Goal: Task Accomplishment & Management: Complete application form

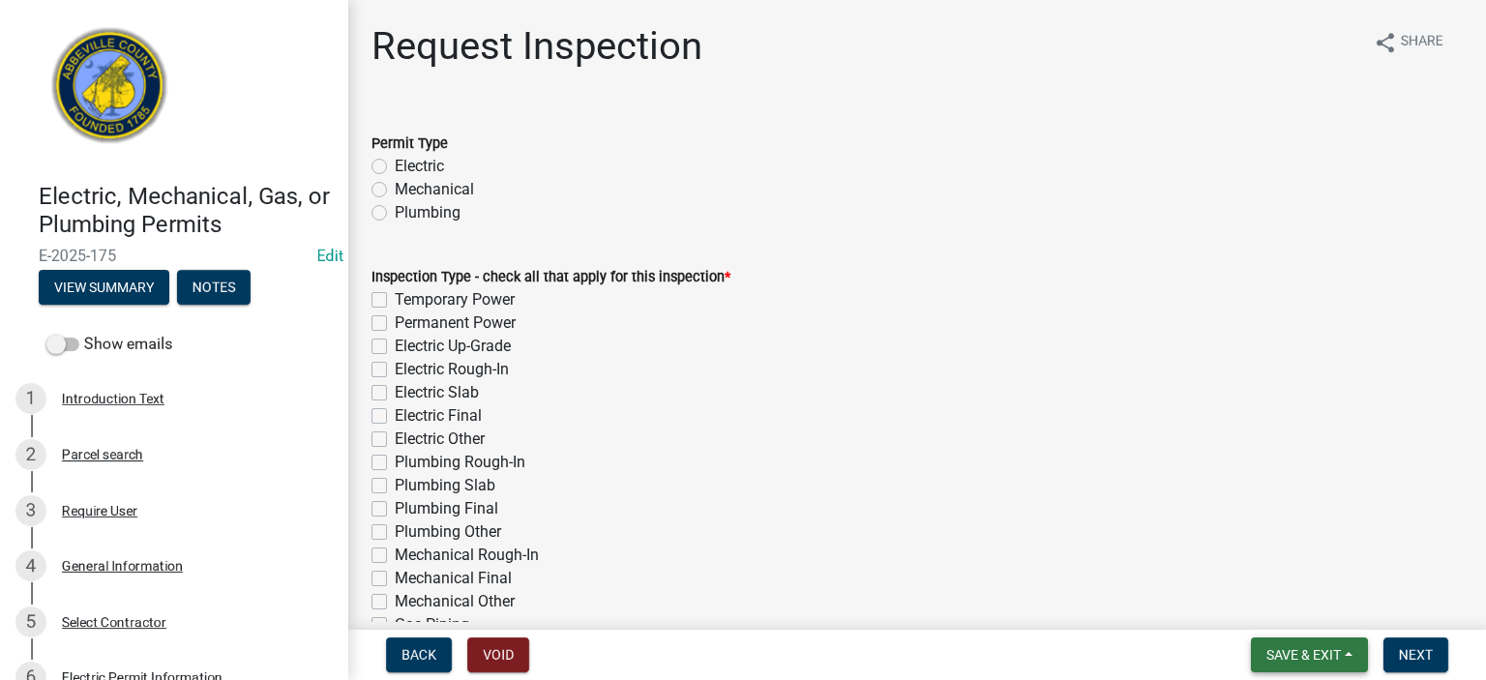
click at [839, 373] on span "Save & Exit" at bounding box center [1304, 654] width 75 height 15
click at [839, 373] on button "Save & Exit" at bounding box center [1291, 605] width 155 height 46
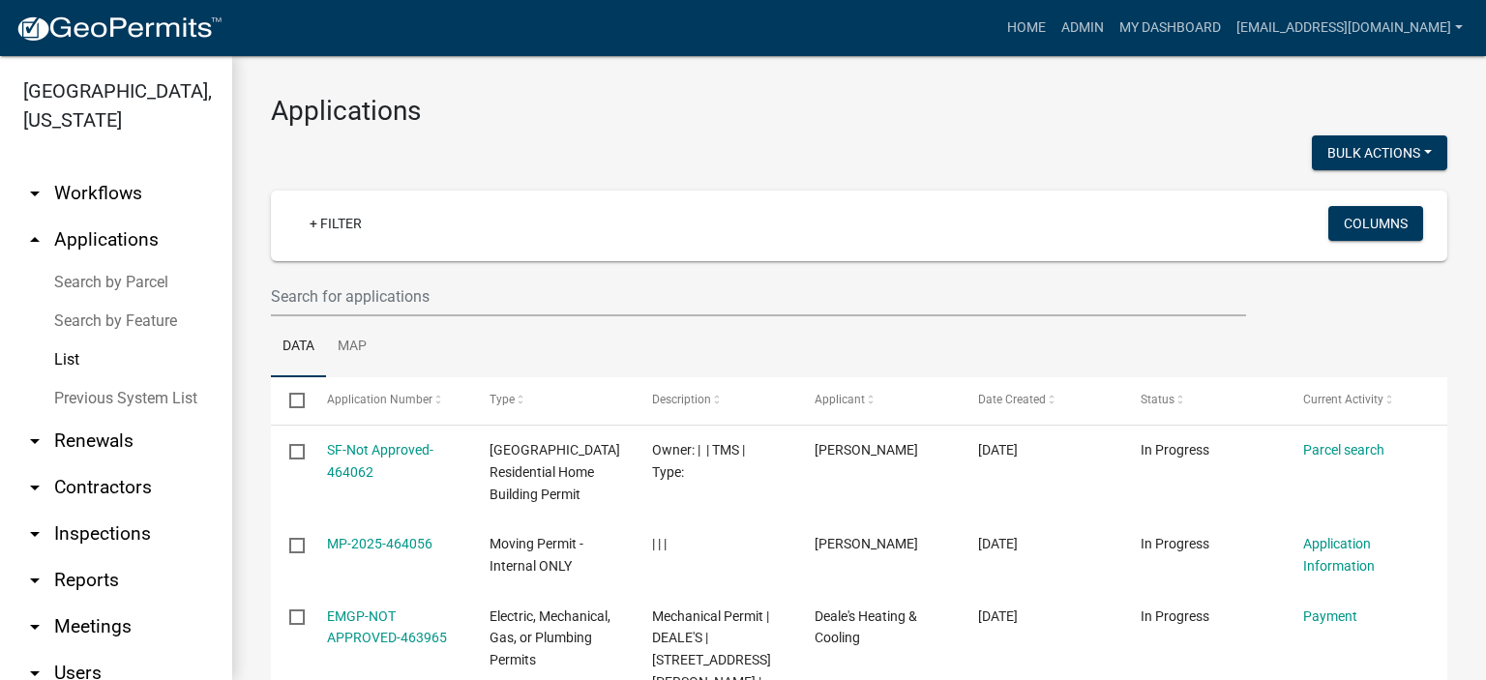
click at [74, 355] on link "List" at bounding box center [116, 360] width 232 height 39
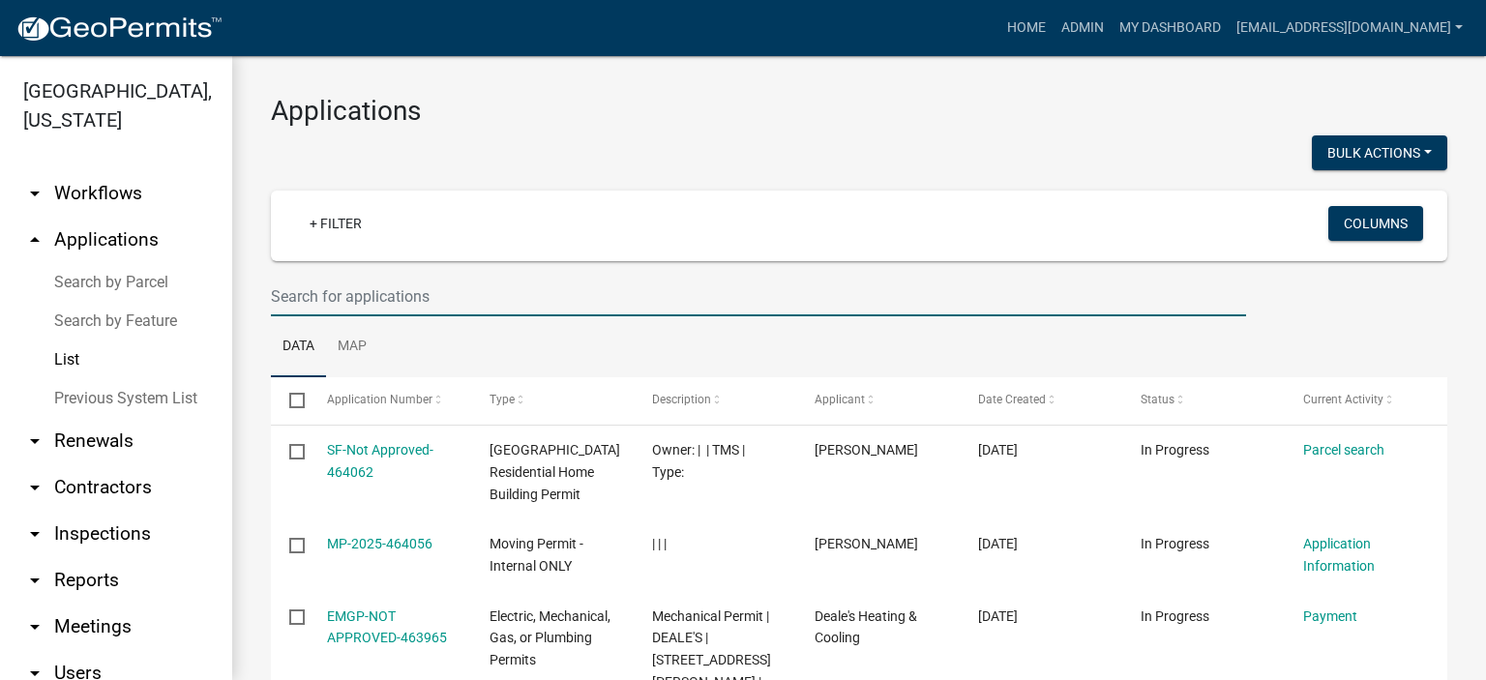
click at [449, 301] on input "text" at bounding box center [758, 297] width 975 height 40
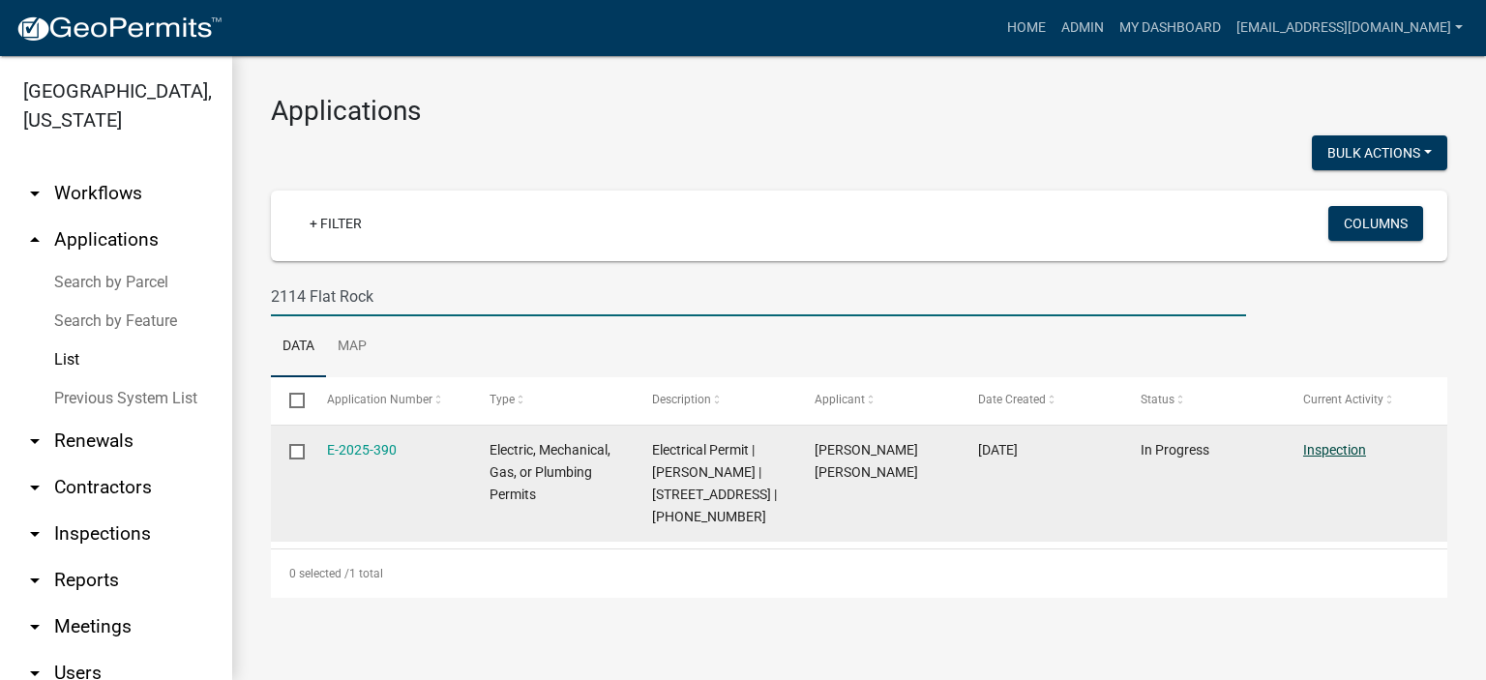
type input "2114 Flat Rock"
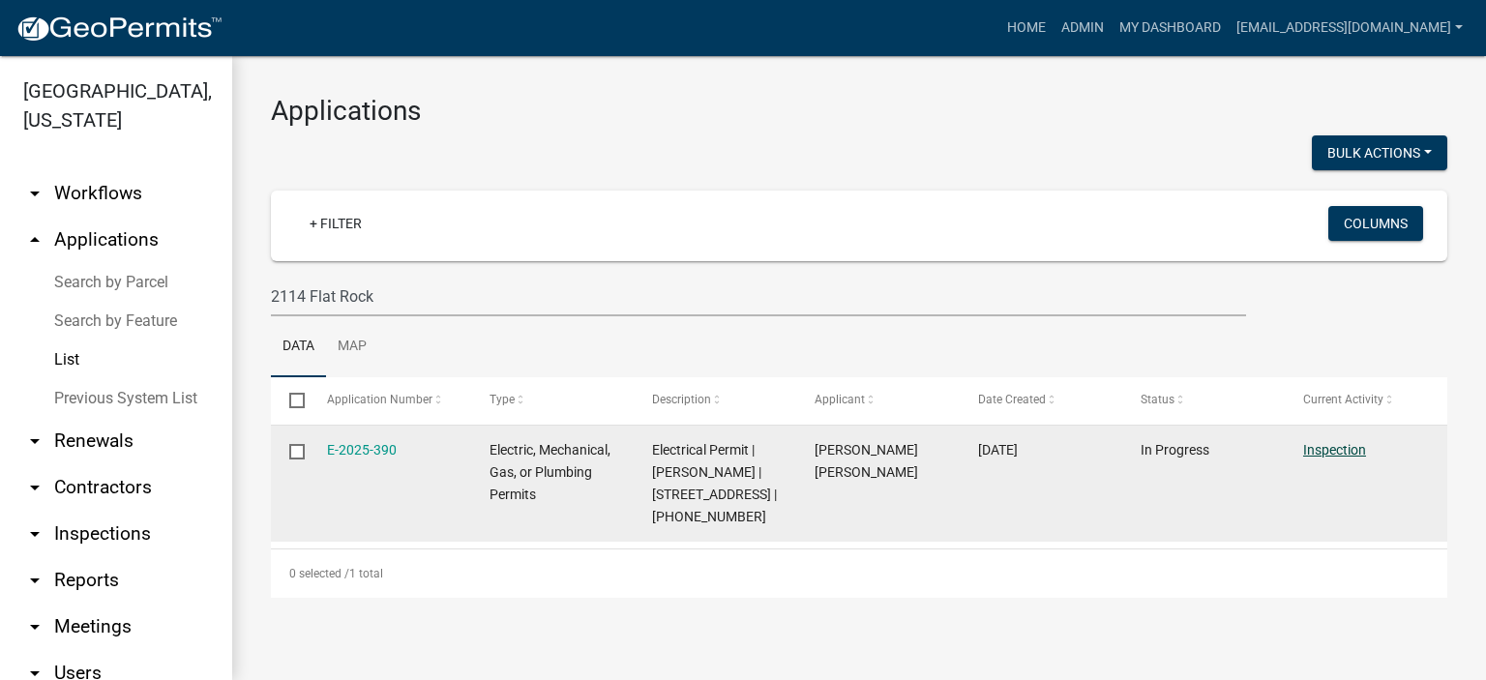
click at [839, 373] on link "Inspection" at bounding box center [1335, 449] width 63 height 15
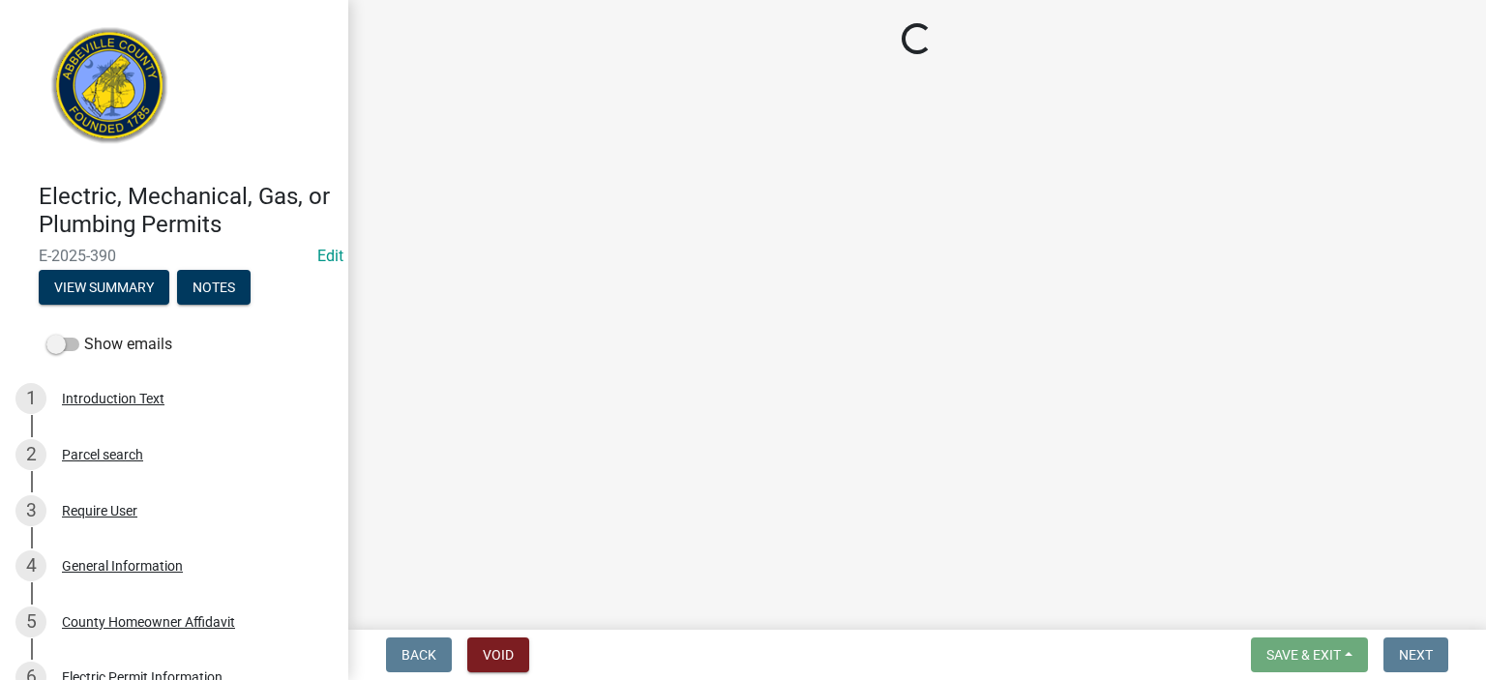
select select "896ec84b-7942-43b9-a78d-4f1554b7930c"
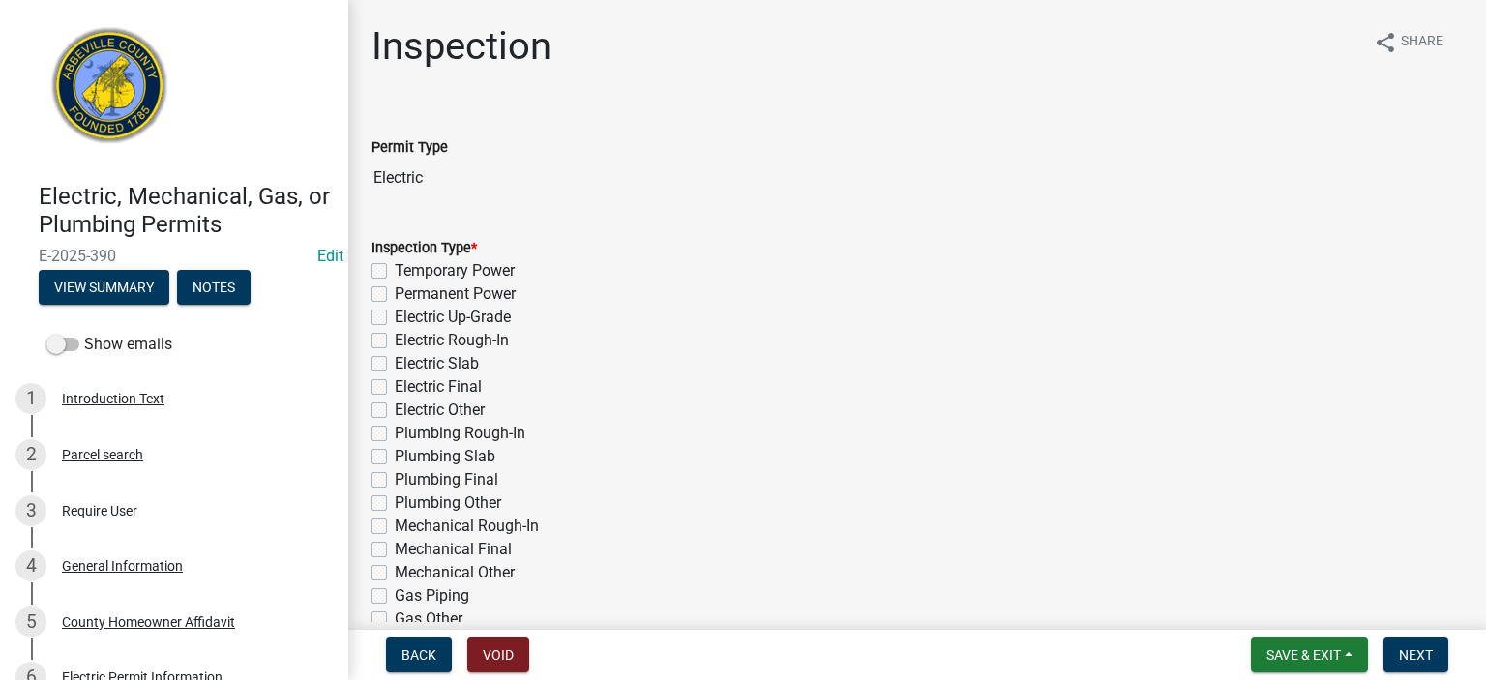
click at [395, 266] on label "Temporary Power" at bounding box center [455, 270] width 120 height 23
click at [395, 266] on input "Temporary Power" at bounding box center [401, 265] width 13 height 13
checkbox input "true"
checkbox input "false"
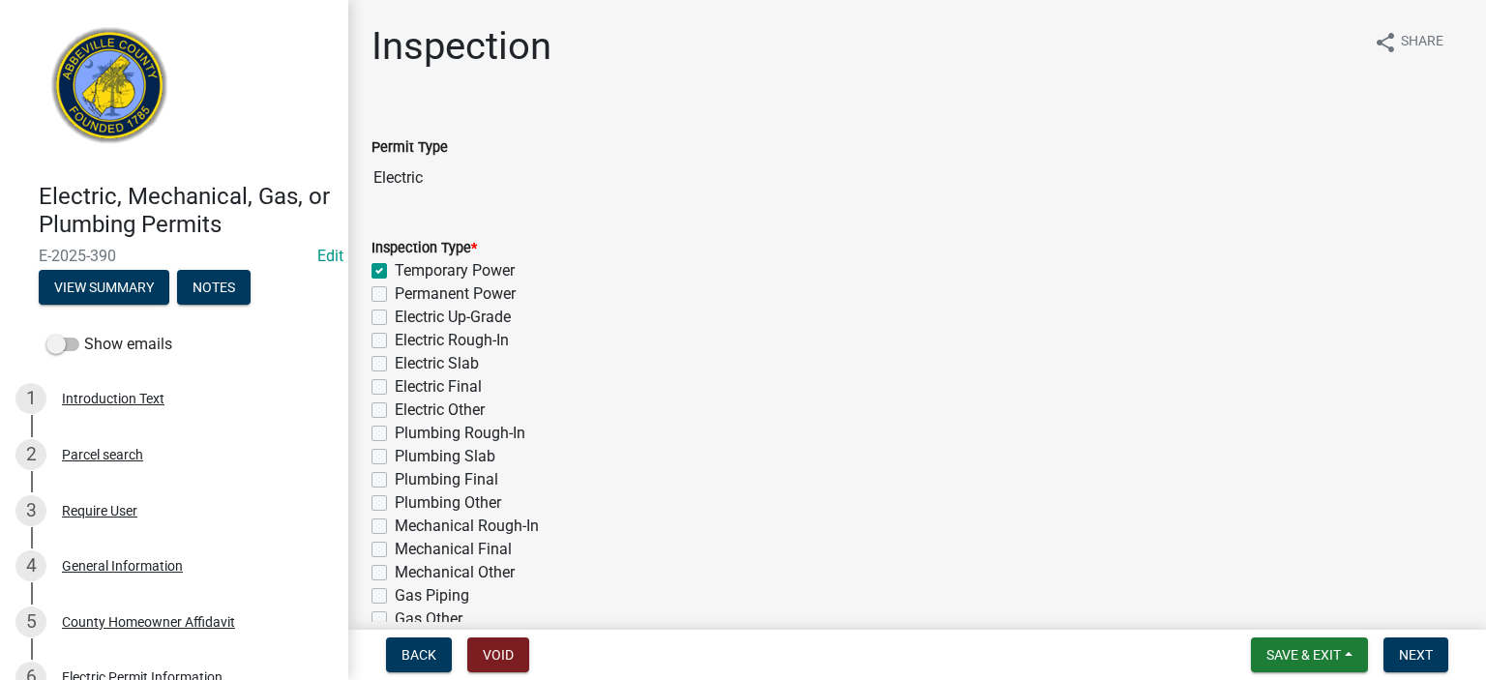
checkbox input "false"
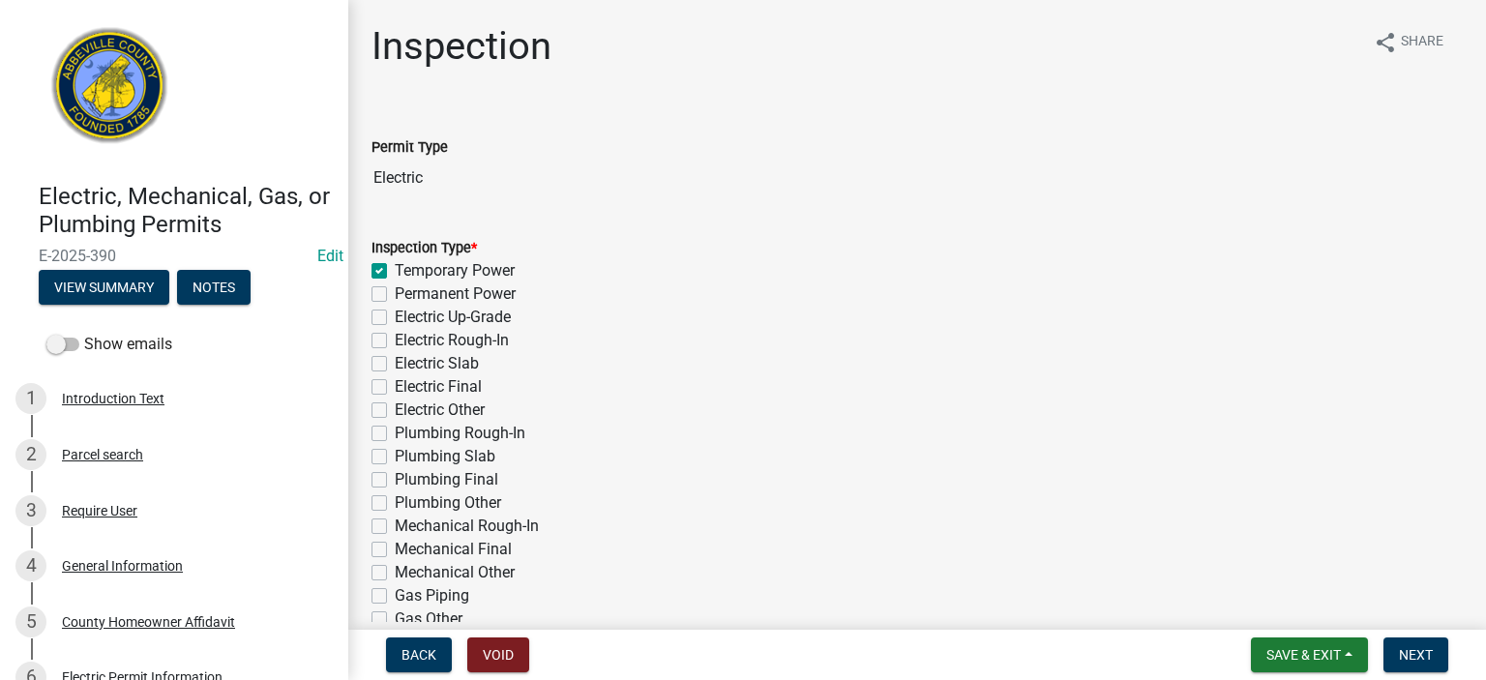
checkbox input "false"
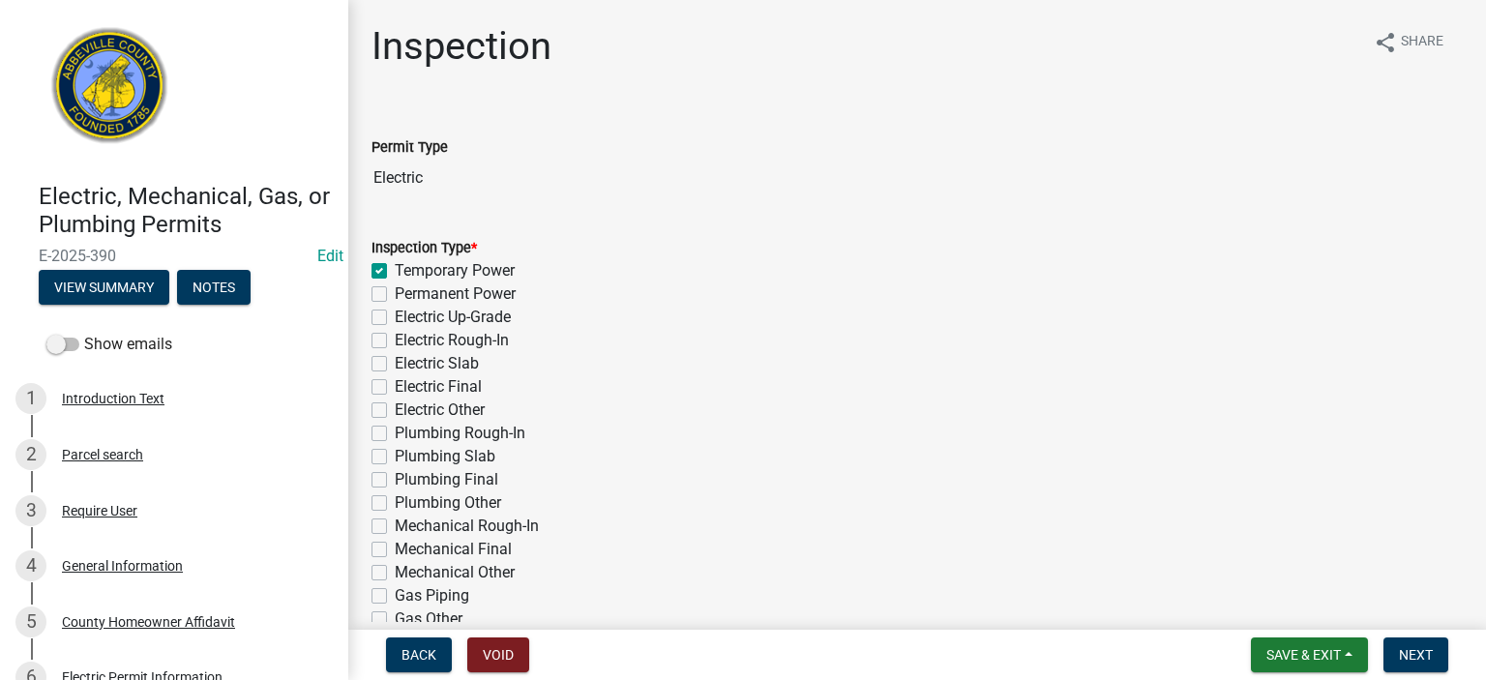
checkbox input "false"
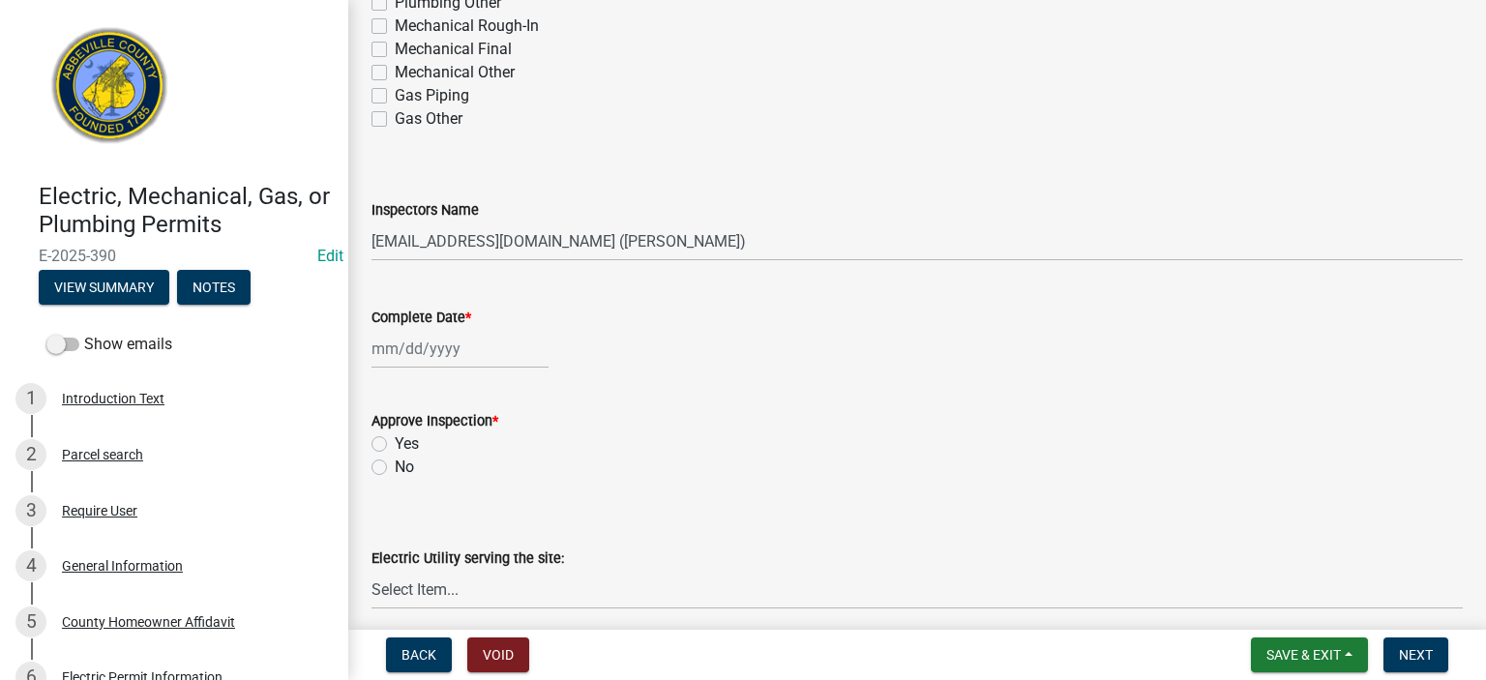
scroll to position [503, 0]
click at [743, 244] on select "Select Item... [EMAIL_ADDRESS][DOMAIN_NAME] ([PERSON_NAME]) [EMAIL_ADDRESS][DOM…" at bounding box center [918, 239] width 1092 height 40
select select "56be3ac8-4e2d-49a7-9260-658958e29c03"
click at [372, 219] on select "Select Item... [EMAIL_ADDRESS][DOMAIN_NAME] ([PERSON_NAME]) [EMAIL_ADDRESS][DOM…" at bounding box center [918, 239] width 1092 height 40
select select "8"
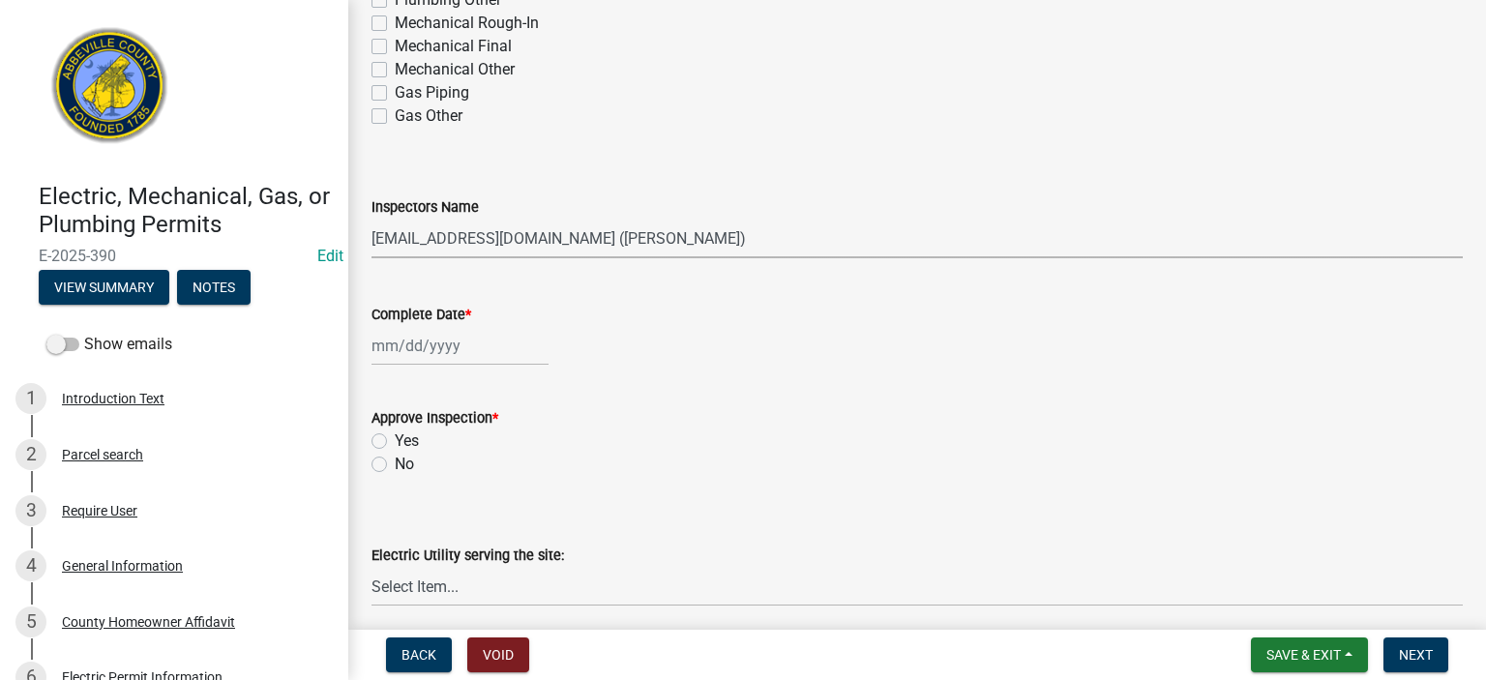
select select "2025"
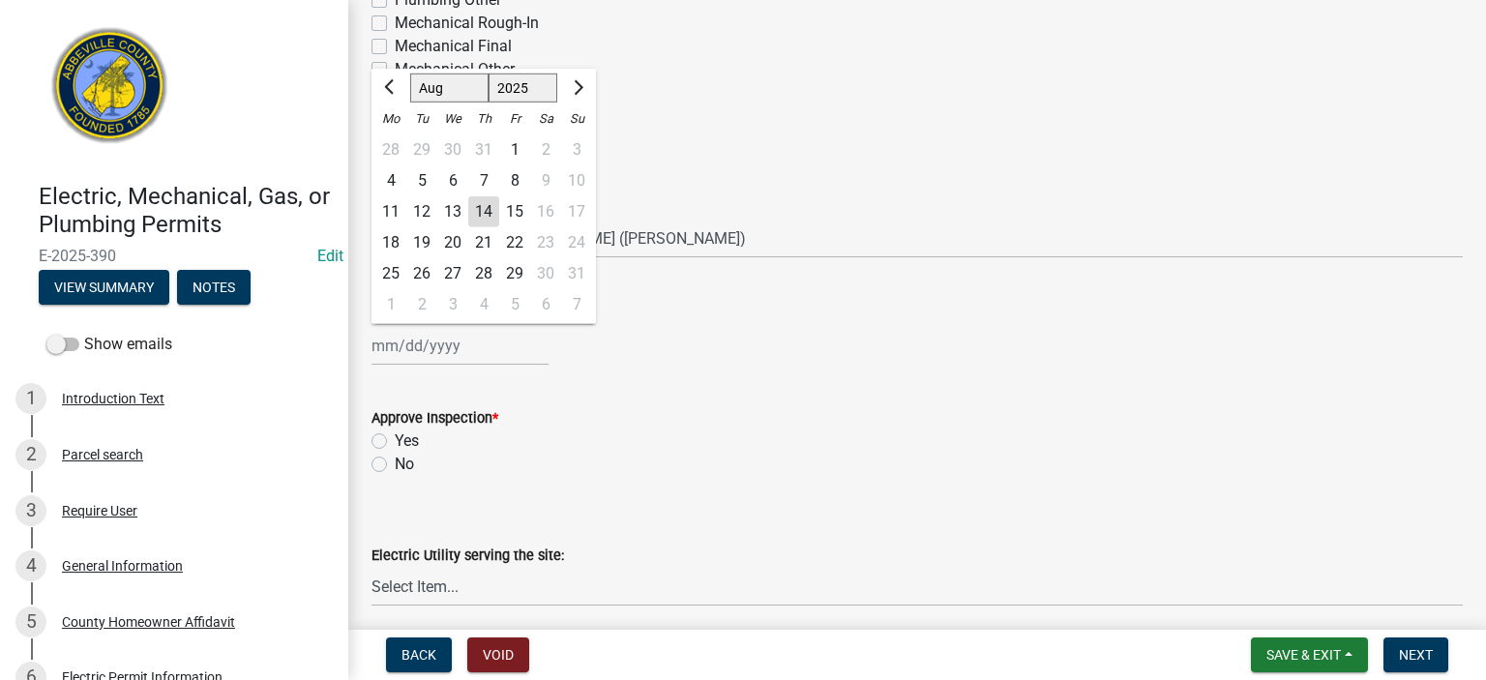
click at [507, 355] on input "Complete Date *" at bounding box center [460, 346] width 177 height 40
click at [483, 205] on div "14" at bounding box center [483, 211] width 31 height 31
type input "[DATE]"
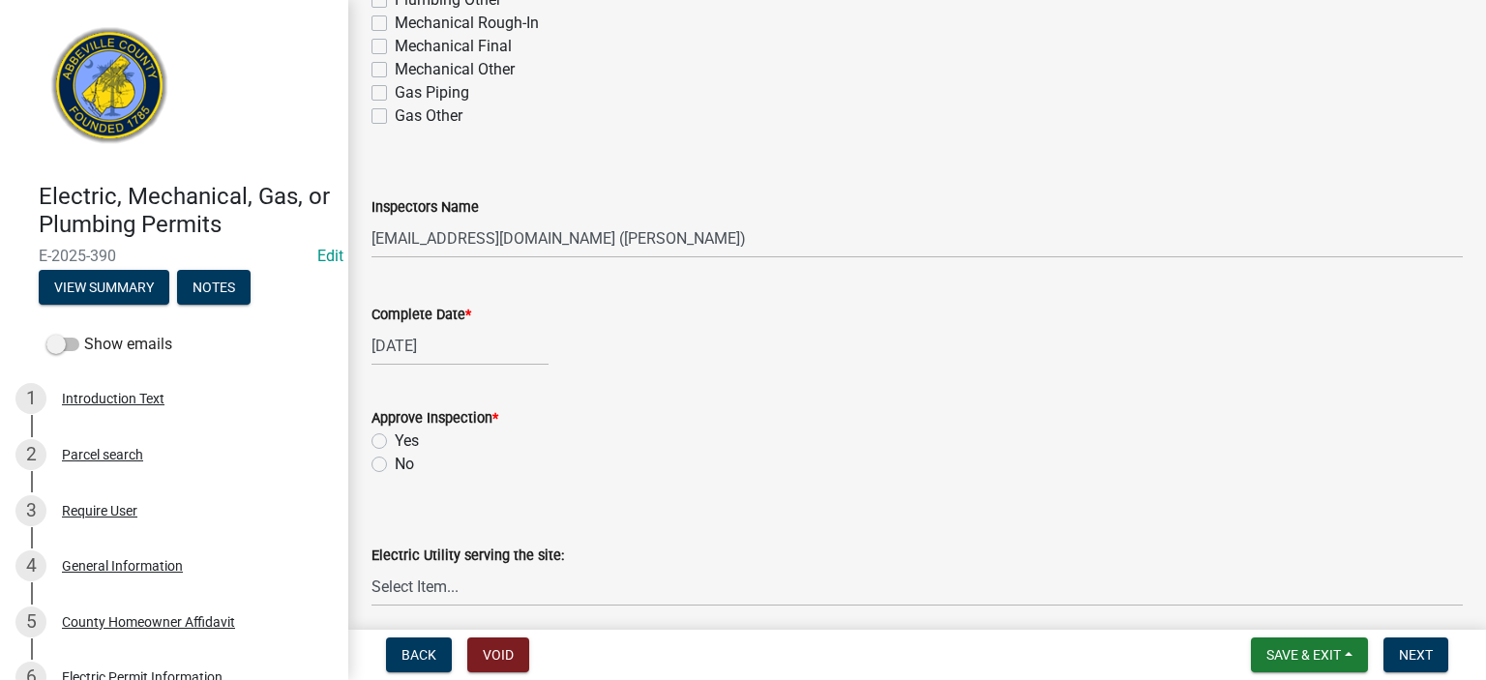
click at [395, 373] on label "Yes" at bounding box center [407, 441] width 24 height 23
click at [395, 373] on input "Yes" at bounding box center [401, 436] width 13 height 13
radio input "true"
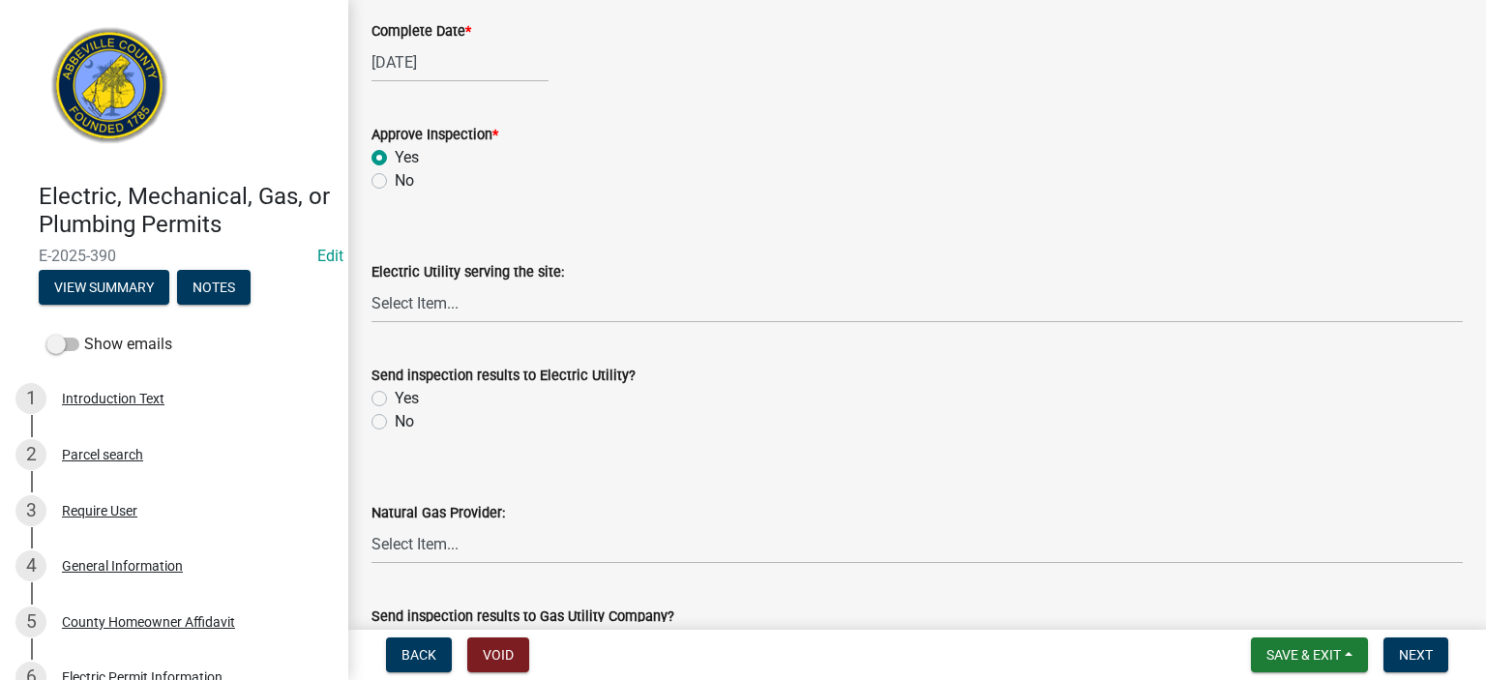
scroll to position [813, 0]
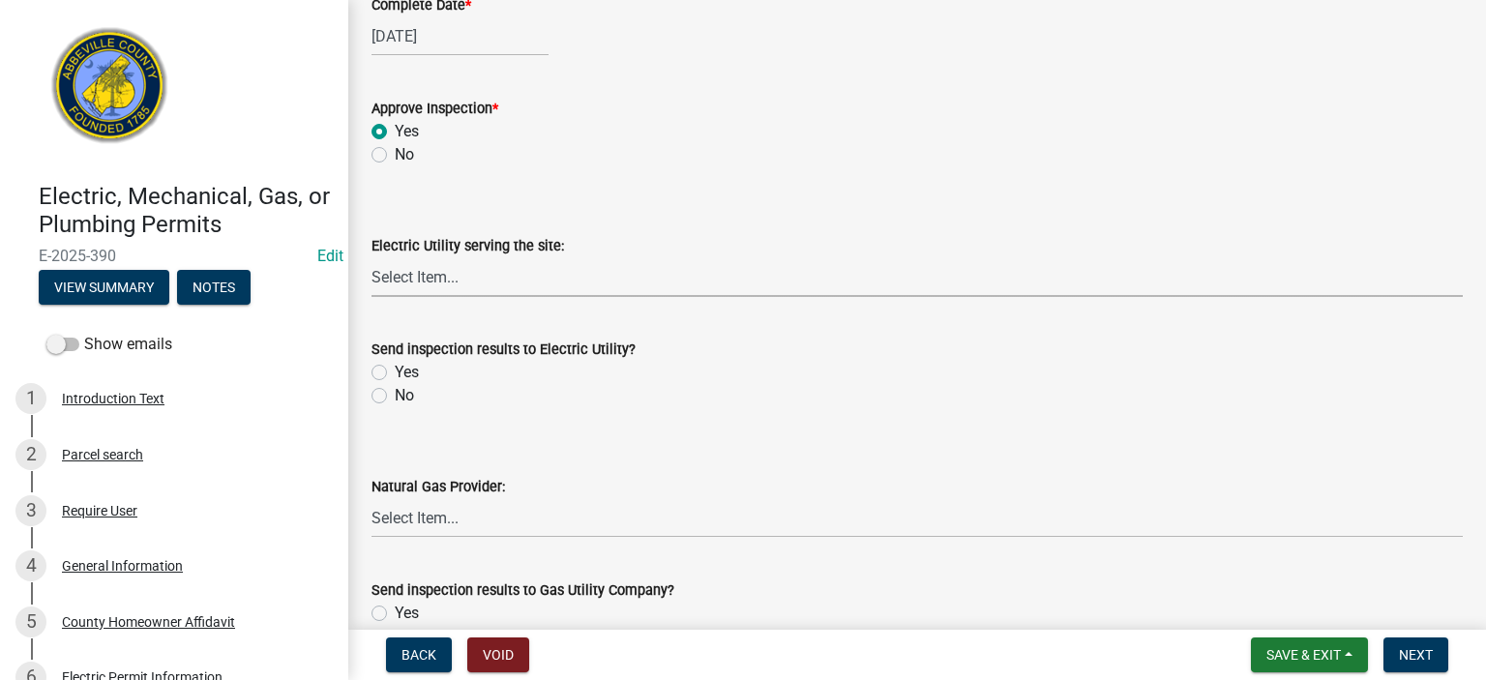
click at [512, 282] on select "Select Item... Little River Electric Co-Op Laurens Electric Co-Op Duke Energy D…" at bounding box center [918, 277] width 1092 height 40
click at [372, 257] on select "Select Item... Little River Electric Co-Op Laurens Electric Co-Op Duke Energy D…" at bounding box center [918, 277] width 1092 height 40
select select "bd80ec07-8d03-48b2-b776-9846ceba1ce7"
click at [395, 370] on label "Yes" at bounding box center [407, 372] width 24 height 23
click at [395, 370] on input "Yes" at bounding box center [401, 367] width 13 height 13
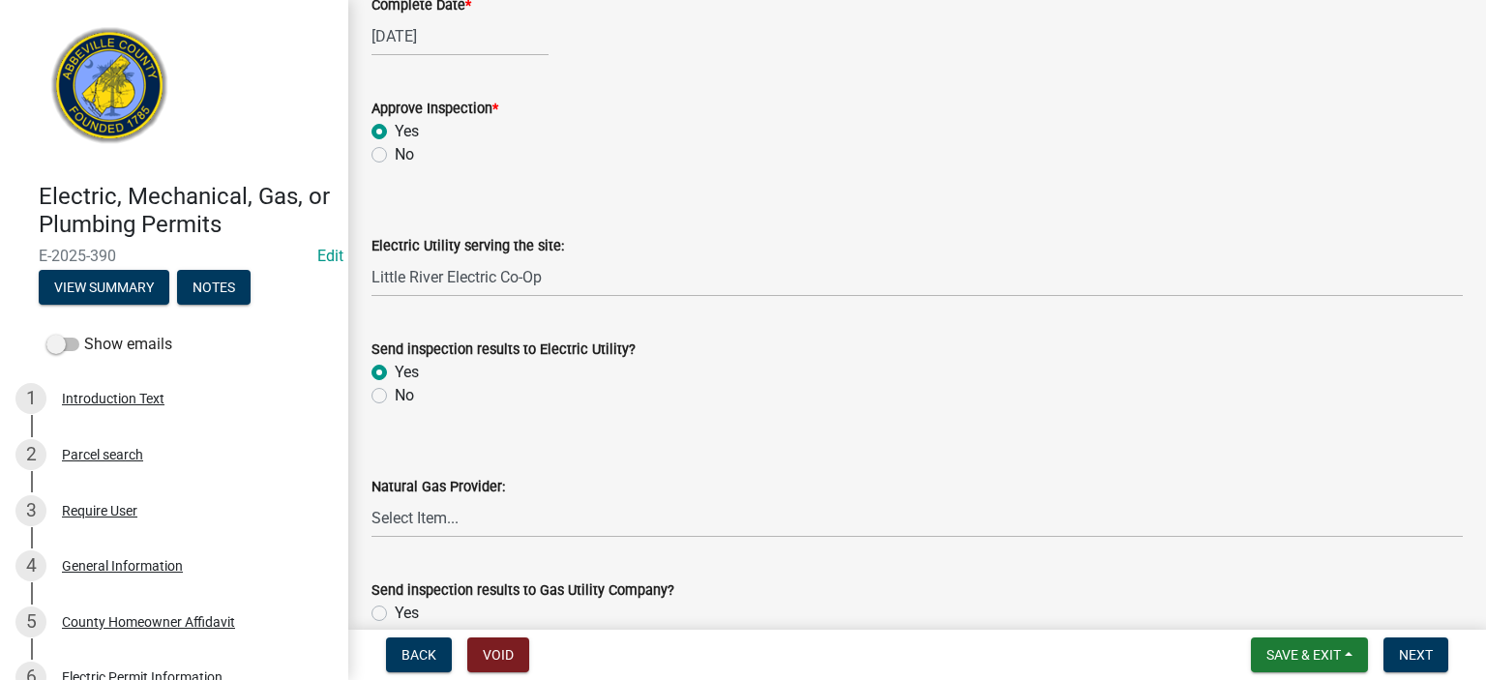
radio input "true"
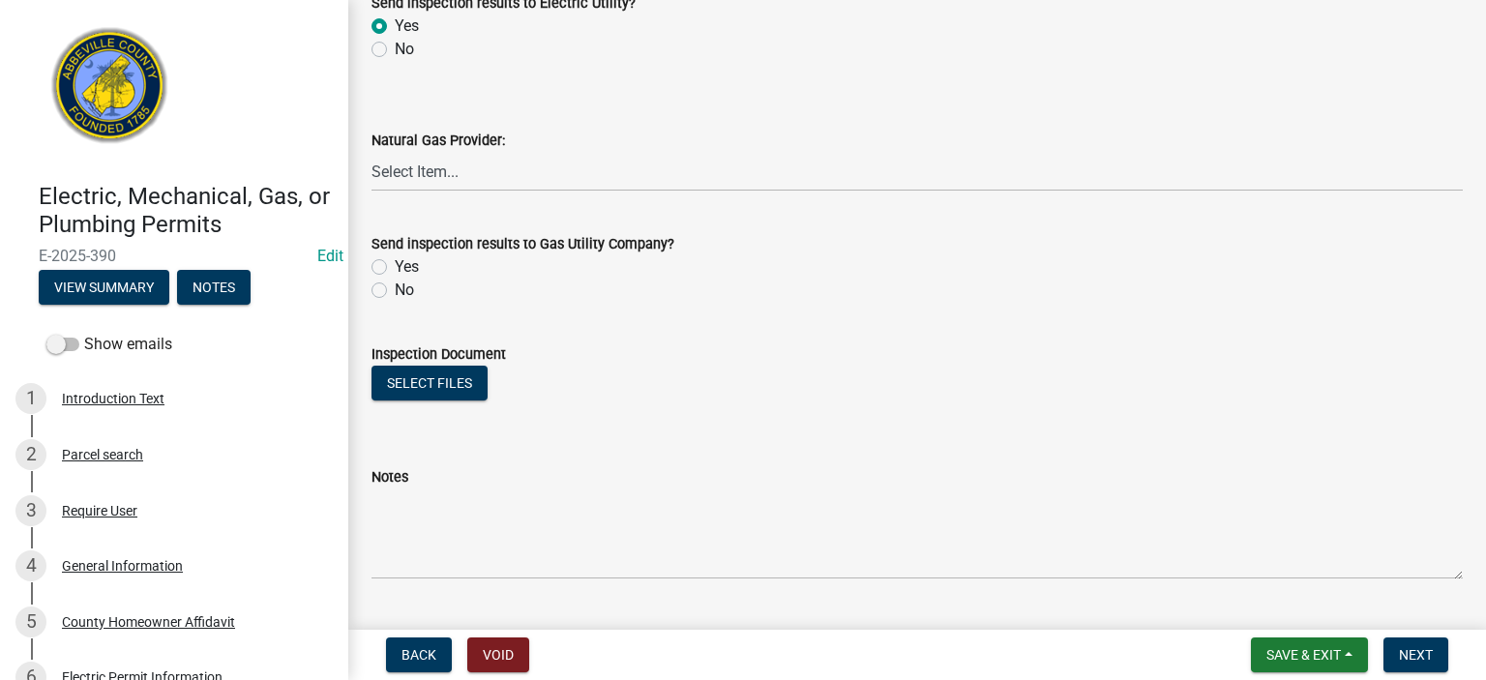
scroll to position [1161, 0]
click at [395, 285] on label "No" at bounding box center [404, 288] width 19 height 23
click at [395, 285] on input "No" at bounding box center [401, 283] width 13 height 13
radio input "true"
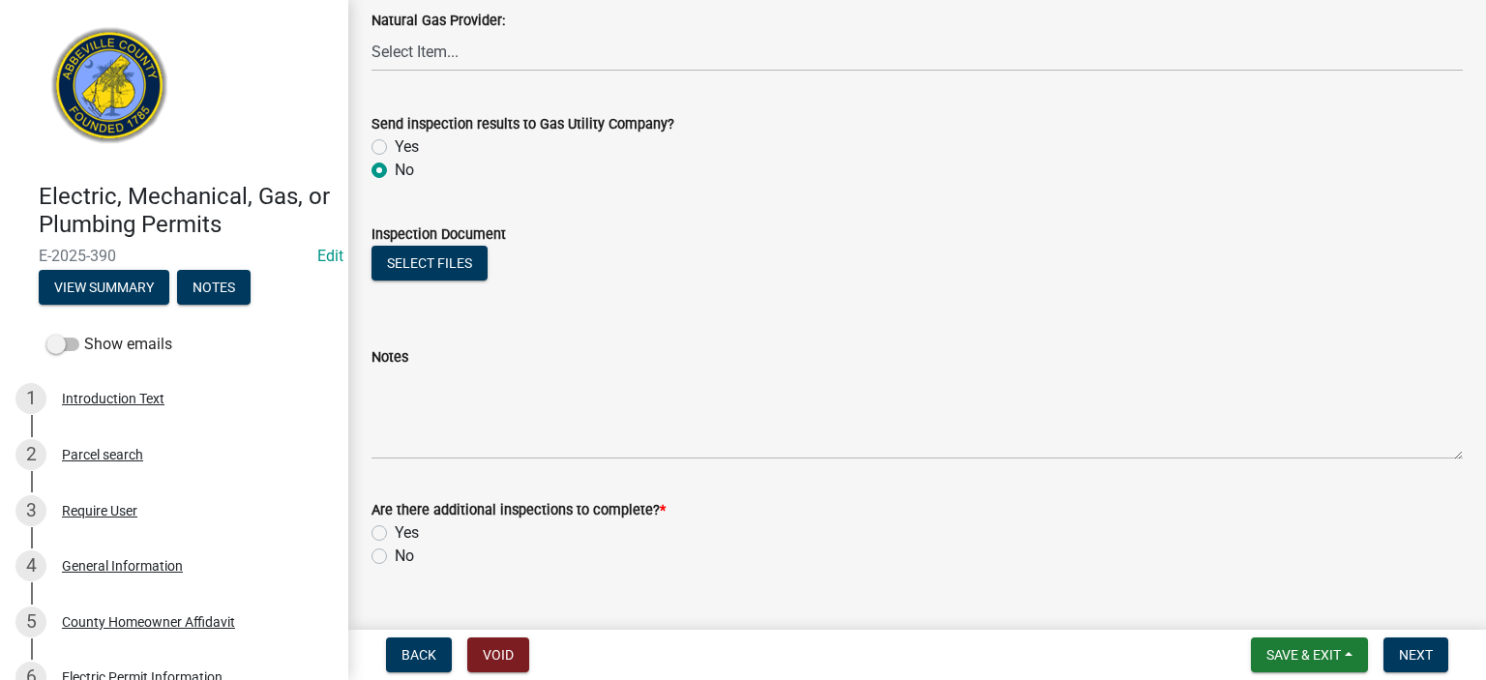
scroll to position [1317, 0]
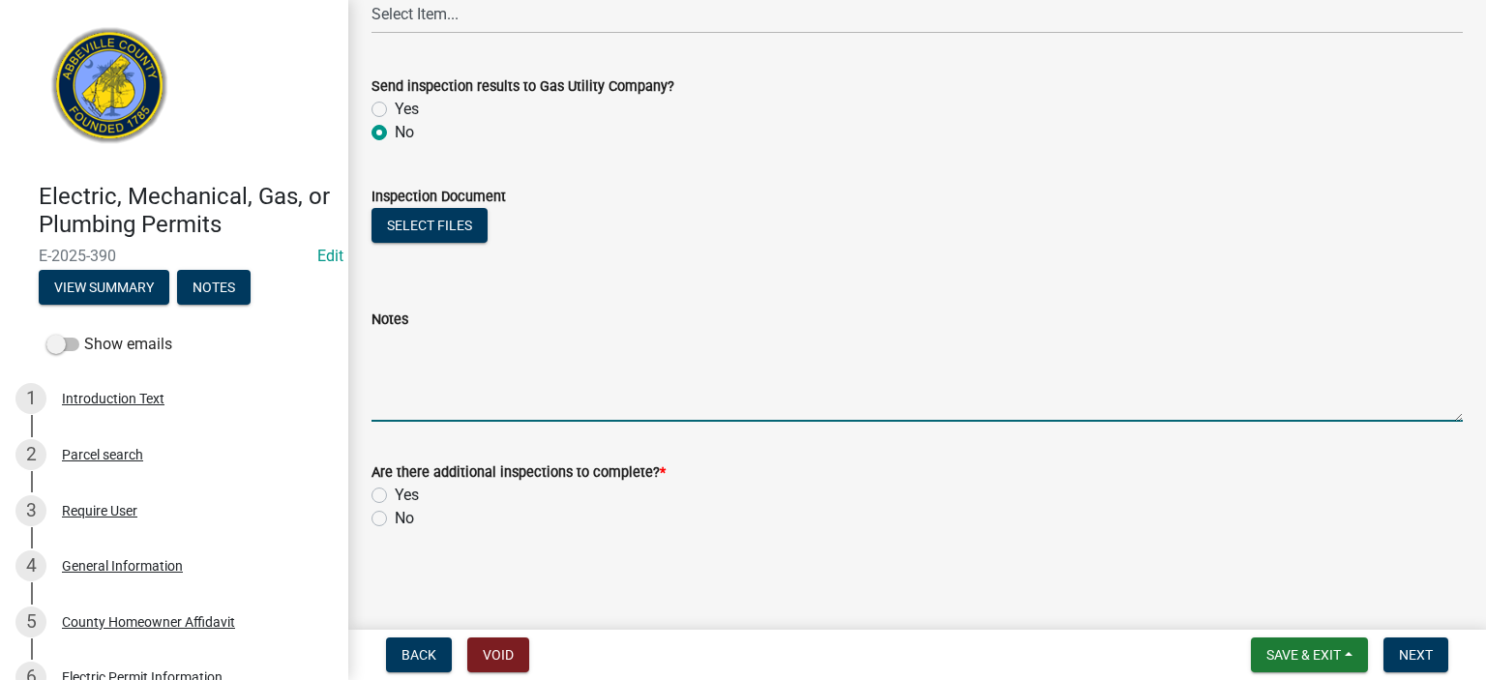
click at [465, 334] on textarea "Notes" at bounding box center [918, 376] width 1092 height 91
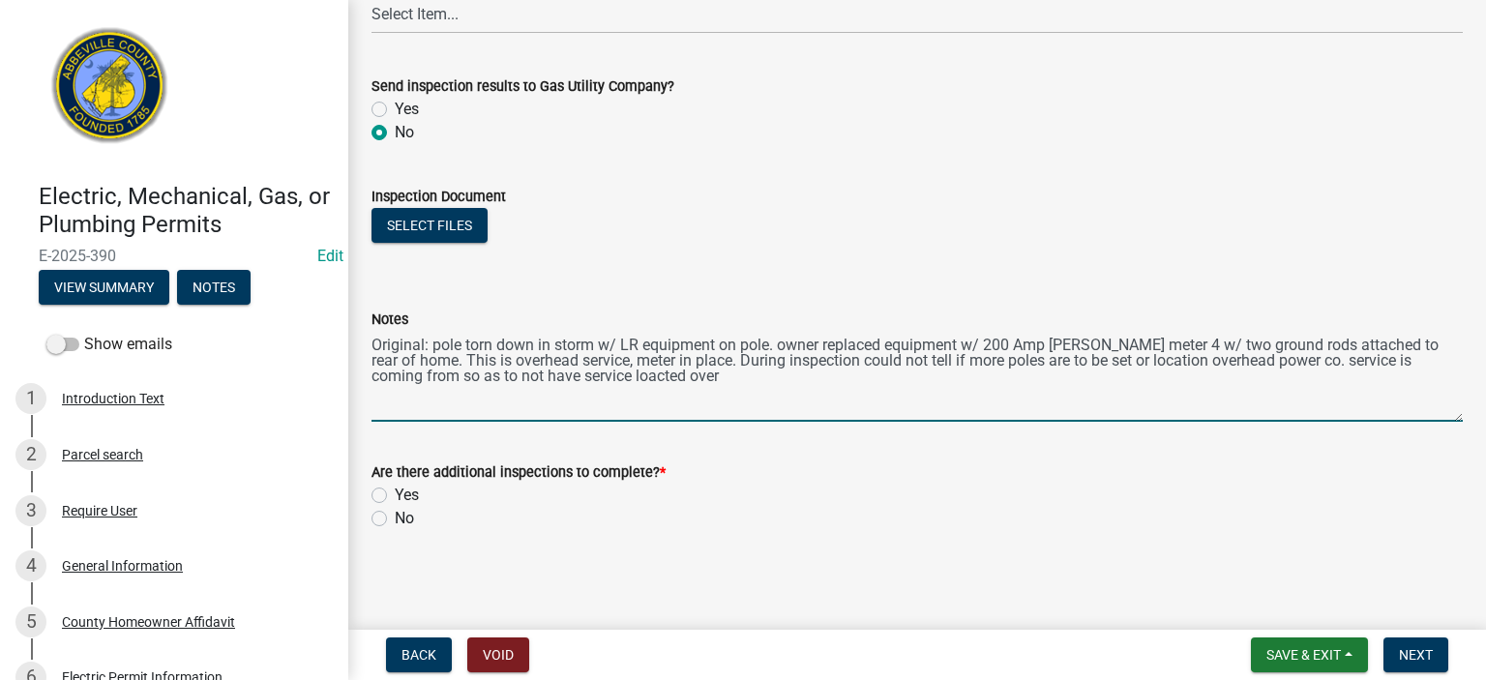
click at [613, 373] on textarea "Original: pole torn down in storm w/ LR equipment on pole. owner replaced equip…" at bounding box center [918, 376] width 1092 height 91
click at [689, 373] on textarea "Original: pole torn down in storm w/ LR equipment on pole. owner replaced equip…" at bounding box center [918, 376] width 1092 height 91
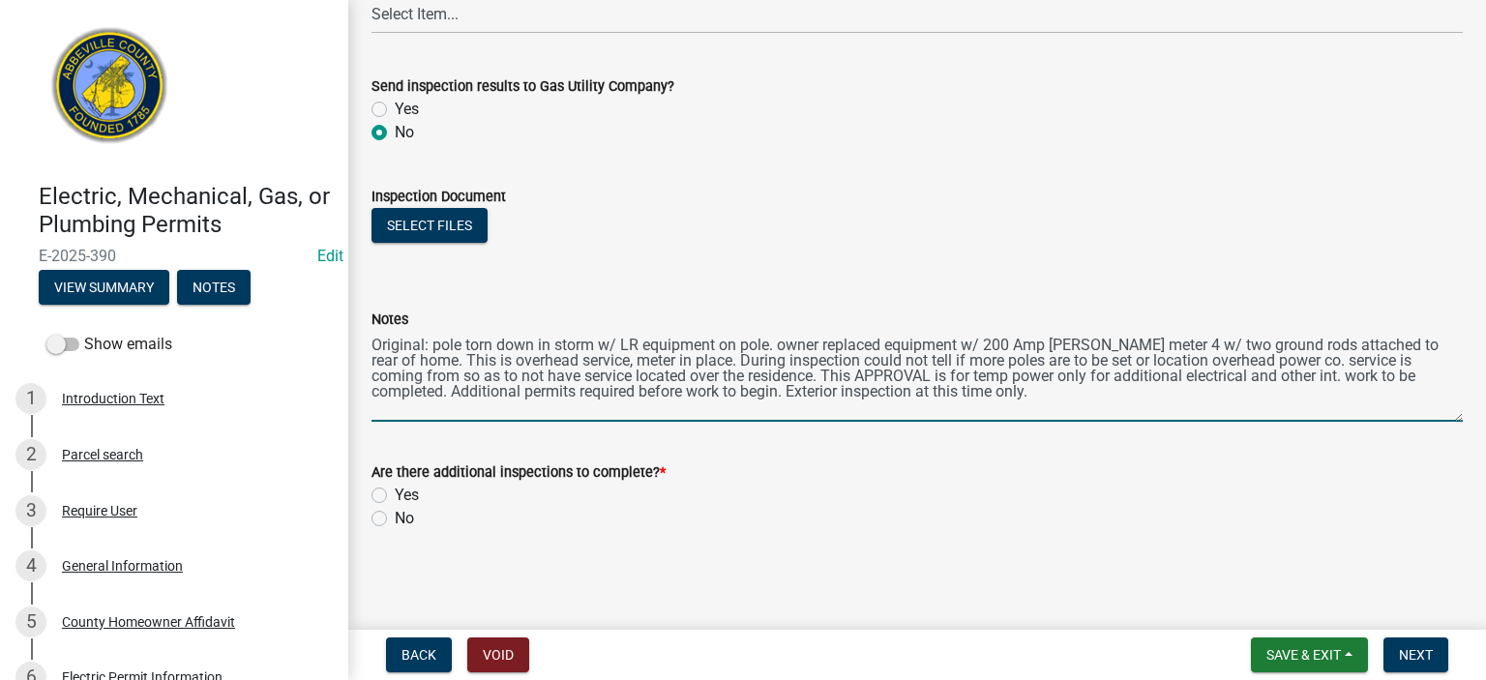
type textarea "Original: pole torn down in storm w/ LR equipment on pole. owner replaced equip…"
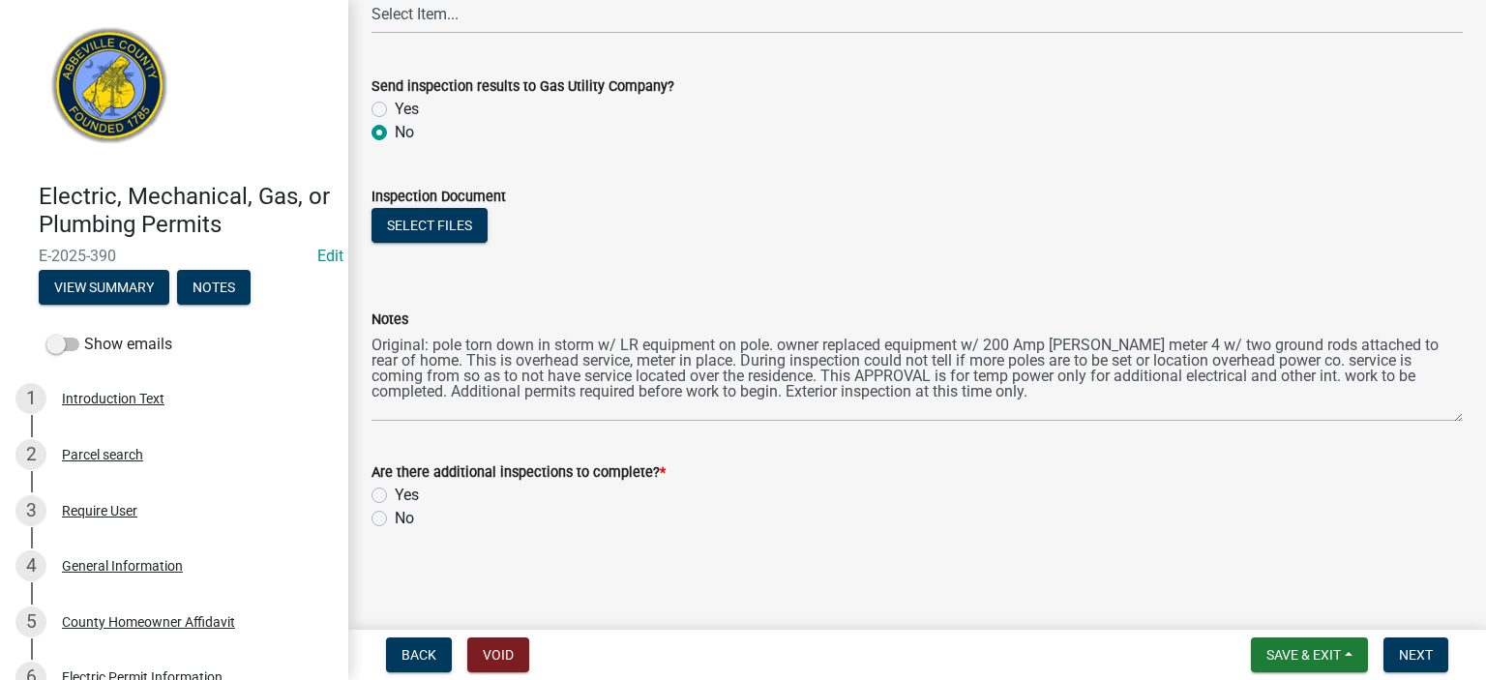
click at [395, 373] on label "No" at bounding box center [404, 518] width 19 height 23
click at [395, 373] on input "No" at bounding box center [401, 513] width 13 height 13
radio input "true"
click at [839, 373] on span "Next" at bounding box center [1416, 654] width 34 height 15
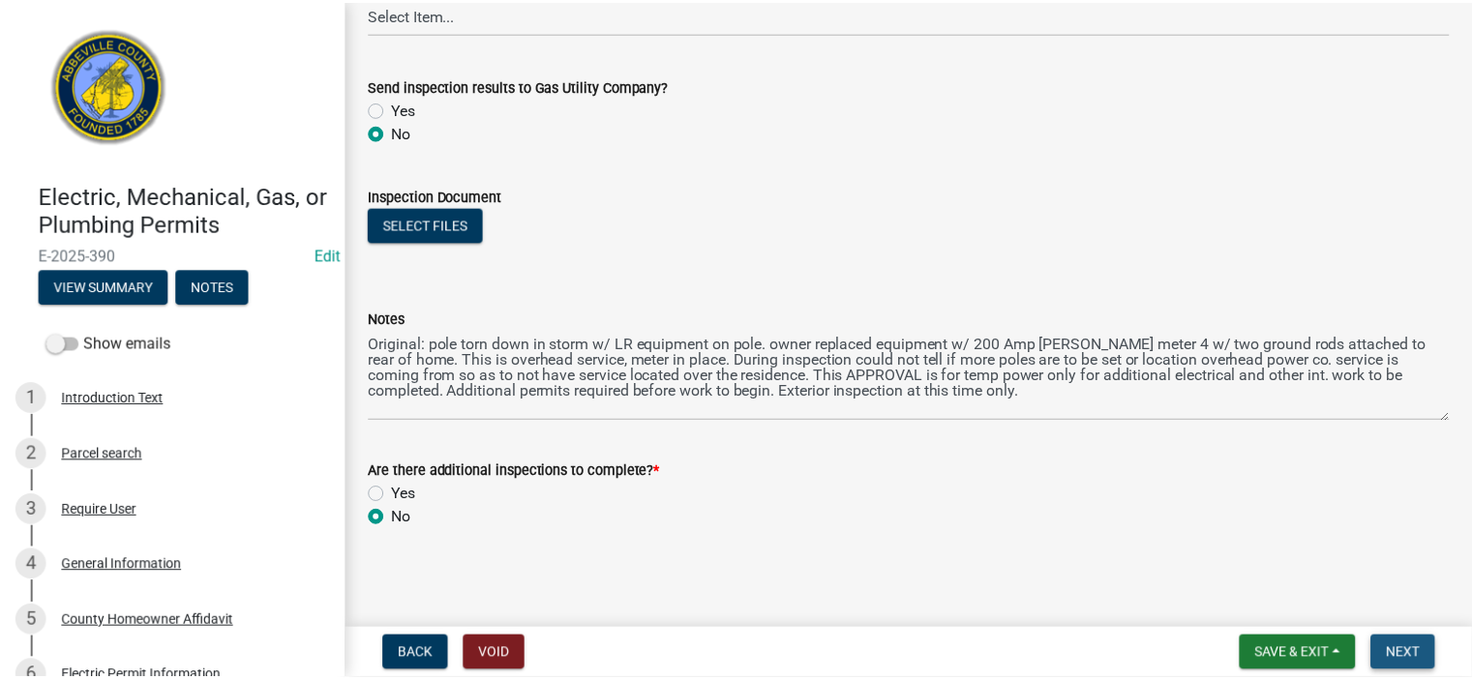
scroll to position [0, 0]
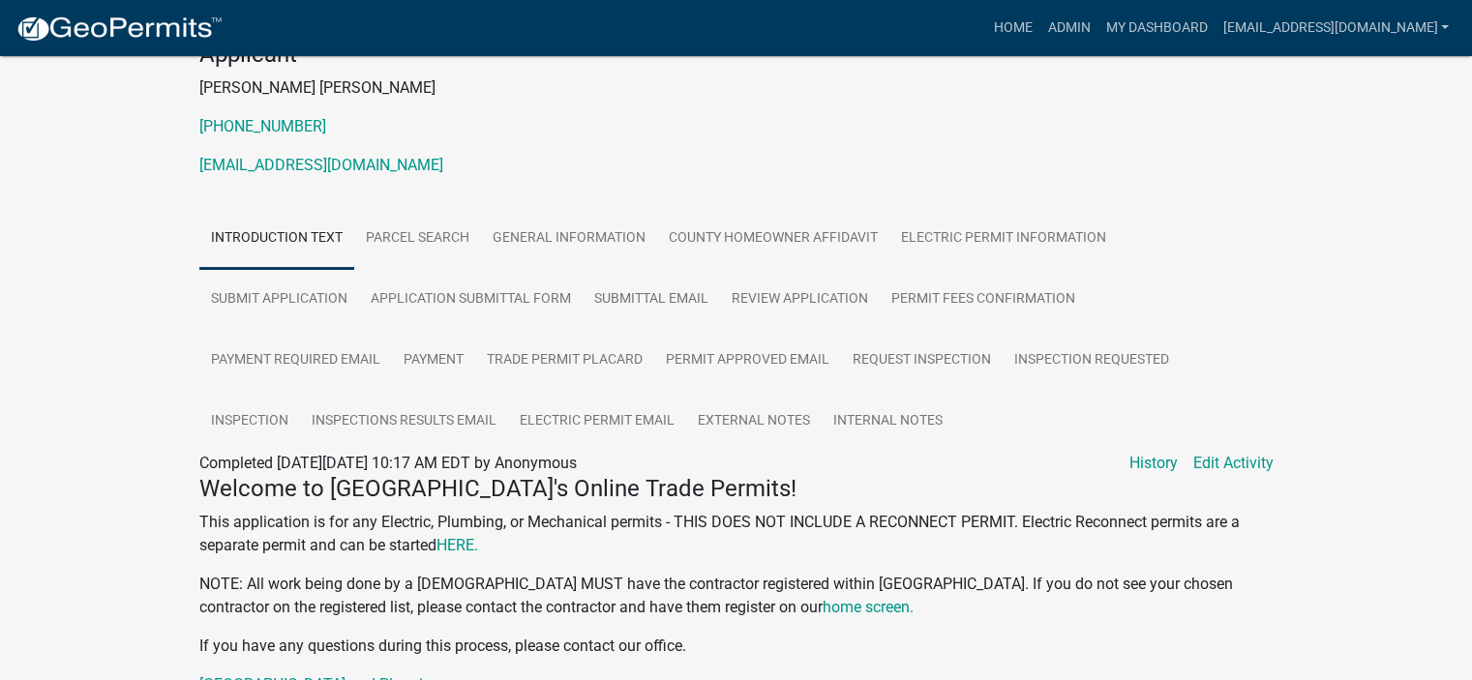
scroll to position [232, 0]
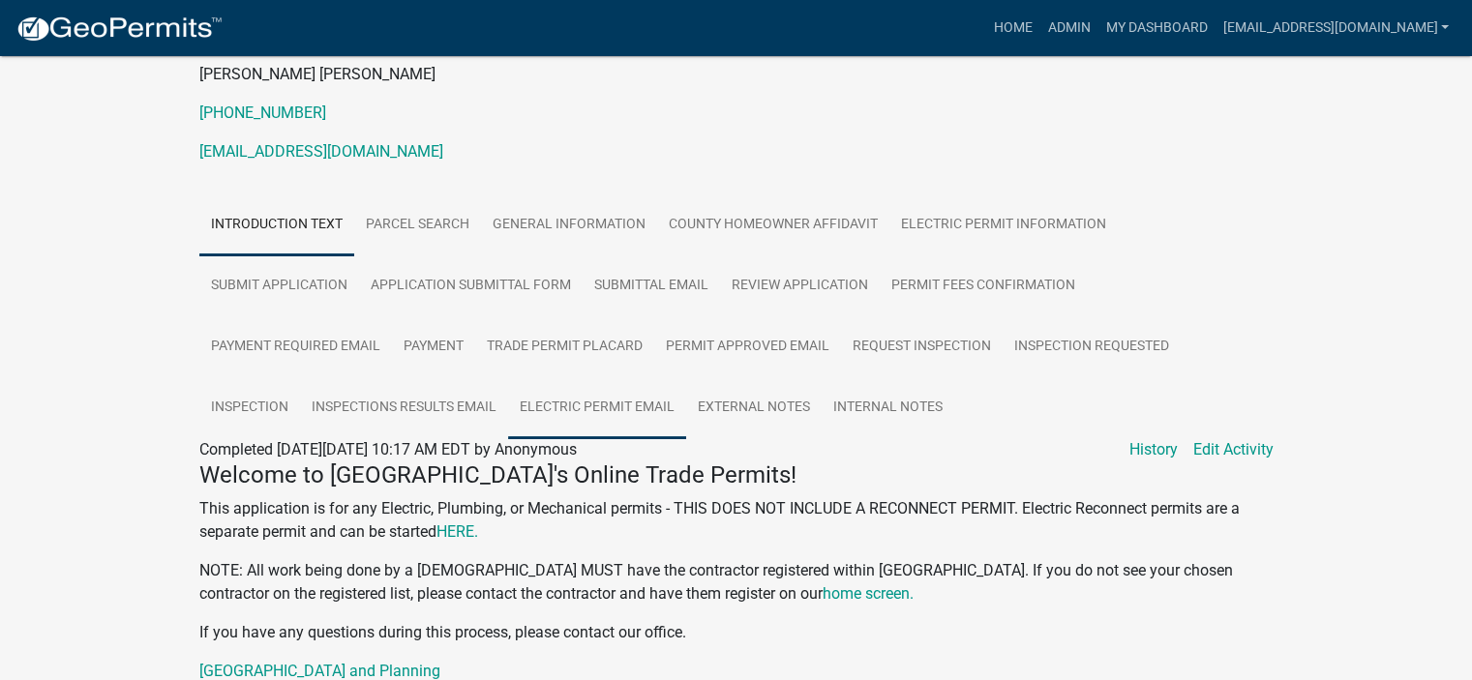
click at [570, 373] on link "Electric Permit Email" at bounding box center [597, 408] width 178 height 62
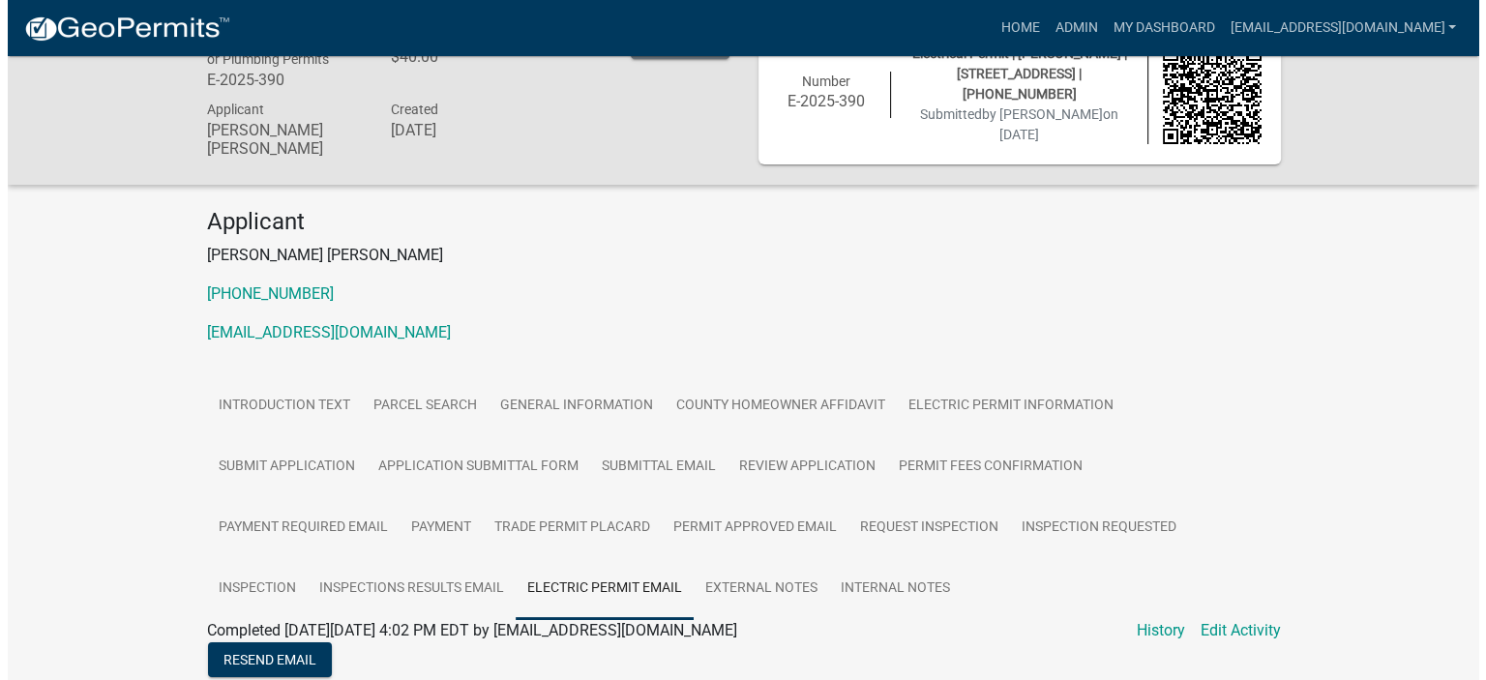
scroll to position [0, 0]
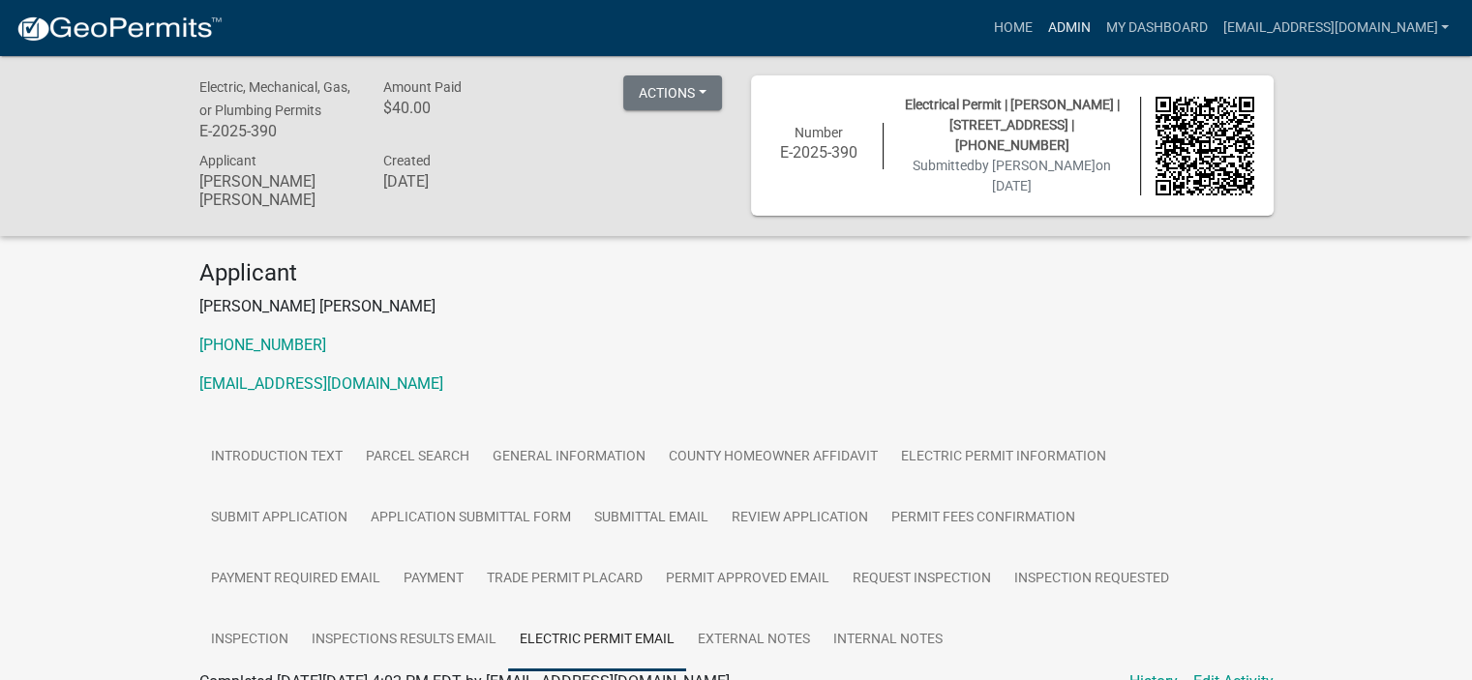
click at [839, 34] on link "Admin" at bounding box center [1068, 28] width 58 height 37
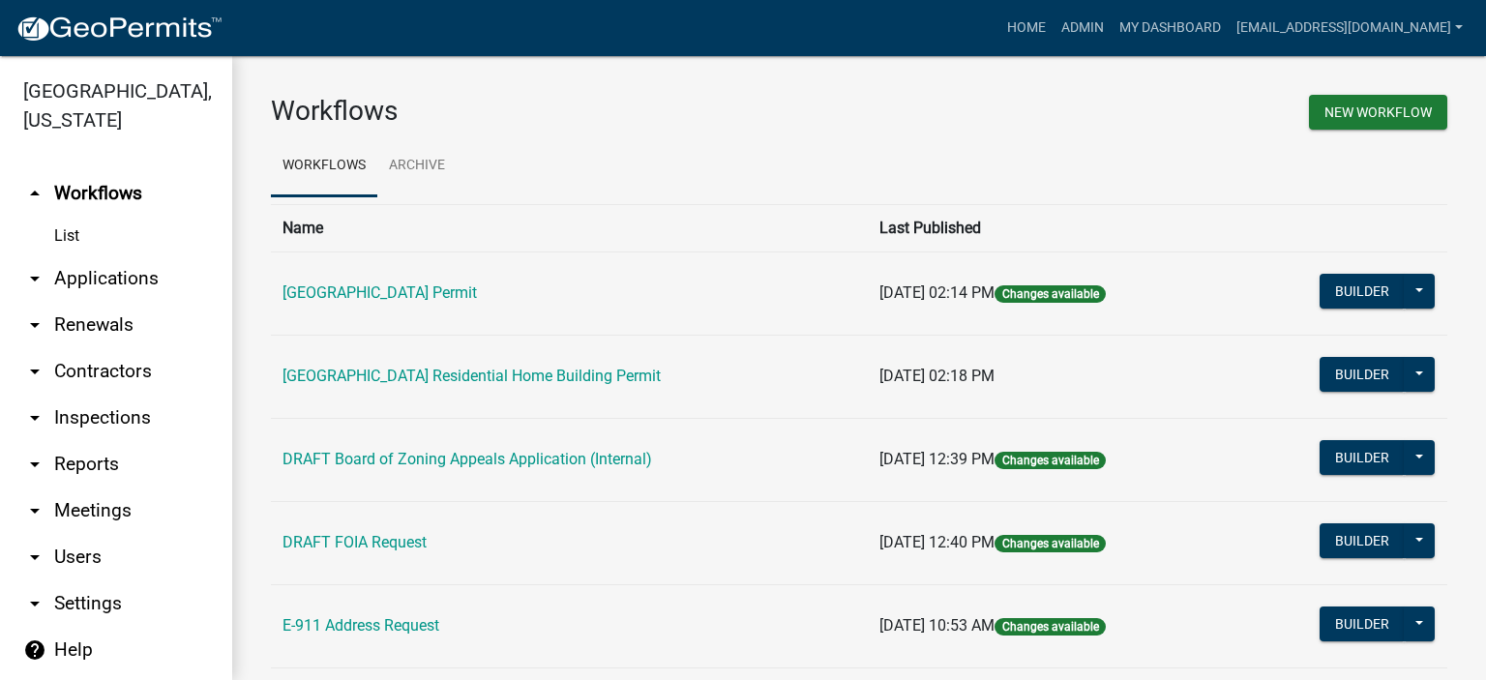
click at [104, 189] on link "arrow_drop_up Workflows" at bounding box center [116, 193] width 232 height 46
click at [69, 231] on link "List" at bounding box center [116, 236] width 232 height 39
click at [118, 278] on link "arrow_drop_down Applications" at bounding box center [116, 278] width 232 height 46
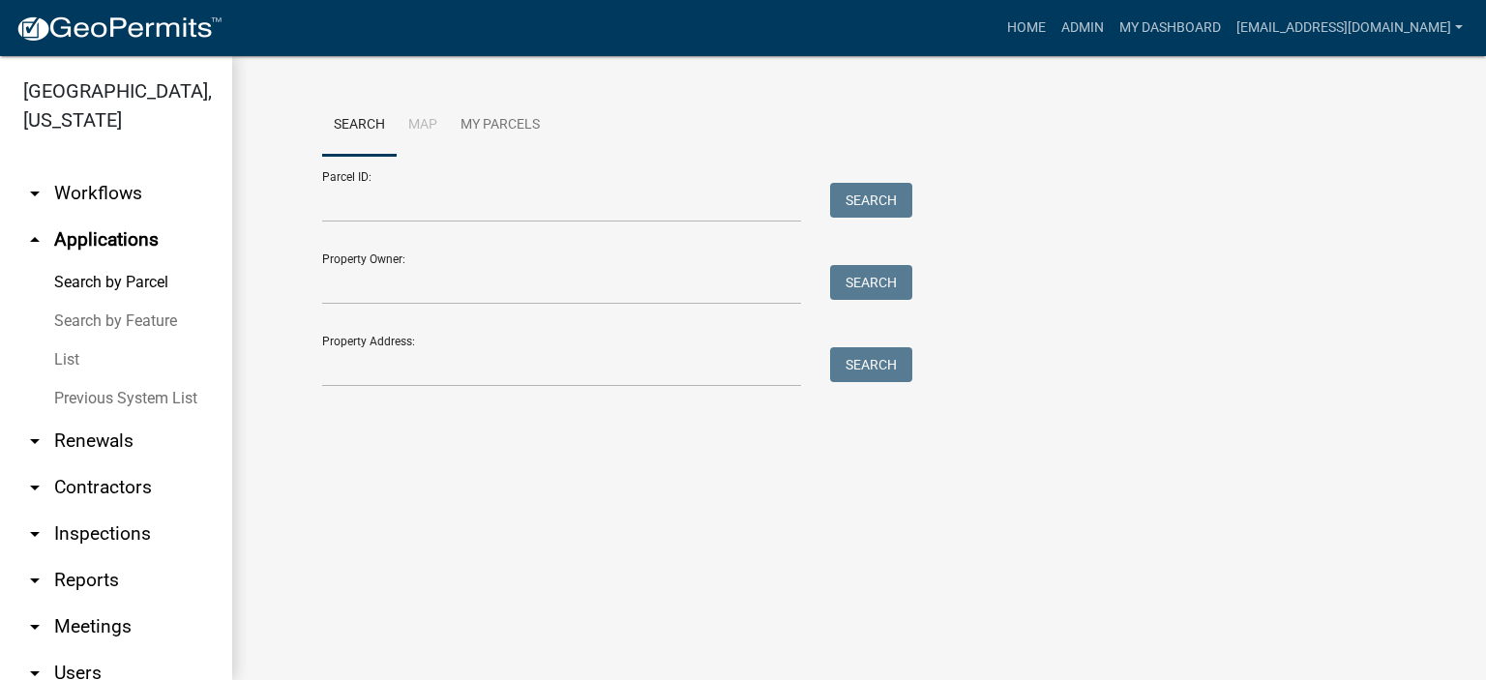
click at [60, 356] on link "List" at bounding box center [116, 360] width 232 height 39
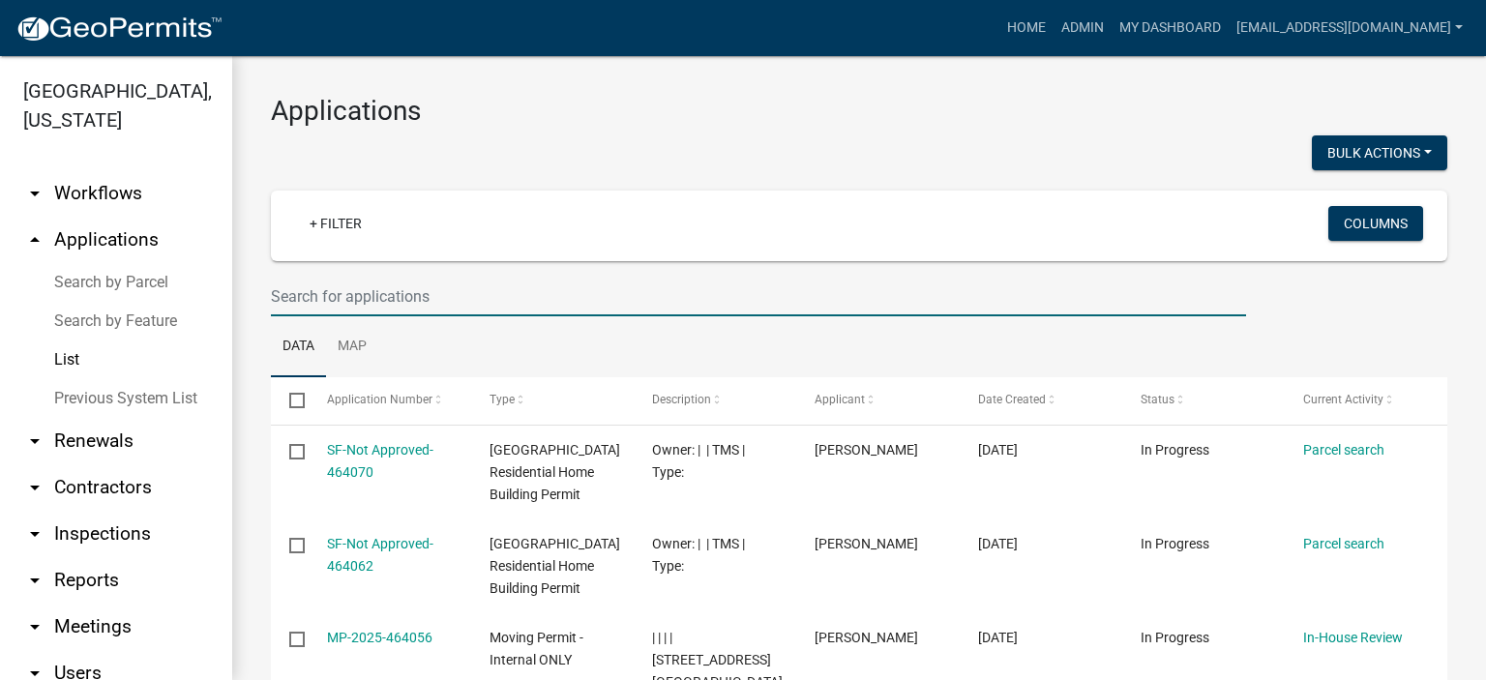
click at [433, 295] on input "text" at bounding box center [758, 297] width 975 height 40
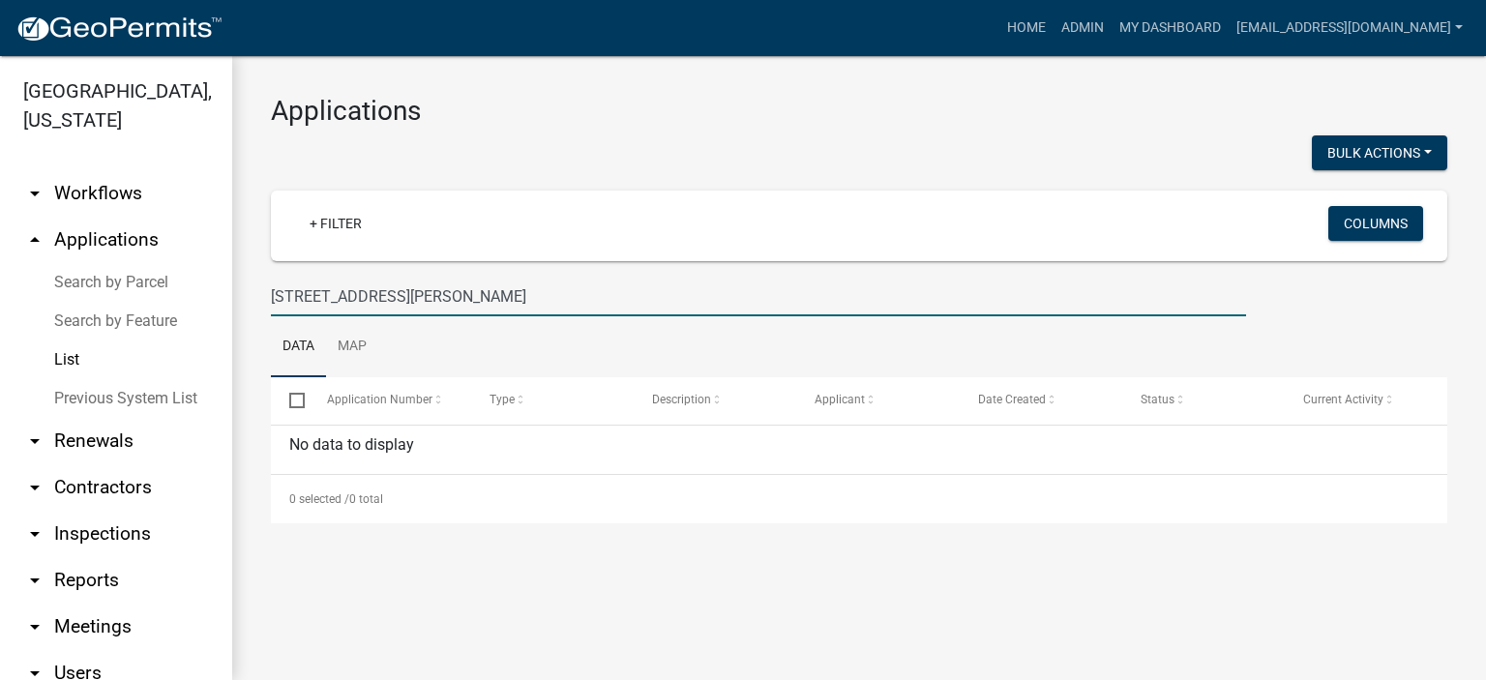
type input "[STREET_ADDRESS][PERSON_NAME]"
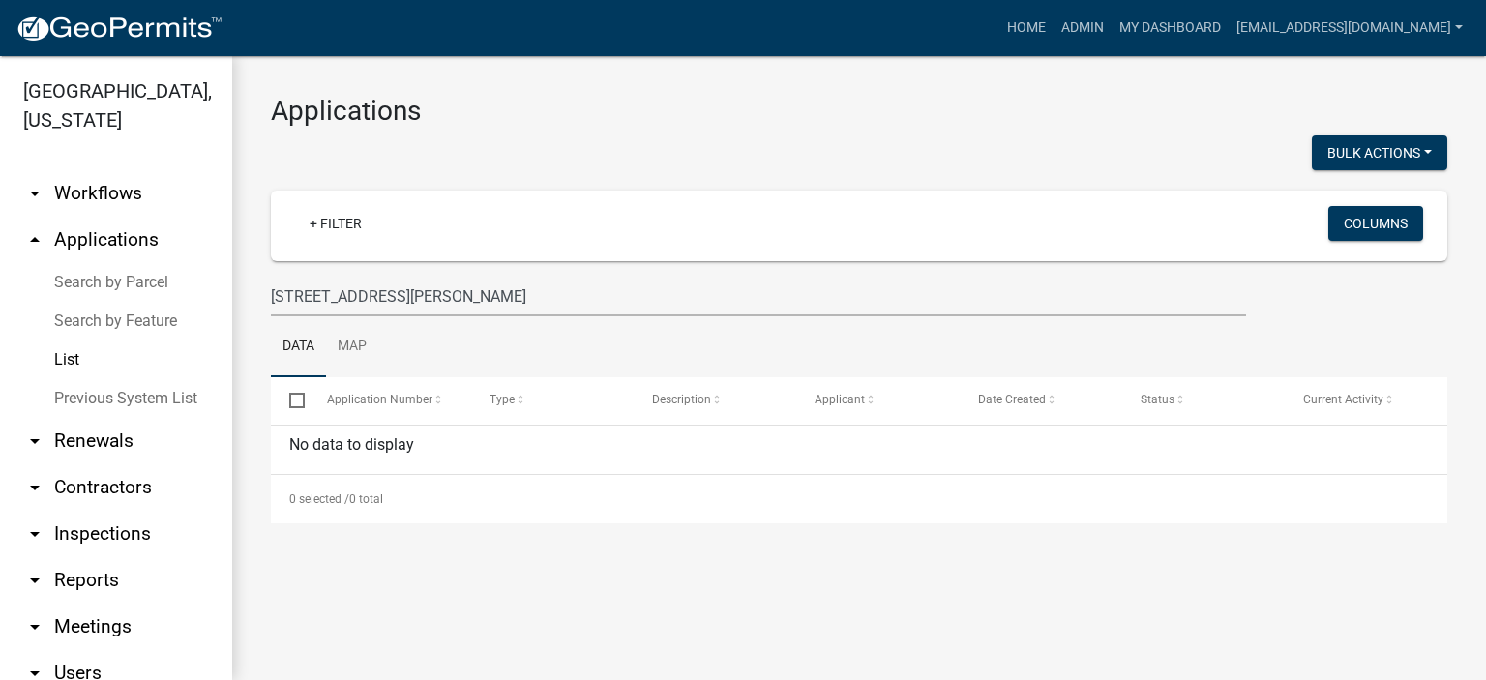
click at [111, 373] on link "Previous System List" at bounding box center [116, 398] width 232 height 39
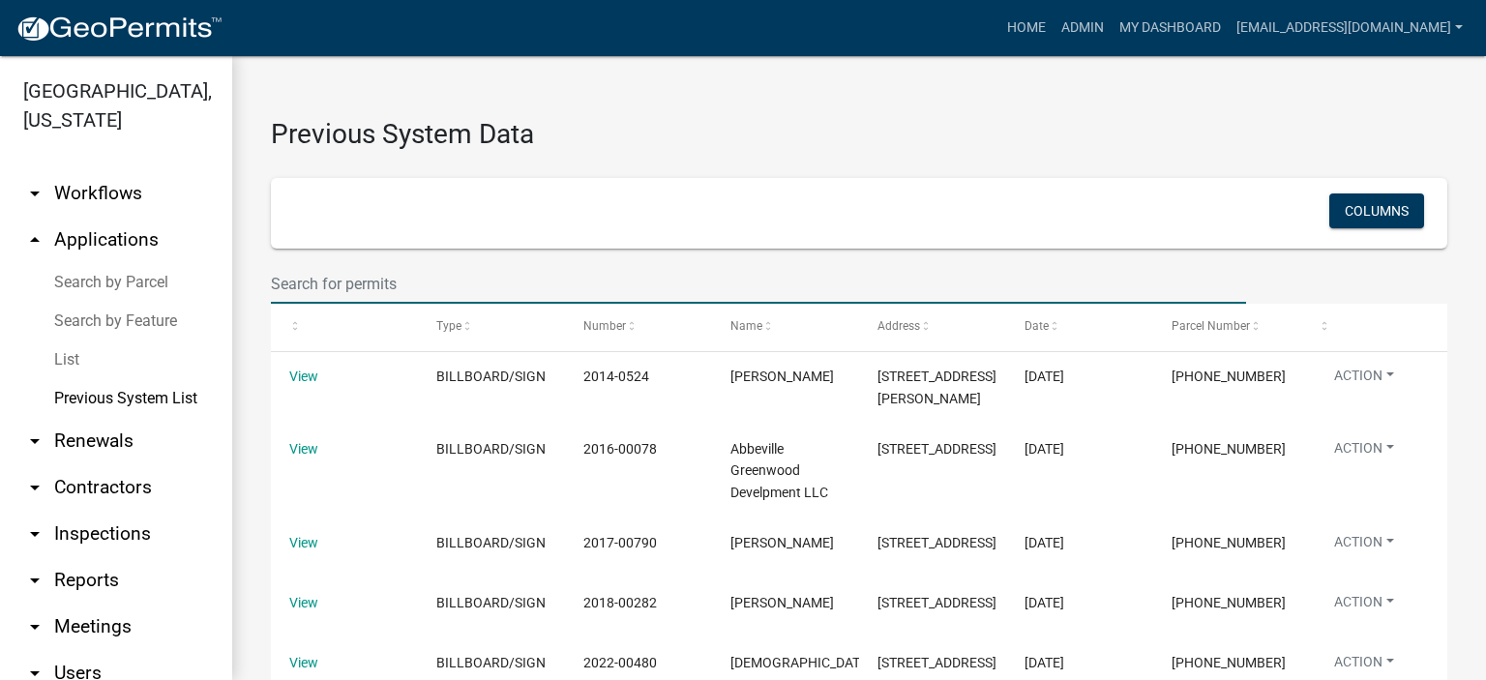
click at [414, 285] on input "text" at bounding box center [758, 284] width 975 height 40
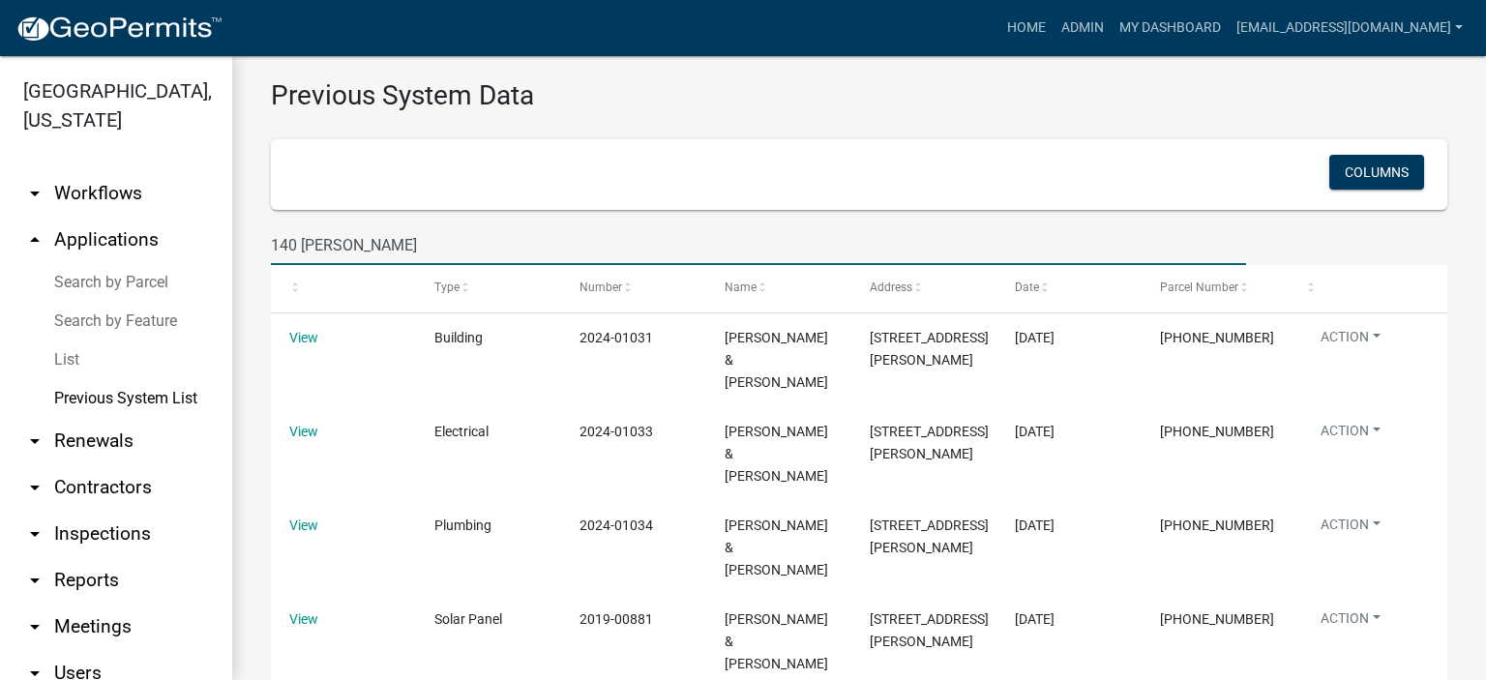
scroll to position [53, 0]
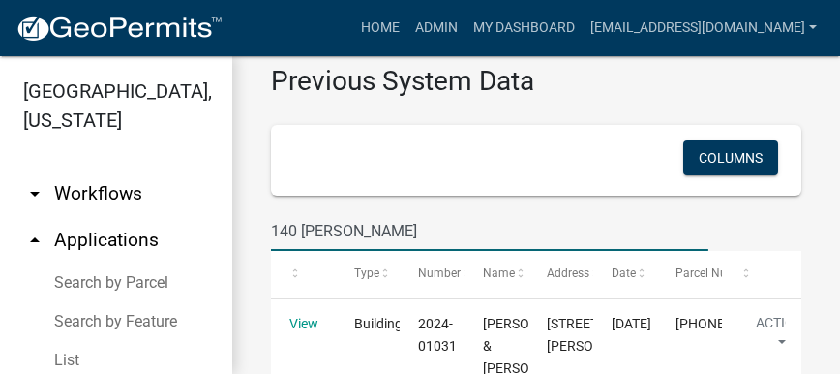
type input "140 [PERSON_NAME]"
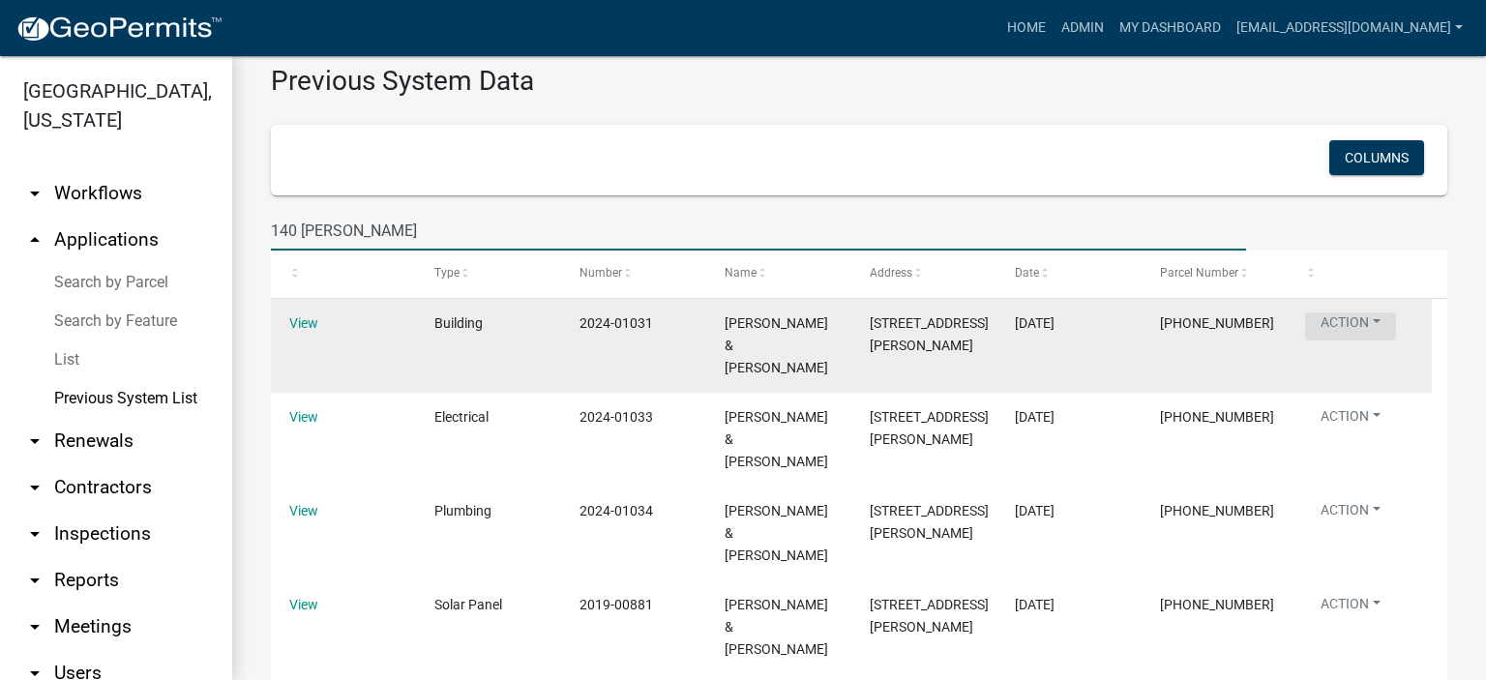
click at [839, 317] on button "Action" at bounding box center [1350, 327] width 91 height 28
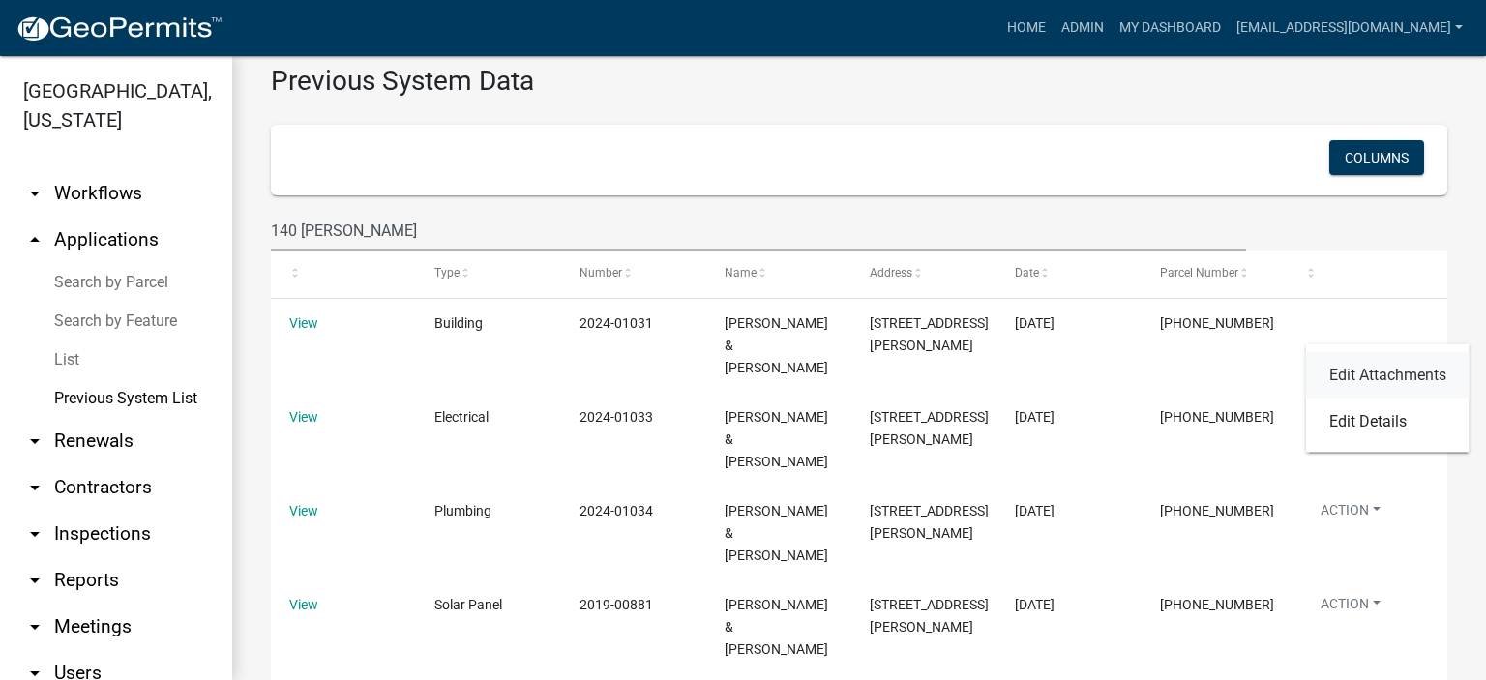
click at [839, 373] on link "Edit Attachments" at bounding box center [1388, 375] width 164 height 46
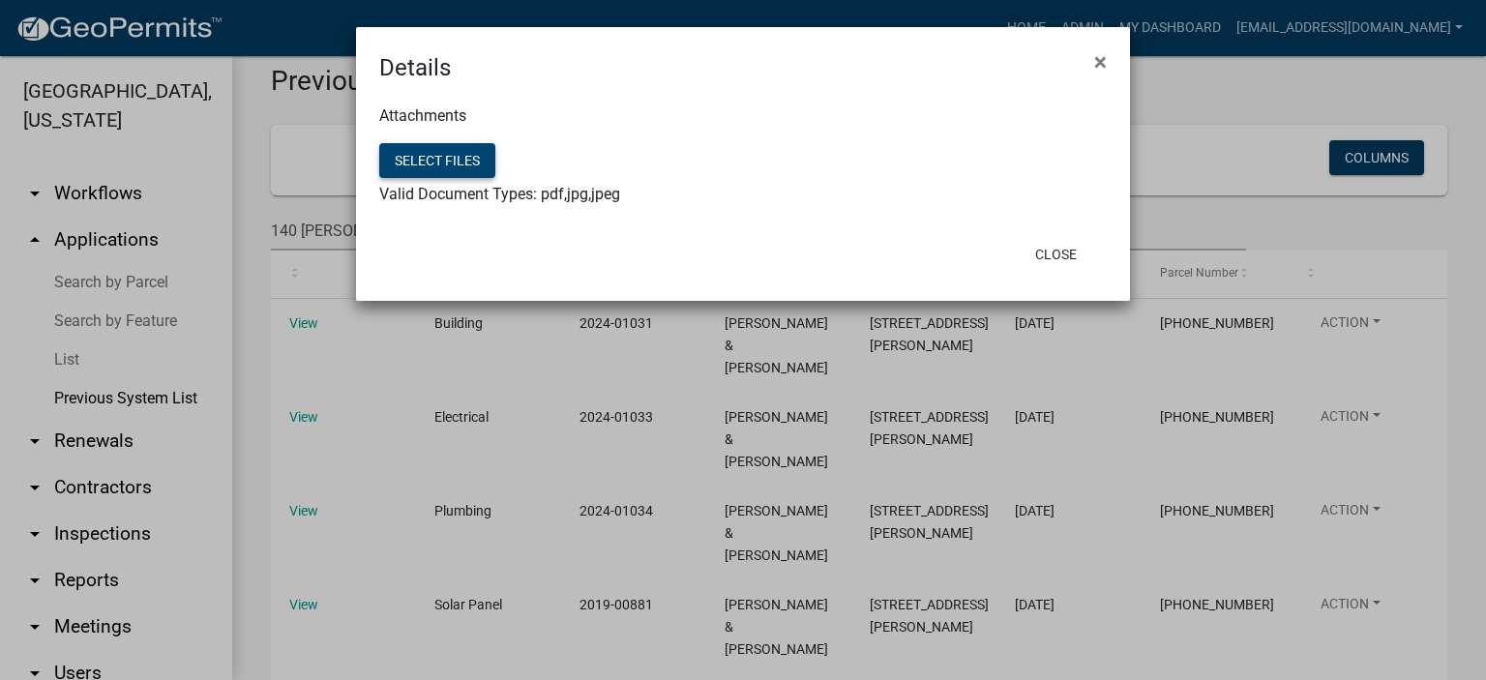
click at [435, 150] on button "Select files" at bounding box center [437, 160] width 116 height 35
click at [839, 62] on span "×" at bounding box center [1101, 61] width 13 height 27
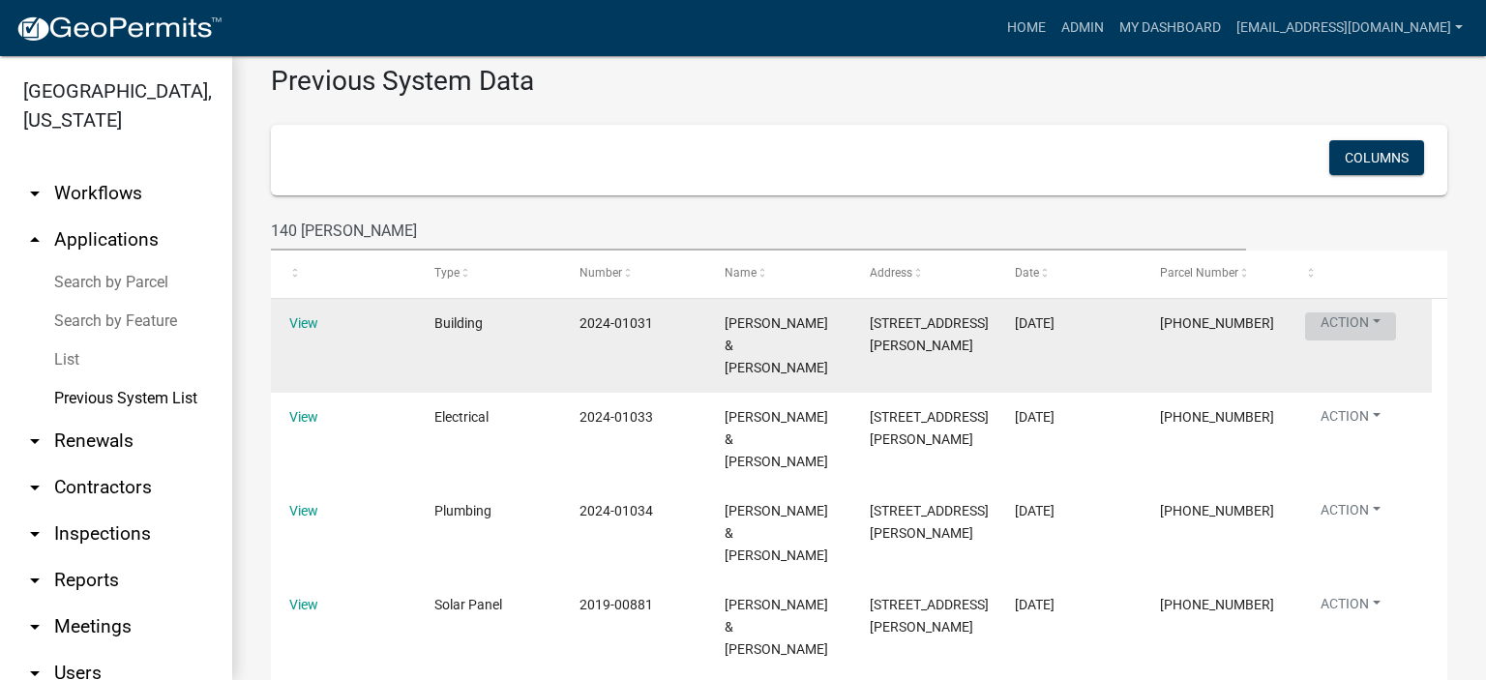
click at [839, 323] on button "Action" at bounding box center [1350, 327] width 91 height 28
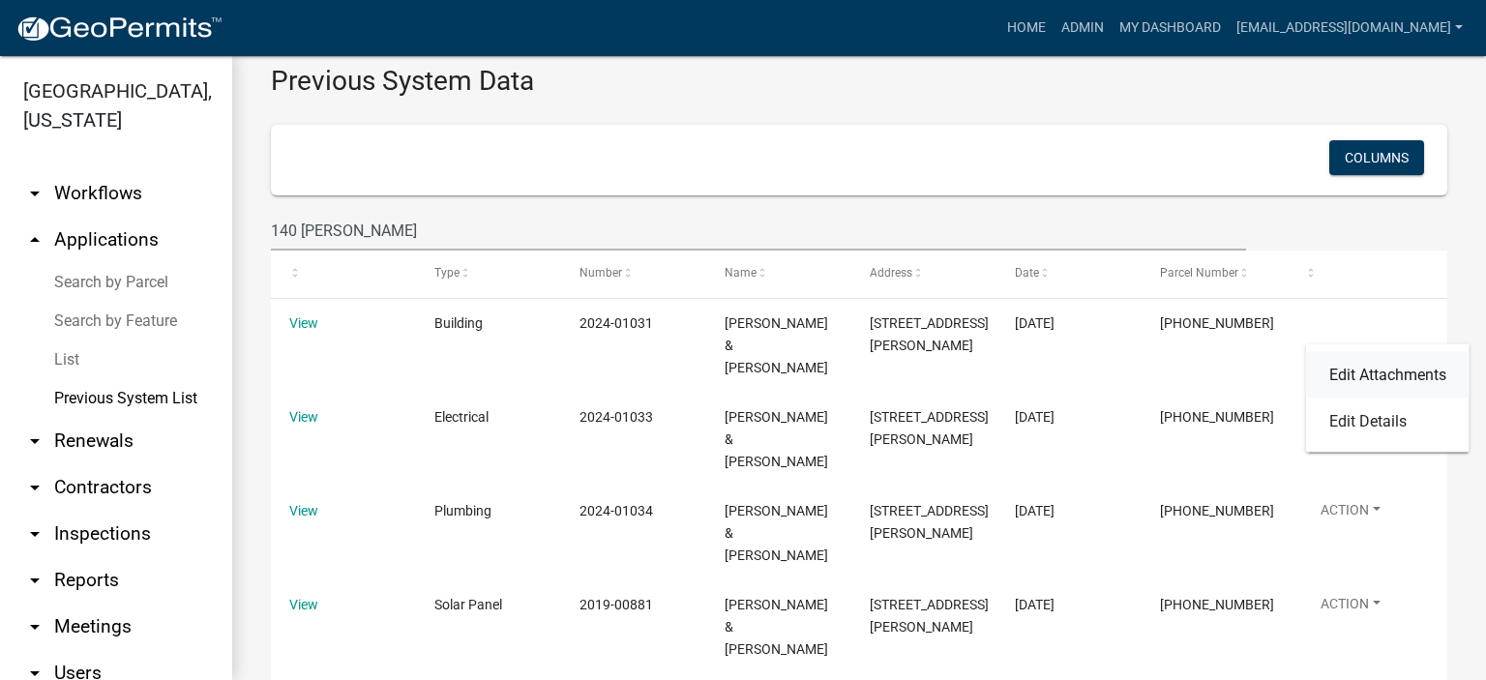
click at [839, 371] on link "Edit Attachments" at bounding box center [1388, 375] width 164 height 46
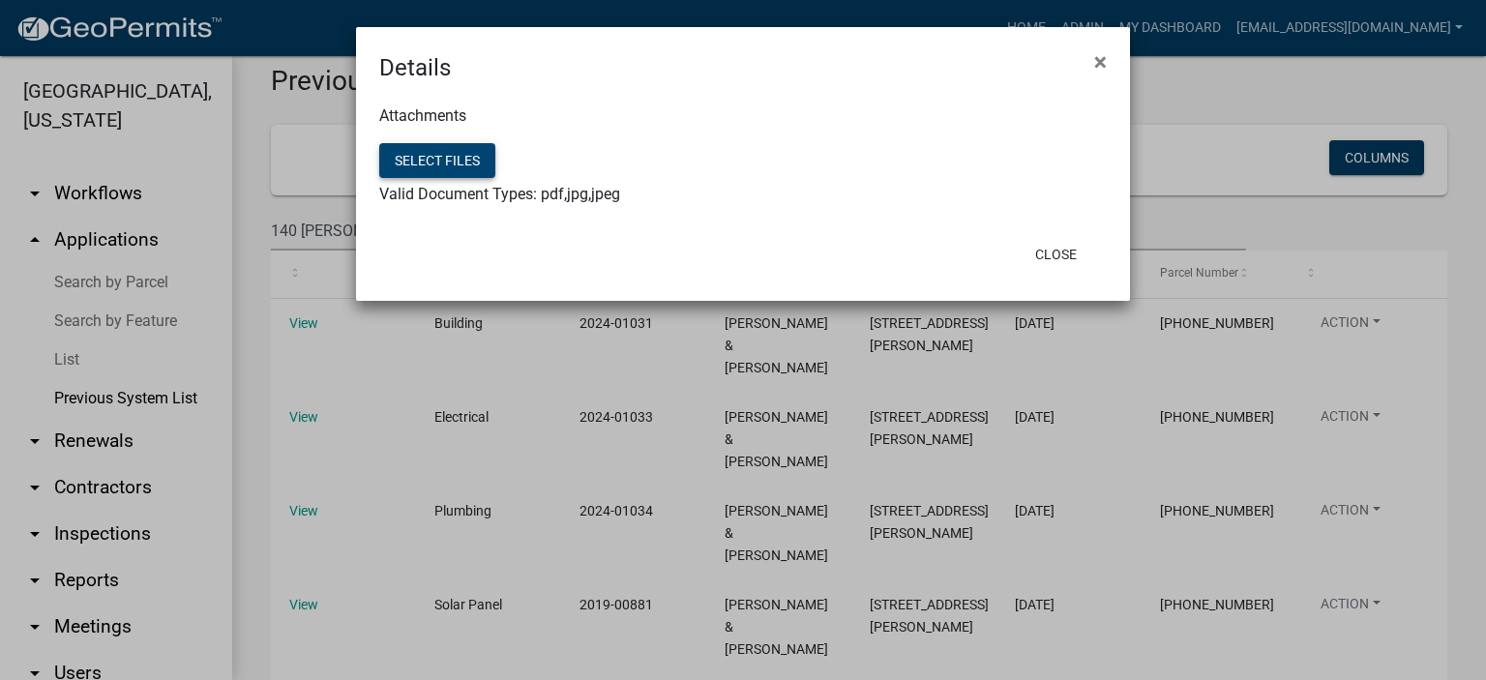
click at [421, 154] on button "Select files" at bounding box center [437, 160] width 116 height 35
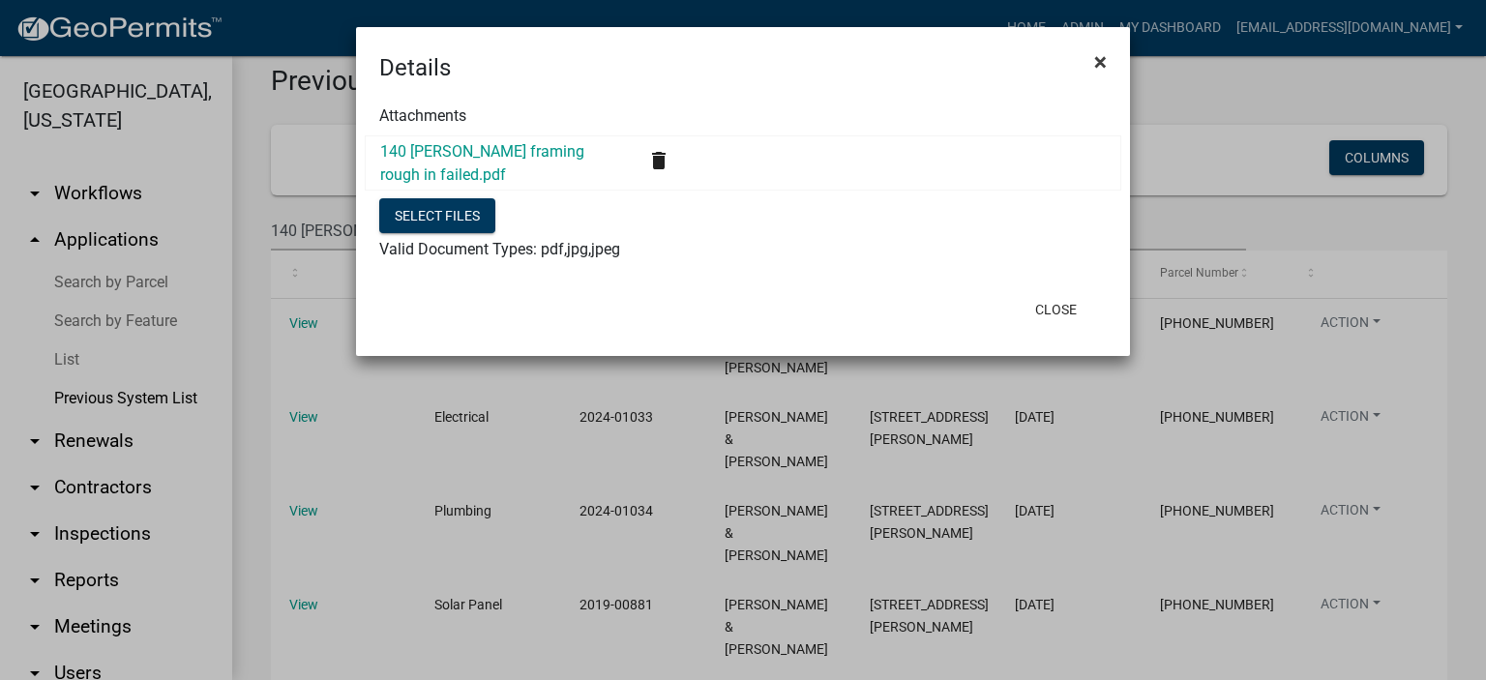
click at [839, 58] on span "×" at bounding box center [1101, 61] width 13 height 27
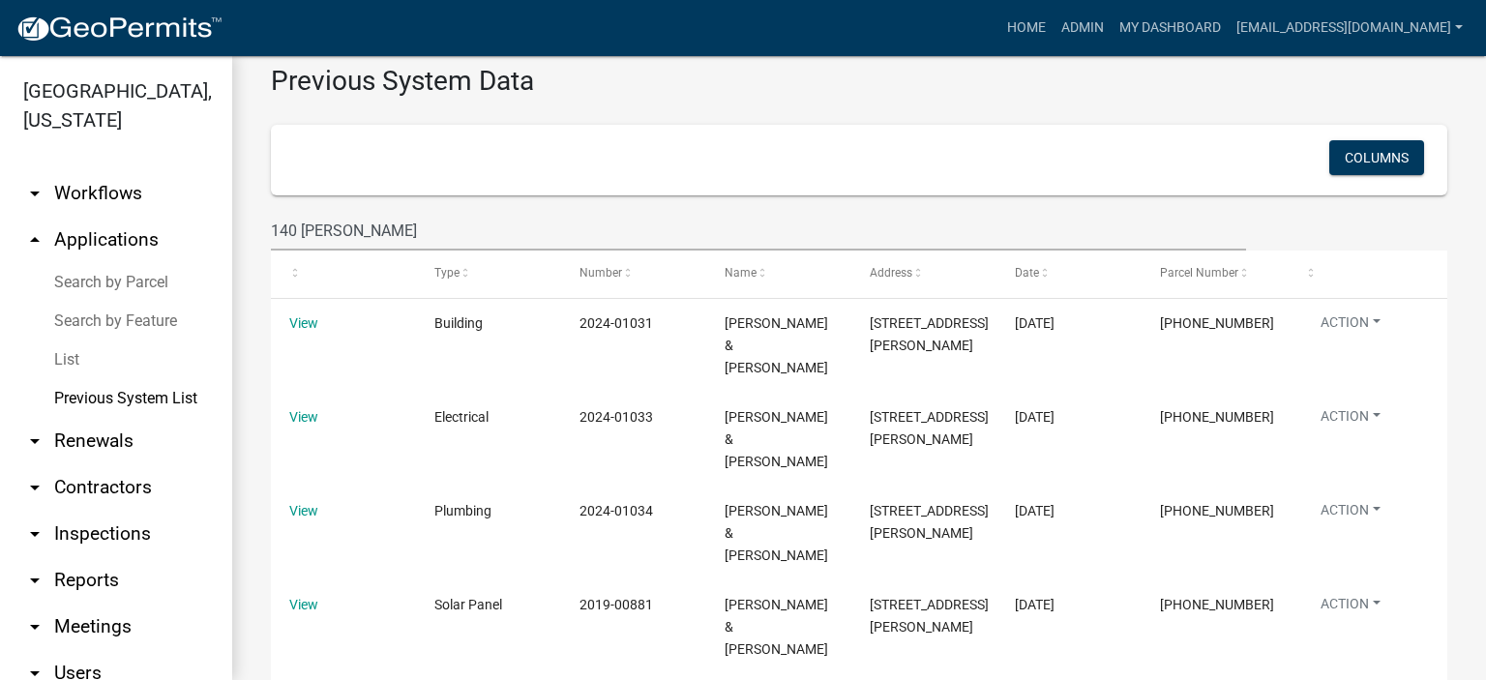
click at [65, 359] on link "List" at bounding box center [116, 360] width 232 height 39
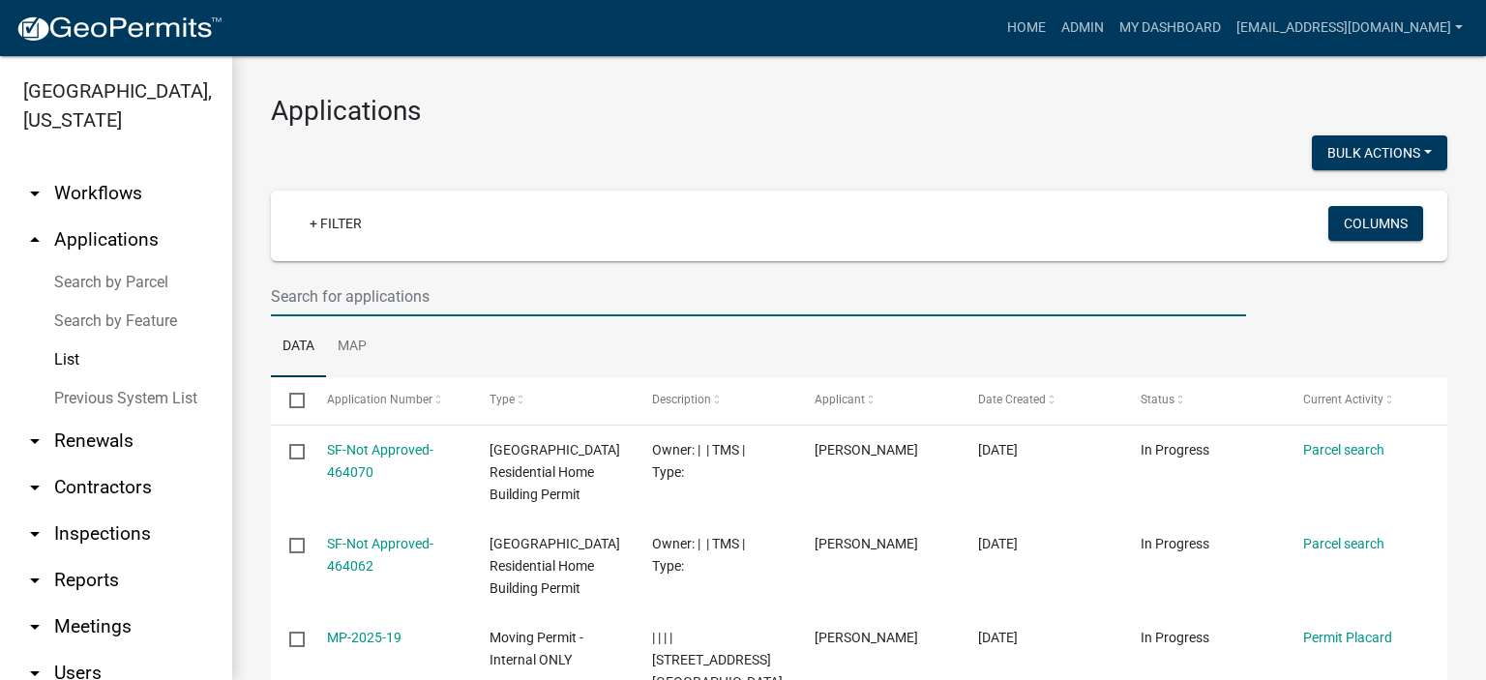
click at [466, 300] on input "text" at bounding box center [758, 297] width 975 height 40
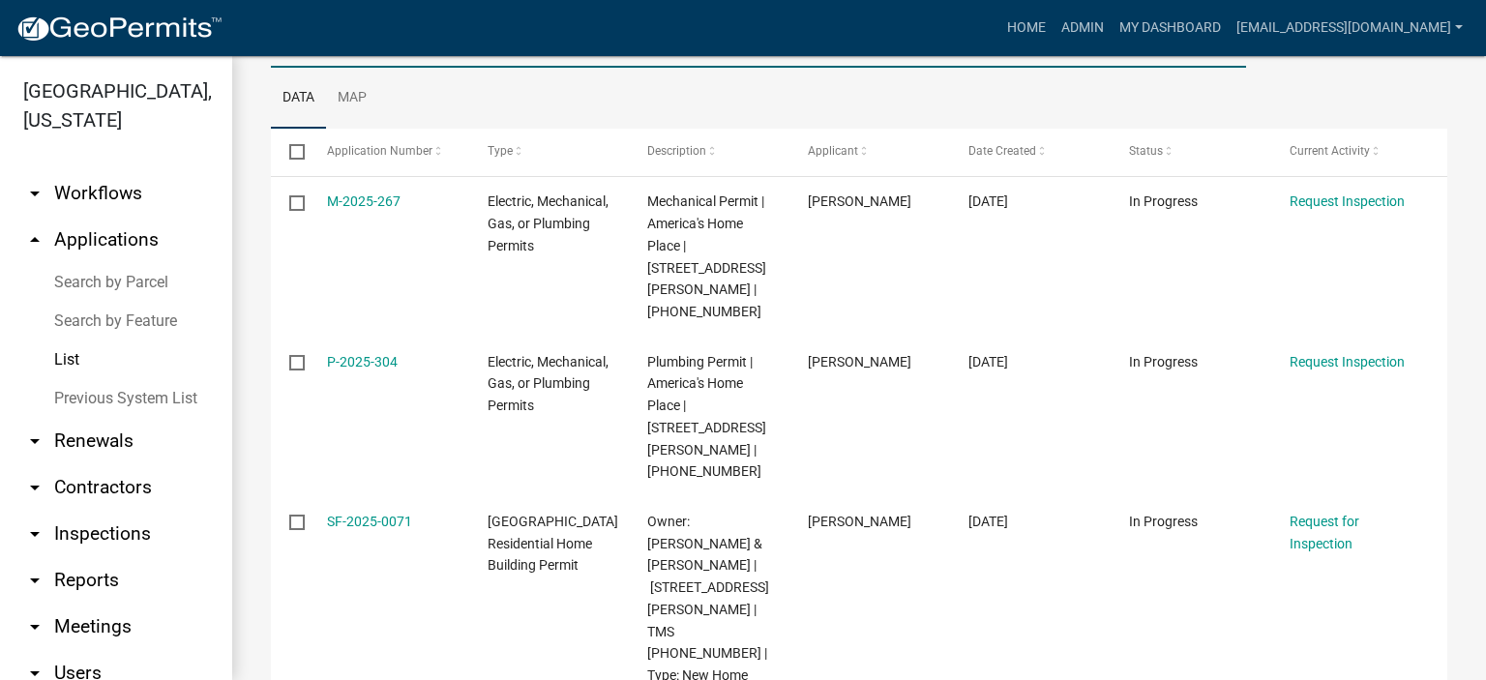
scroll to position [230, 0]
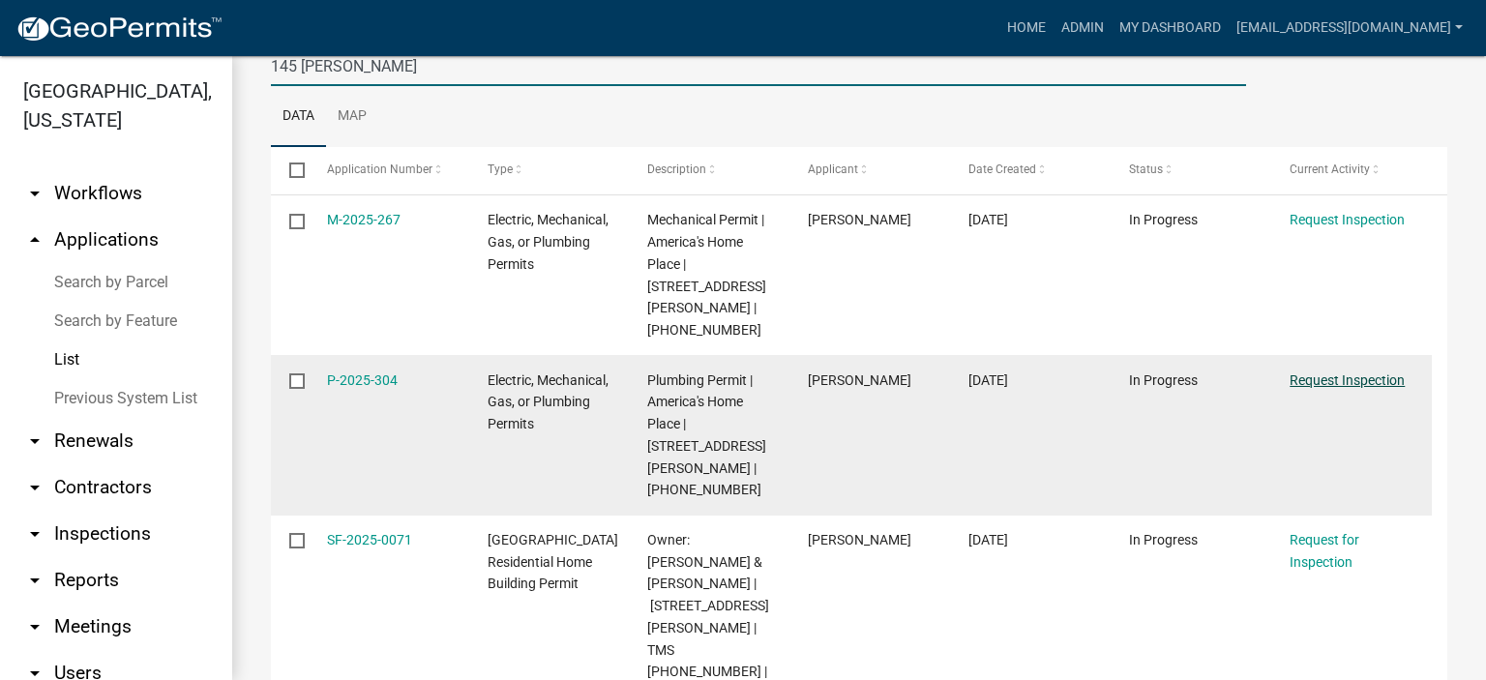
type input "145 [PERSON_NAME]"
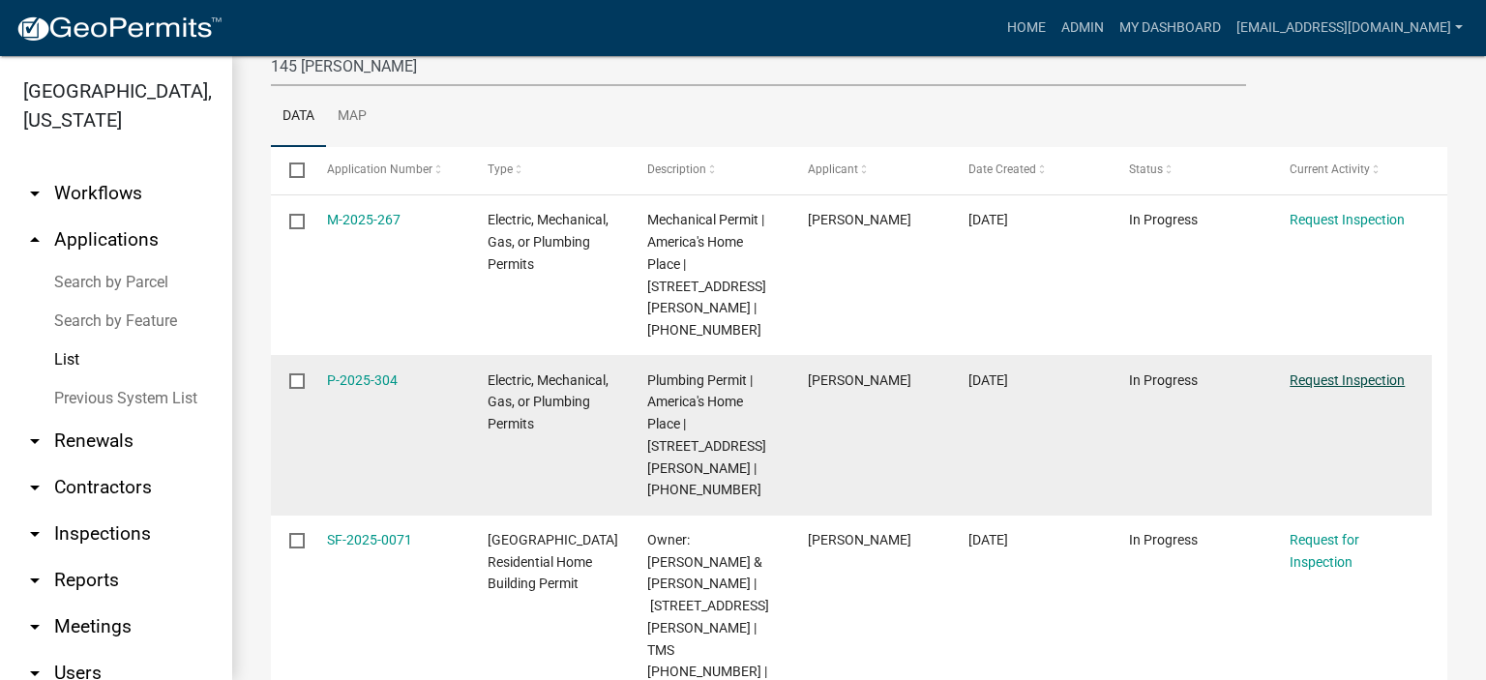
click at [839, 373] on link "Request Inspection" at bounding box center [1347, 380] width 115 height 15
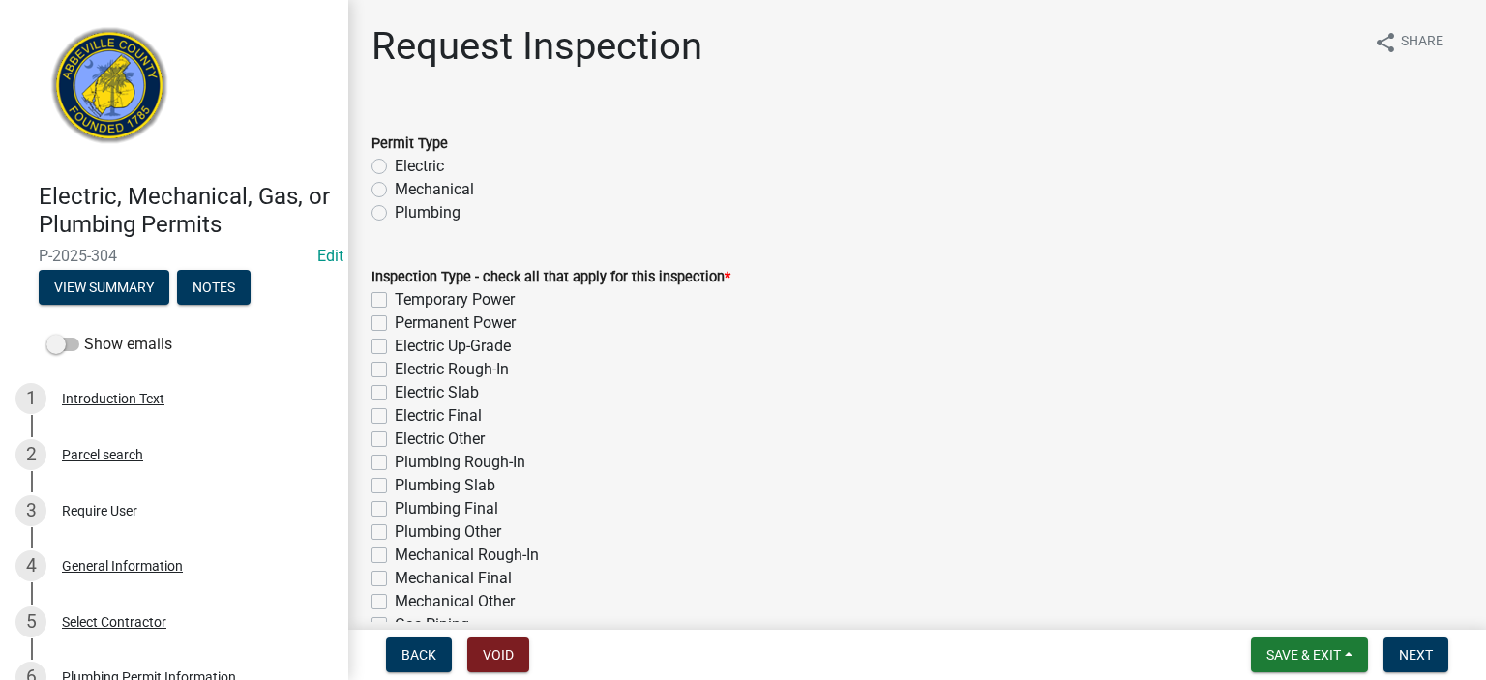
click at [395, 212] on label "Plumbing" at bounding box center [428, 212] width 66 height 23
click at [395, 212] on input "Plumbing" at bounding box center [401, 207] width 13 height 13
radio input "true"
click at [395, 373] on label "Plumbing Rough-In" at bounding box center [460, 462] width 131 height 23
click at [395, 373] on input "Plumbing Rough-In" at bounding box center [401, 457] width 13 height 13
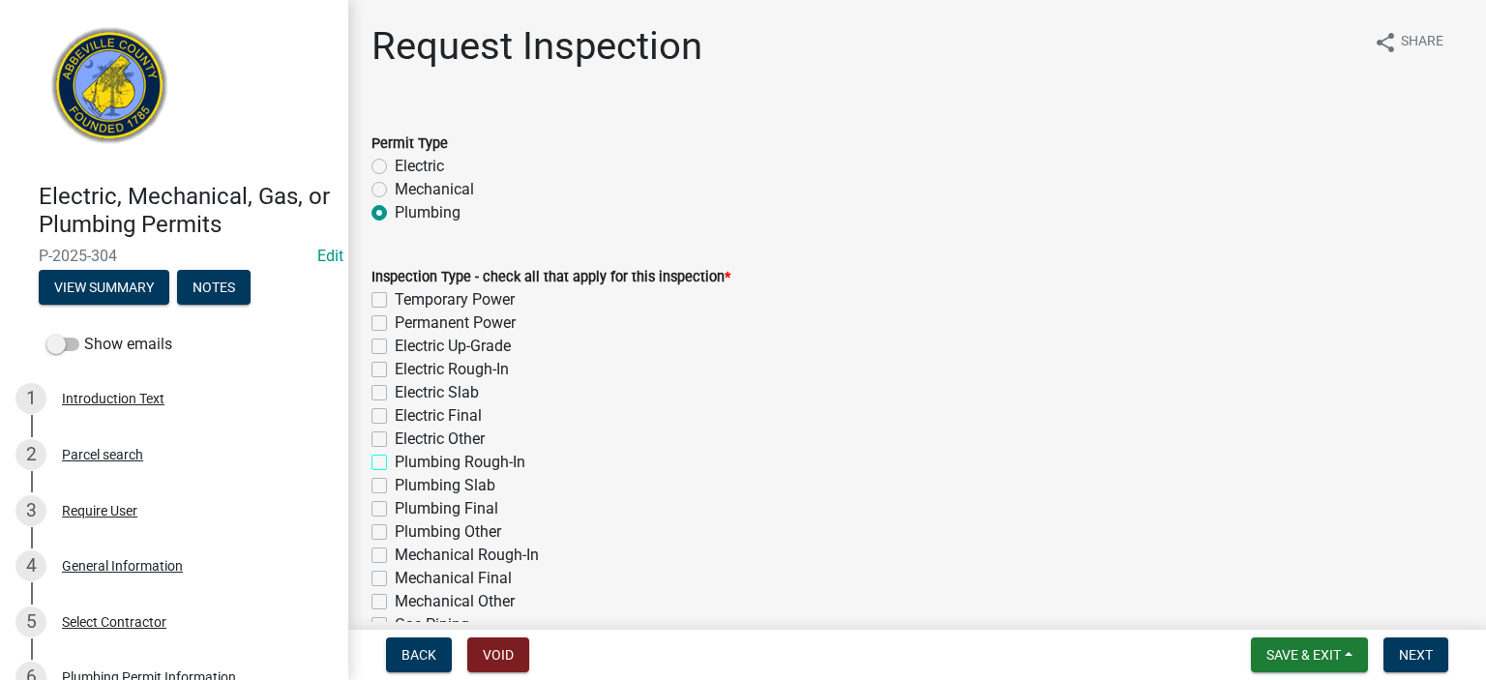
checkbox input "true"
checkbox input "false"
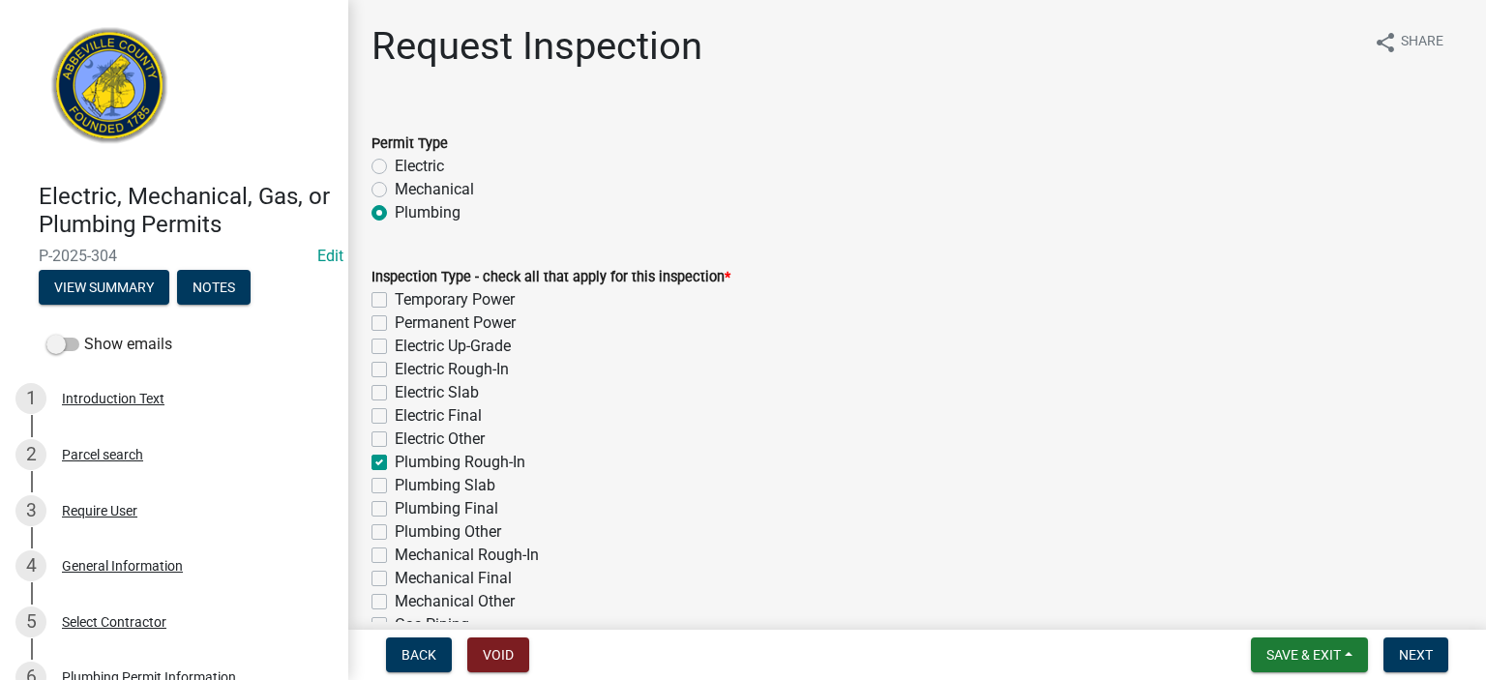
checkbox input "false"
checkbox input "true"
checkbox input "false"
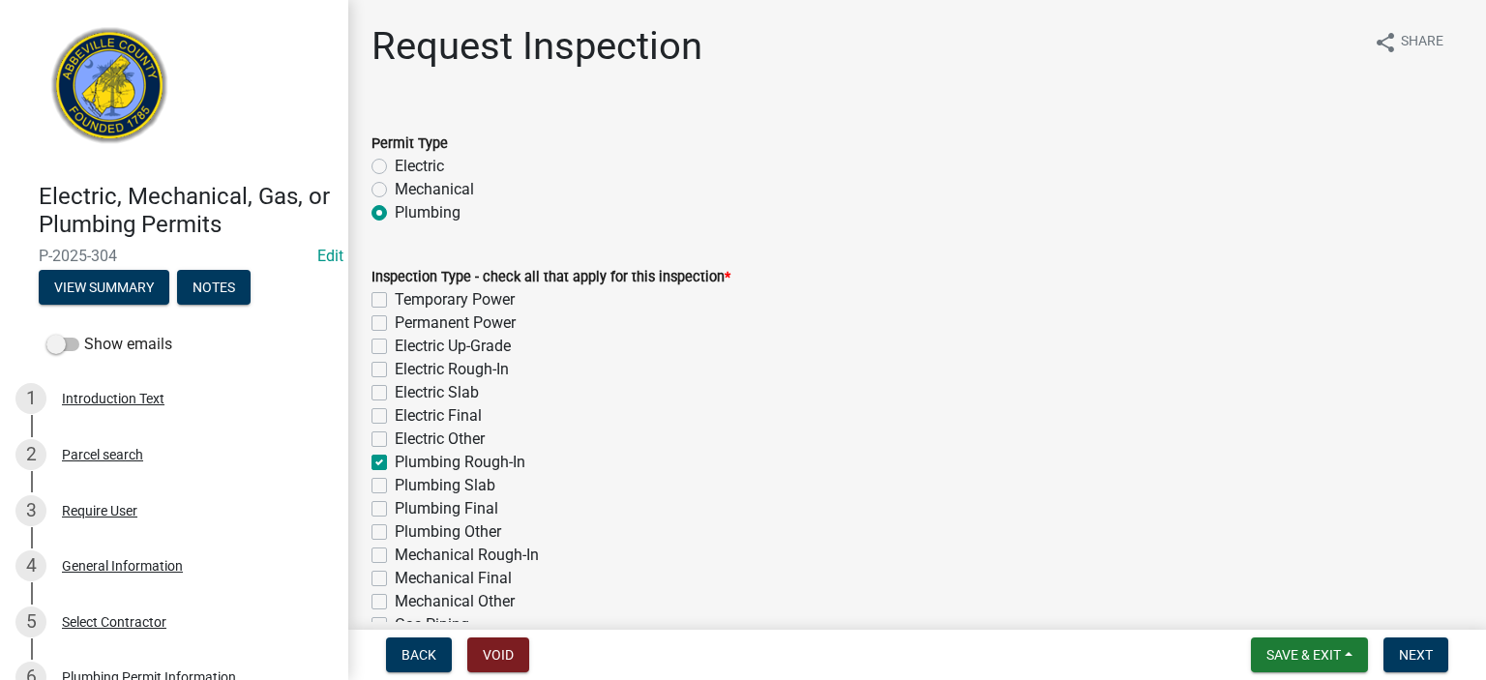
checkbox input "false"
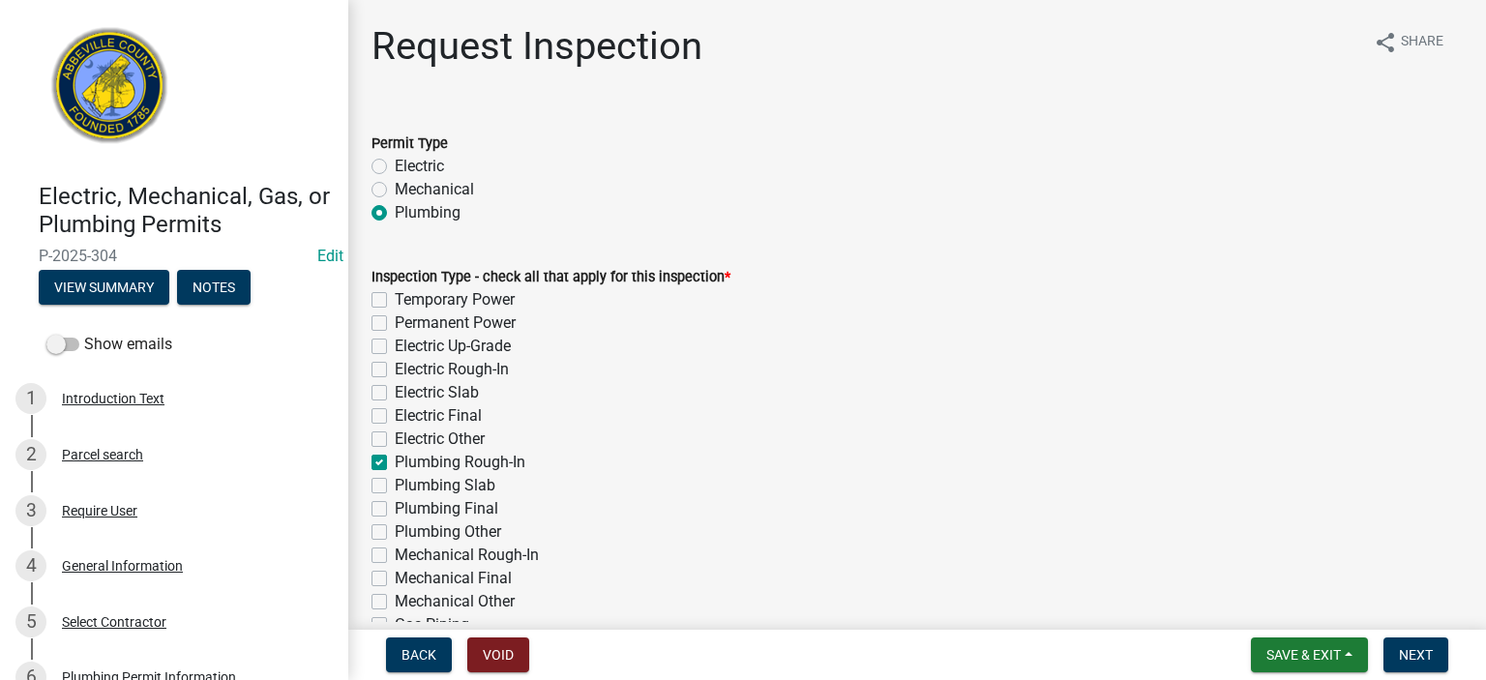
checkbox input "false"
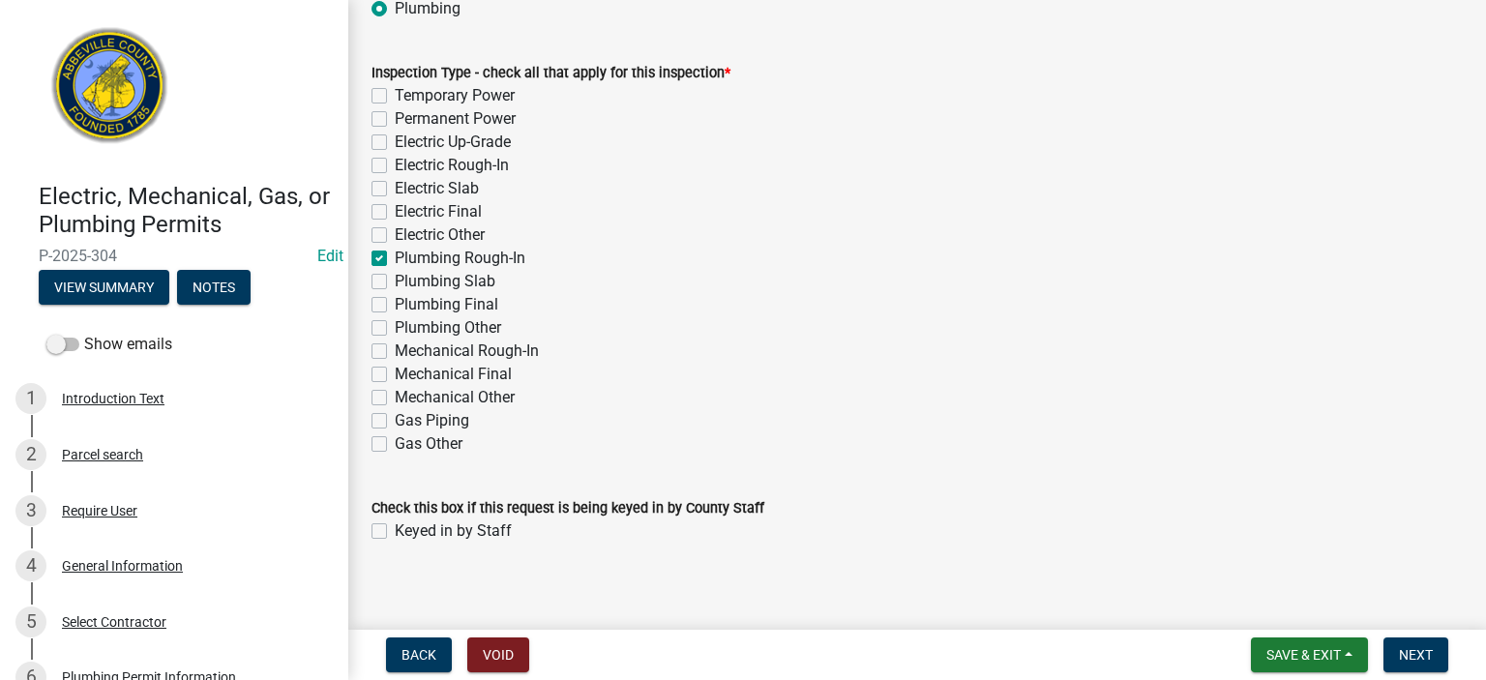
scroll to position [217, 0]
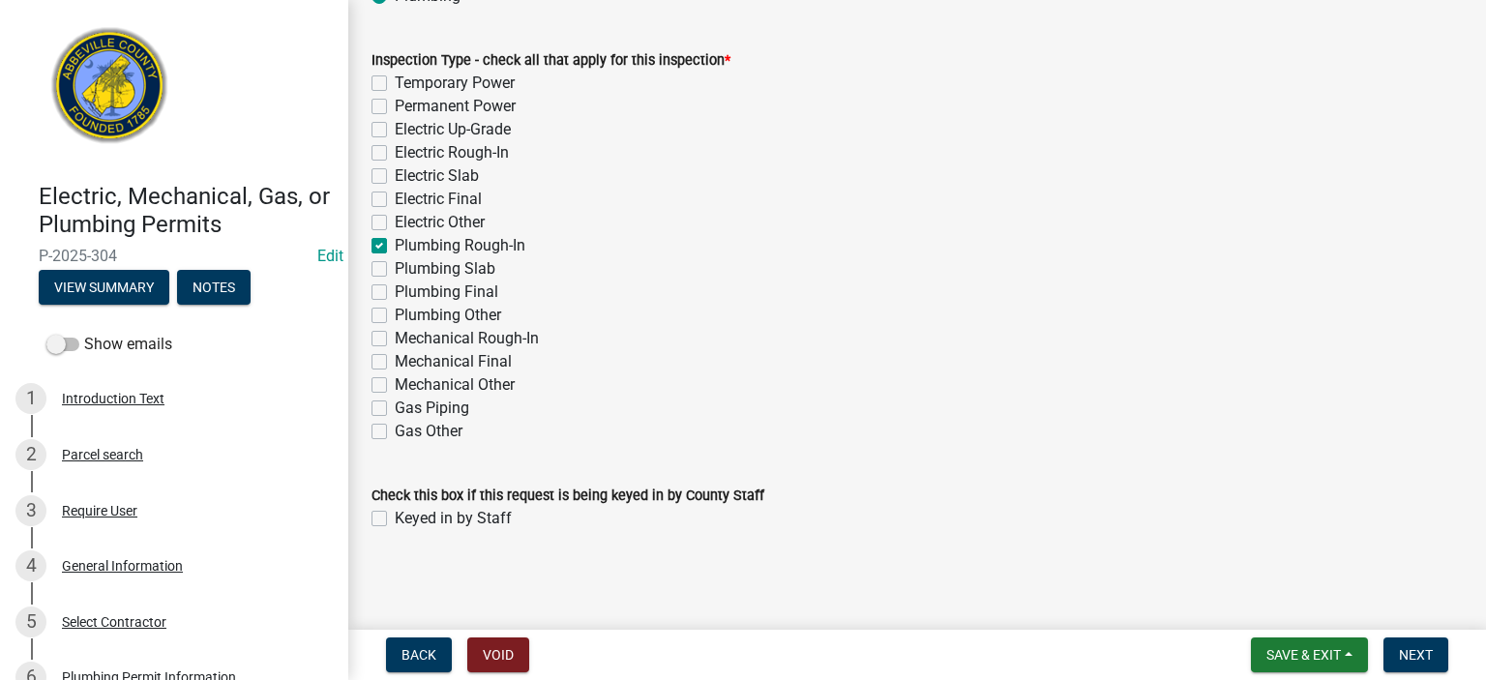
click at [395, 373] on label "Keyed in by Staff" at bounding box center [453, 518] width 117 height 23
click at [395, 373] on input "Keyed in by Staff" at bounding box center [401, 513] width 13 height 13
checkbox input "true"
click at [839, 373] on span "Next" at bounding box center [1416, 654] width 34 height 15
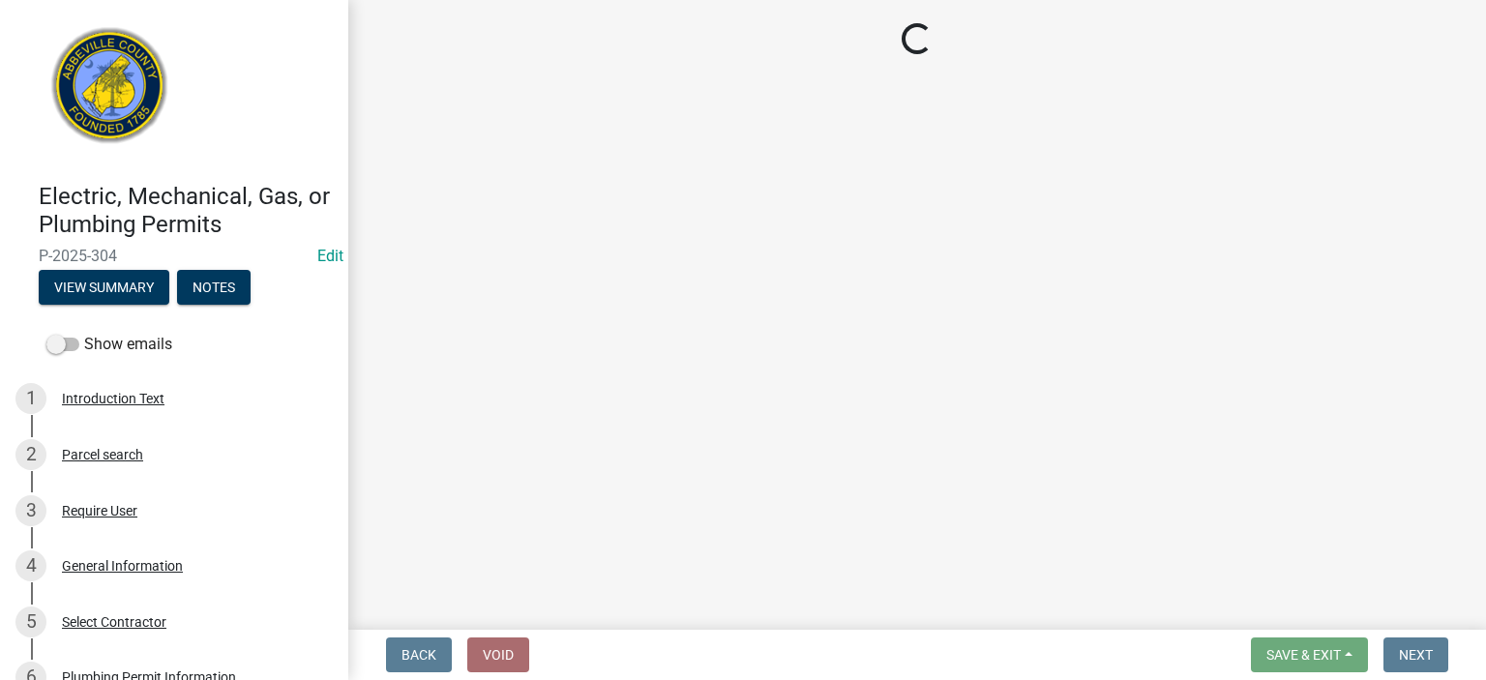
select select "896ec84b-7942-43b9-a78d-4f1554b7930c"
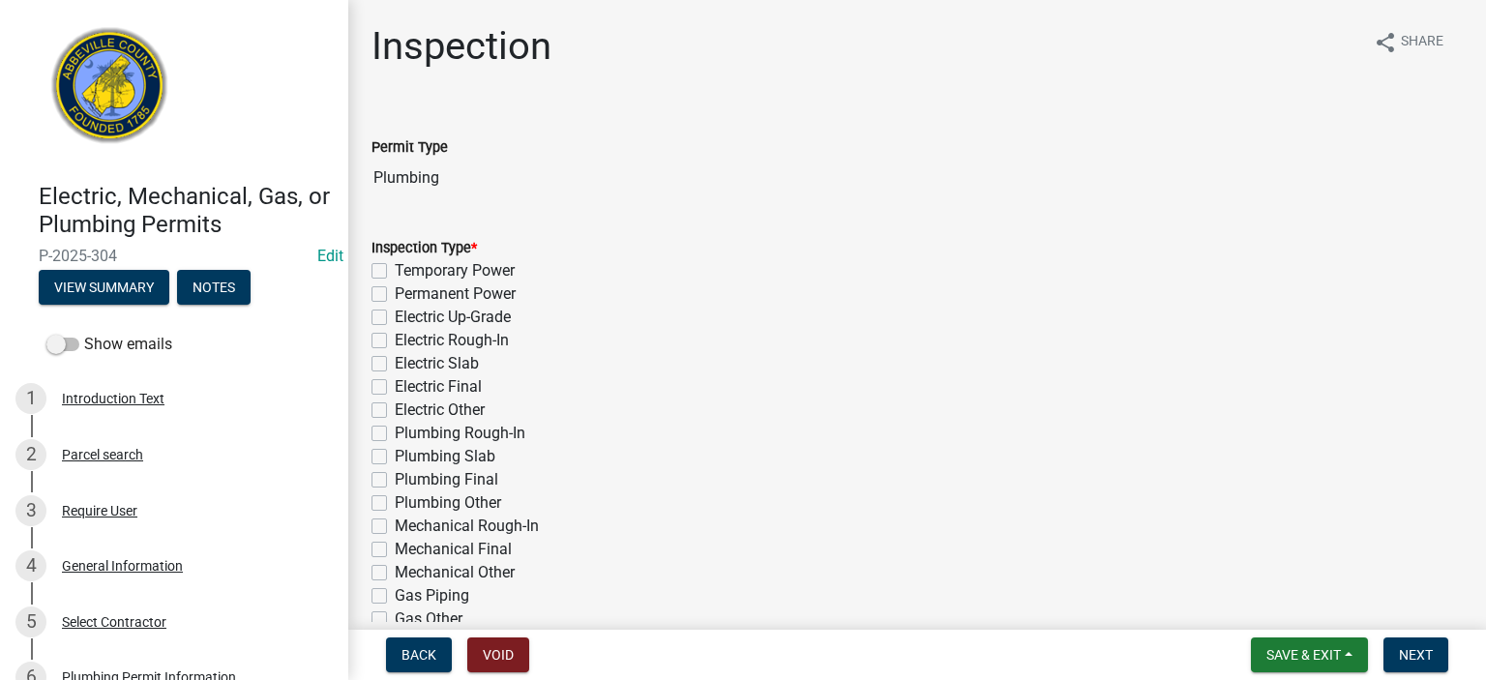
click at [395, 373] on label "Plumbing Rough-In" at bounding box center [460, 433] width 131 height 23
click at [395, 373] on input "Plumbing Rough-In" at bounding box center [401, 428] width 13 height 13
checkbox input "true"
checkbox input "false"
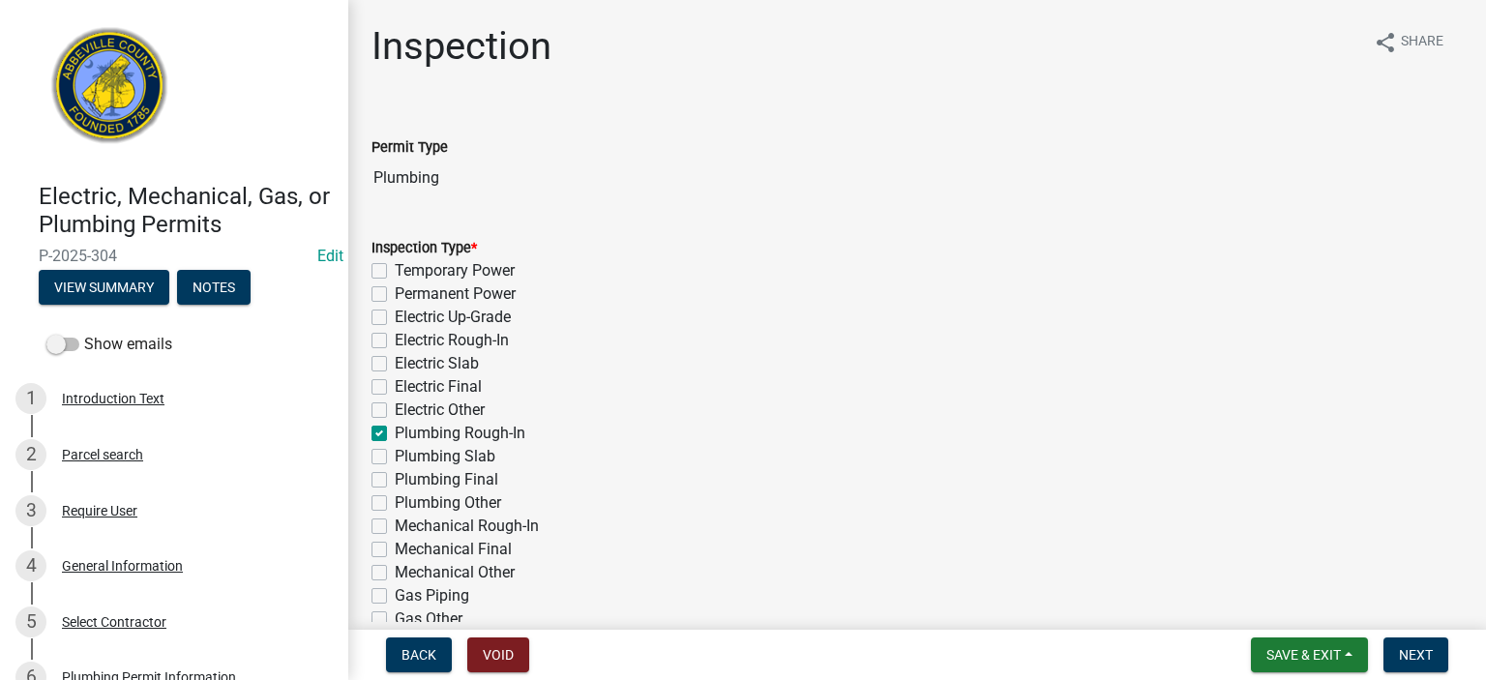
checkbox input "false"
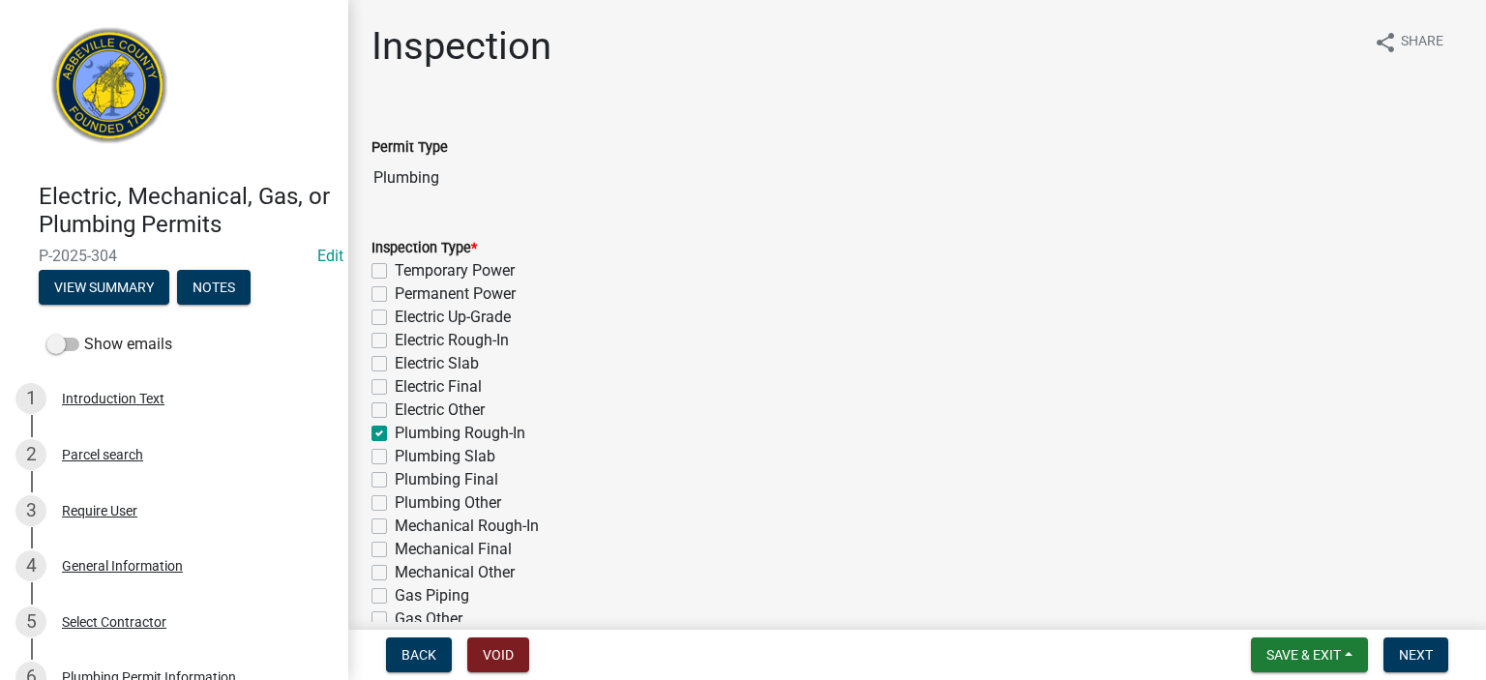
checkbox input "true"
checkbox input "false"
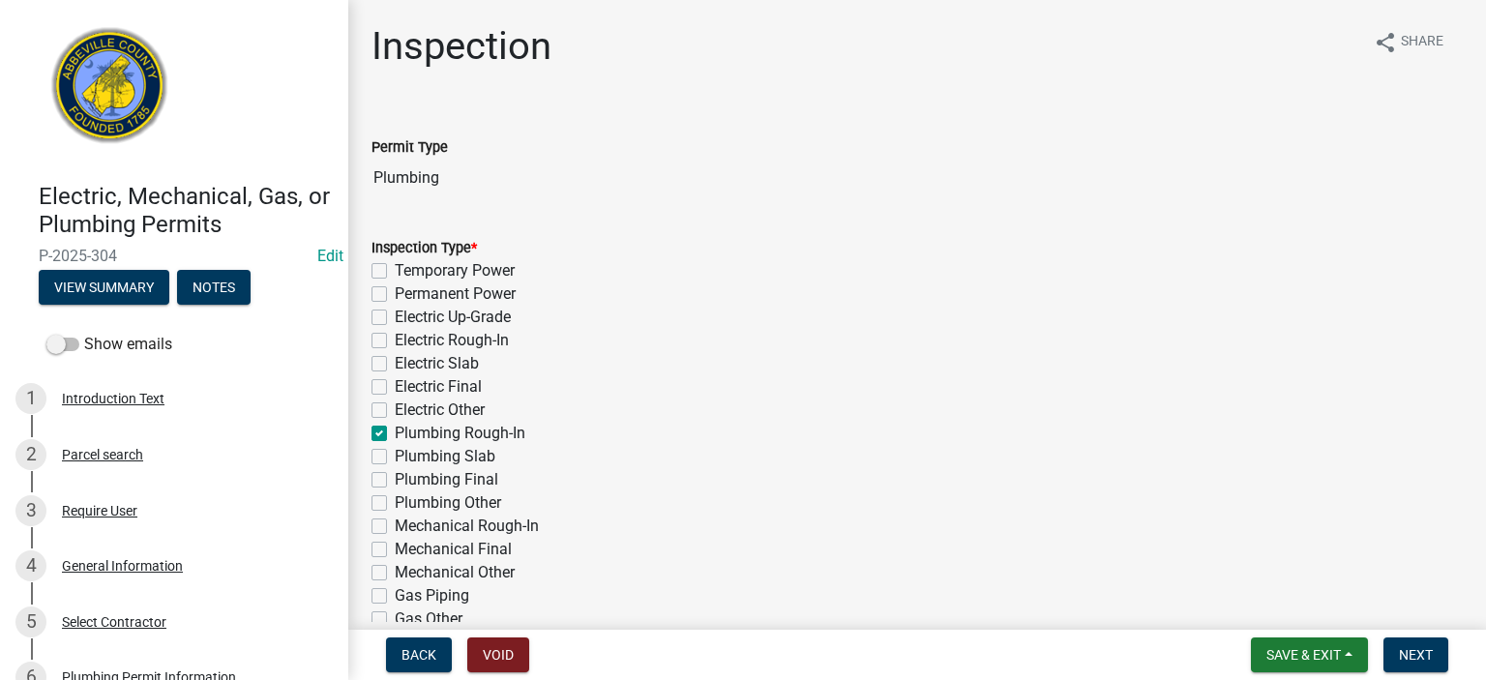
checkbox input "false"
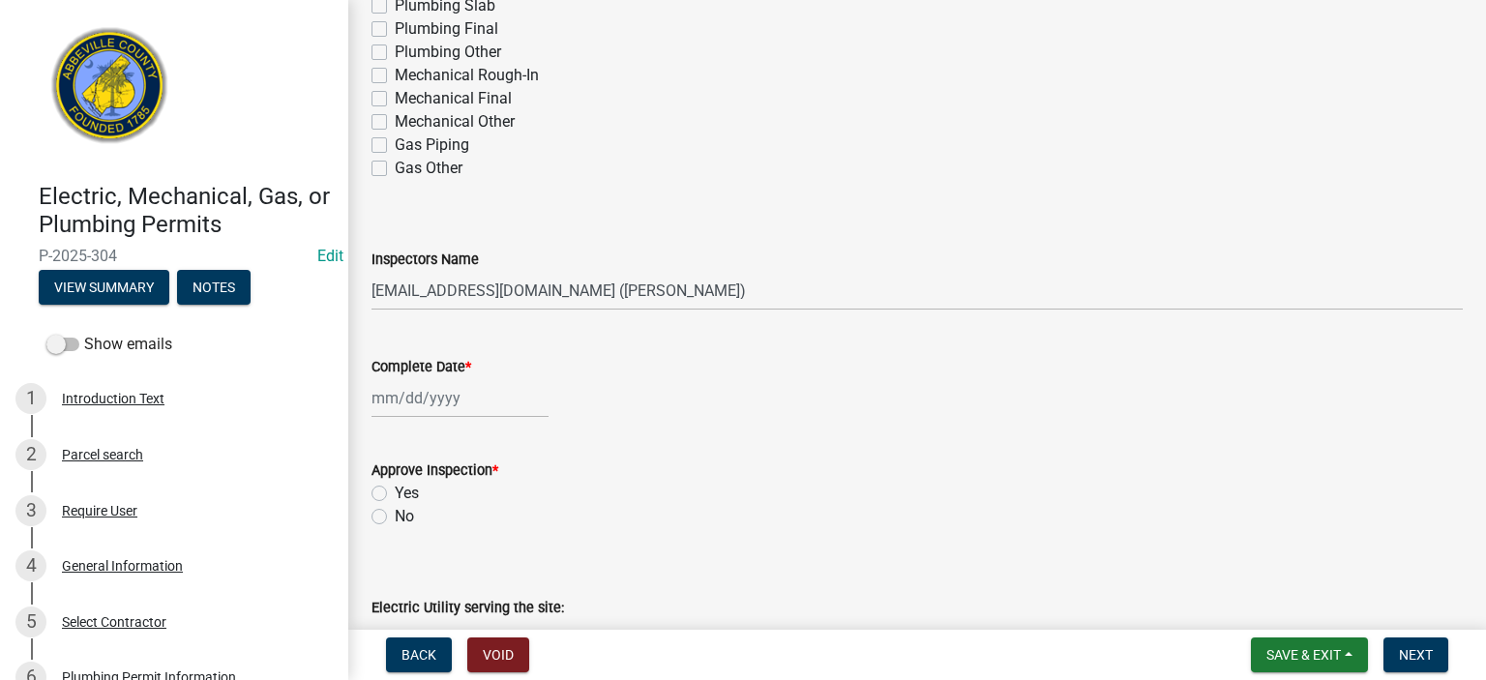
scroll to position [465, 0]
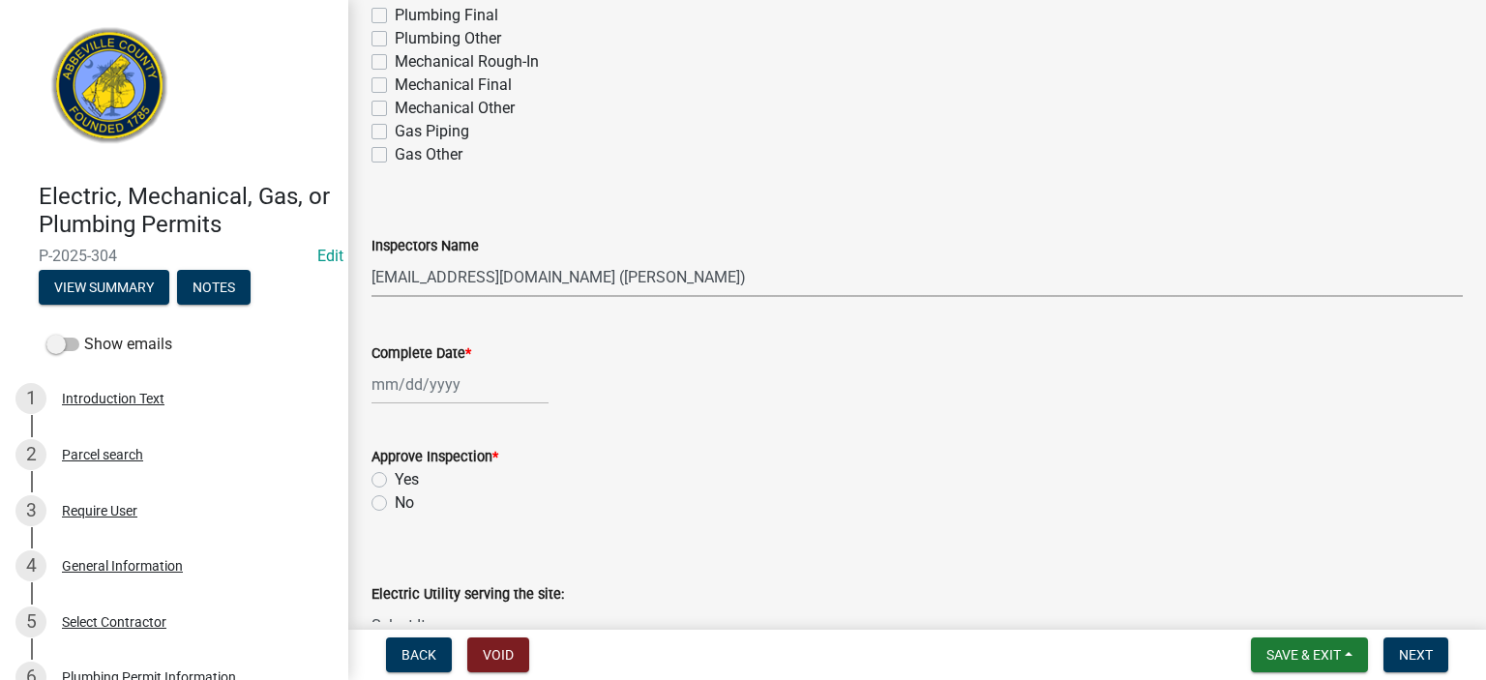
click at [765, 268] on select "Select Item... [EMAIL_ADDRESS][DOMAIN_NAME] ([PERSON_NAME]) [EMAIL_ADDRESS][DOM…" at bounding box center [918, 277] width 1092 height 40
select select "56be3ac8-4e2d-49a7-9260-658958e29c03"
click at [372, 257] on select "Select Item... [EMAIL_ADDRESS][DOMAIN_NAME] ([PERSON_NAME]) [EMAIL_ADDRESS][DOM…" at bounding box center [918, 277] width 1092 height 40
click at [494, 373] on div at bounding box center [460, 385] width 177 height 40
select select "8"
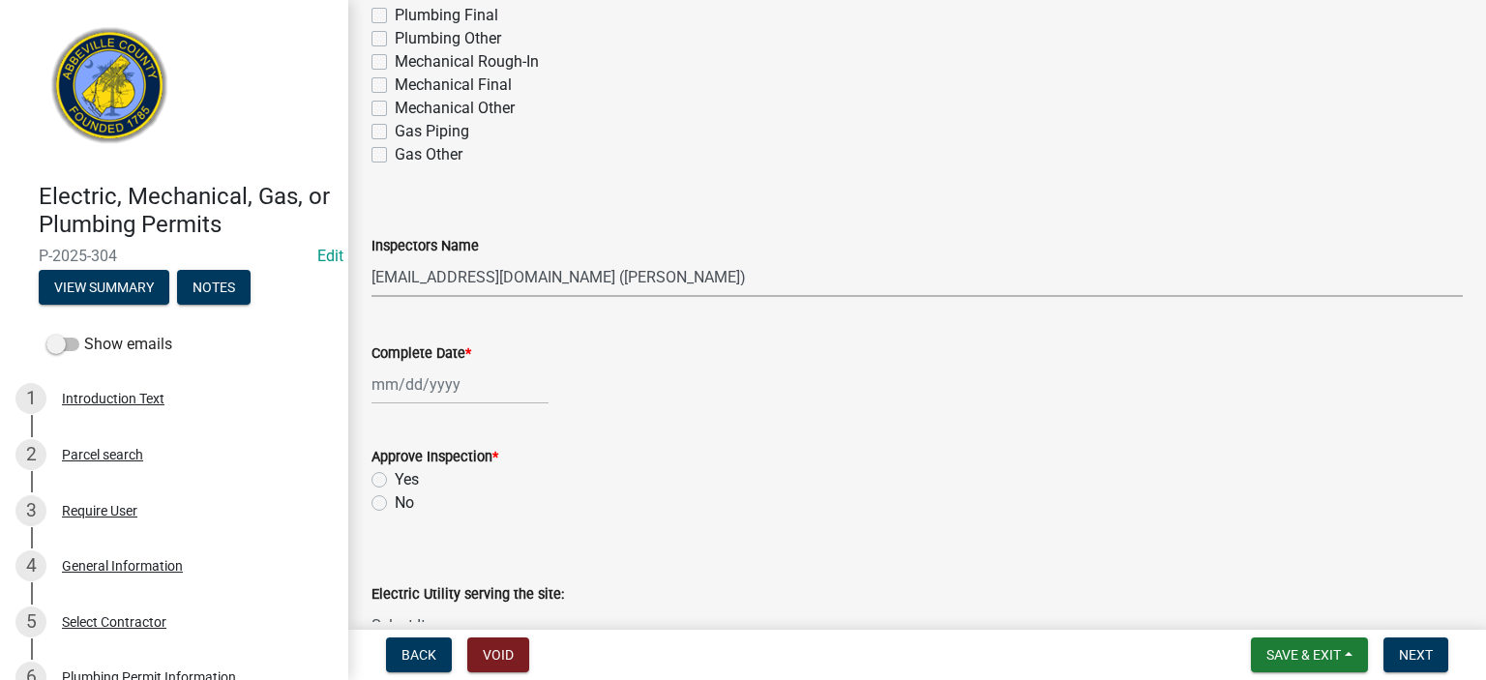
select select "2025"
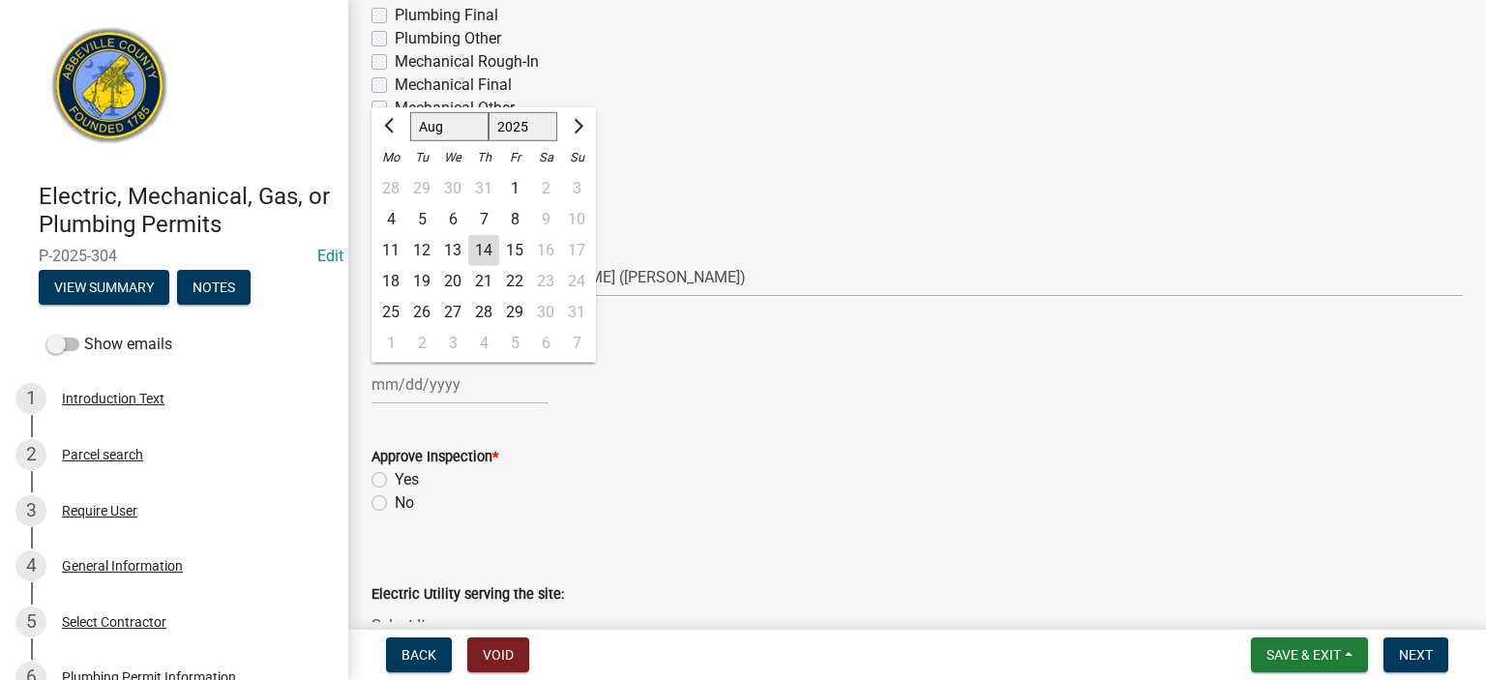
click at [486, 246] on div "14" at bounding box center [483, 250] width 31 height 31
type input "[DATE]"
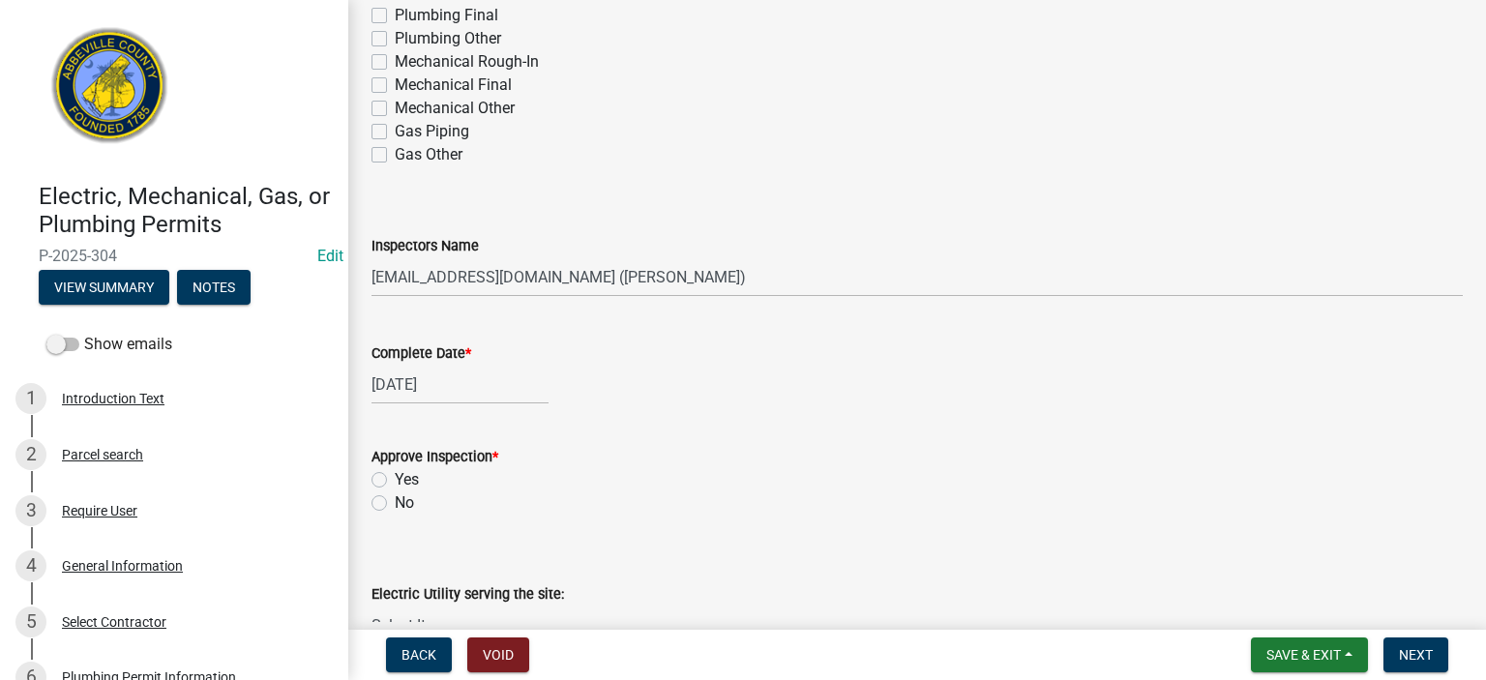
click at [395, 373] on label "Yes" at bounding box center [407, 479] width 24 height 23
click at [395, 373] on input "Yes" at bounding box center [401, 474] width 13 height 13
radio input "true"
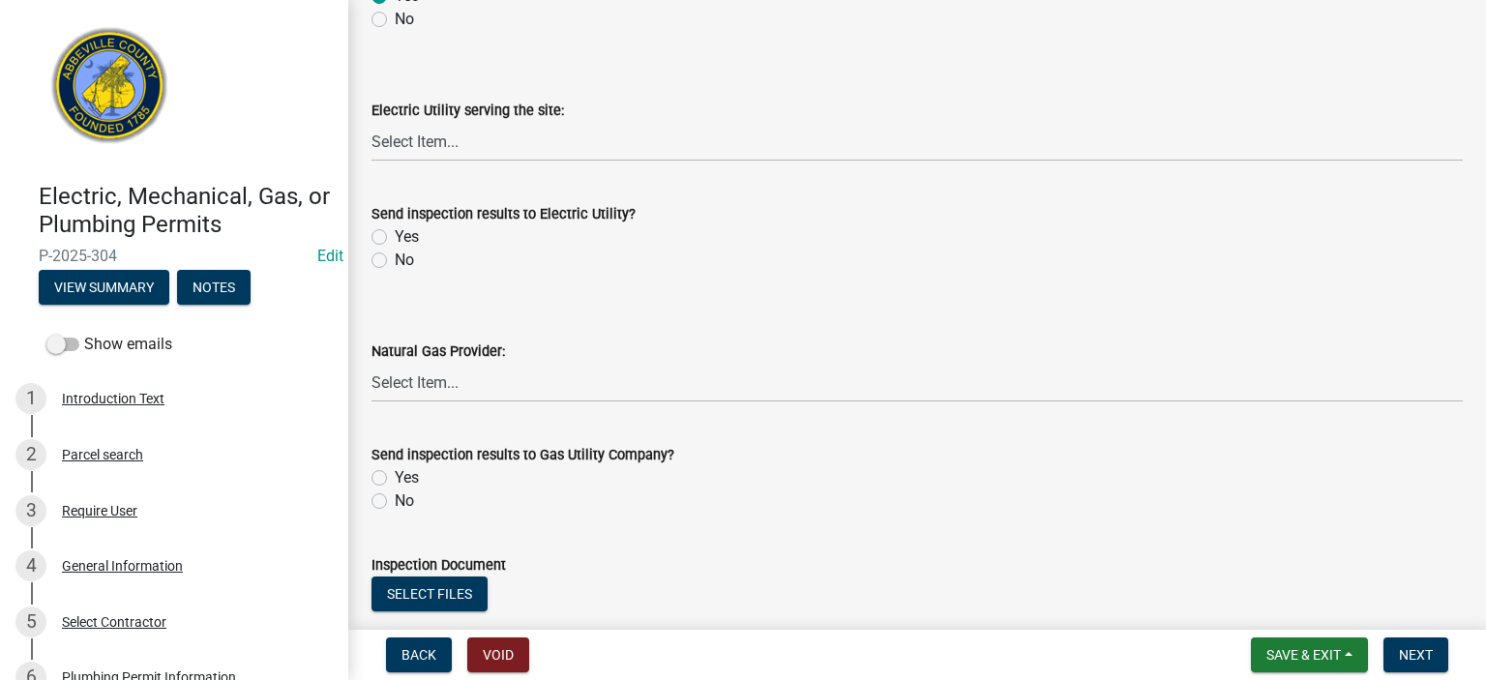
scroll to position [968, 0]
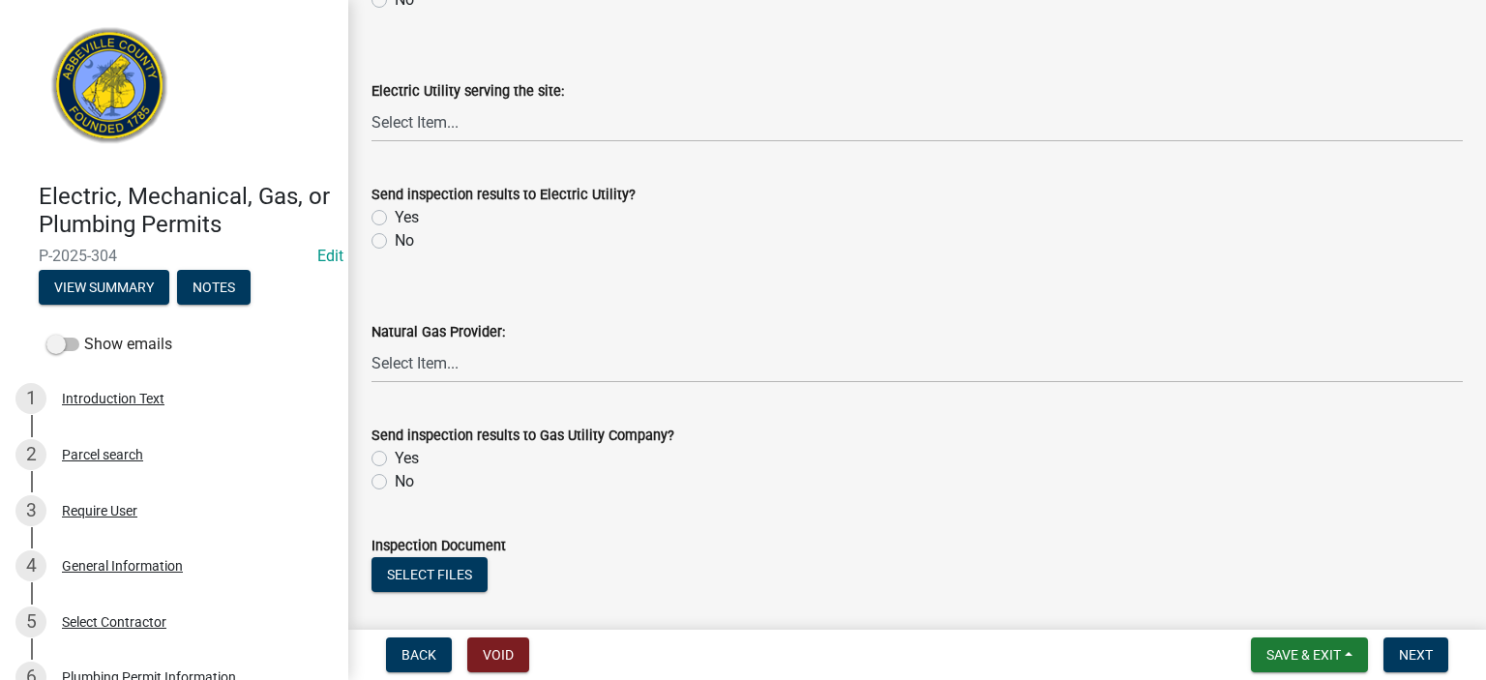
click at [395, 239] on label "No" at bounding box center [404, 240] width 19 height 23
click at [395, 239] on input "No" at bounding box center [401, 235] width 13 height 13
radio input "true"
click at [395, 373] on label "No" at bounding box center [404, 481] width 19 height 23
click at [395, 373] on input "No" at bounding box center [401, 476] width 13 height 13
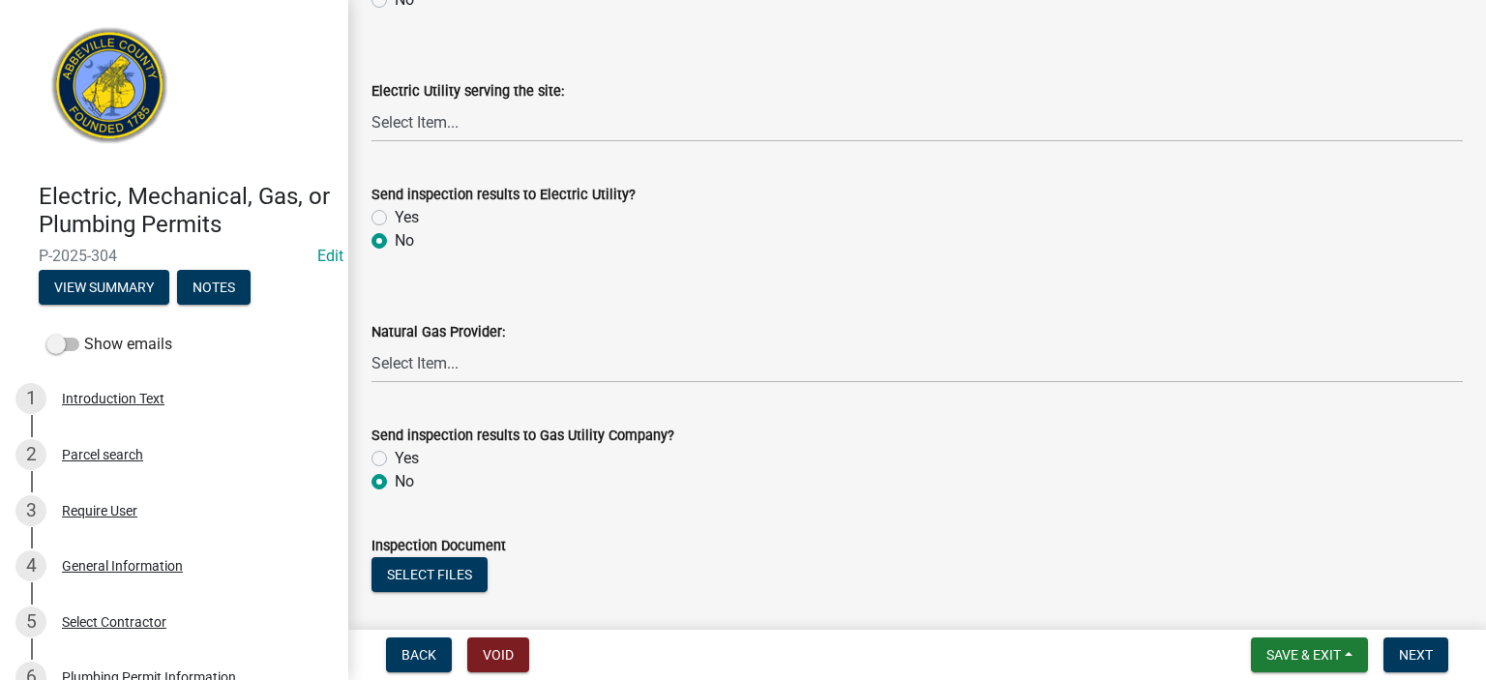
radio input "true"
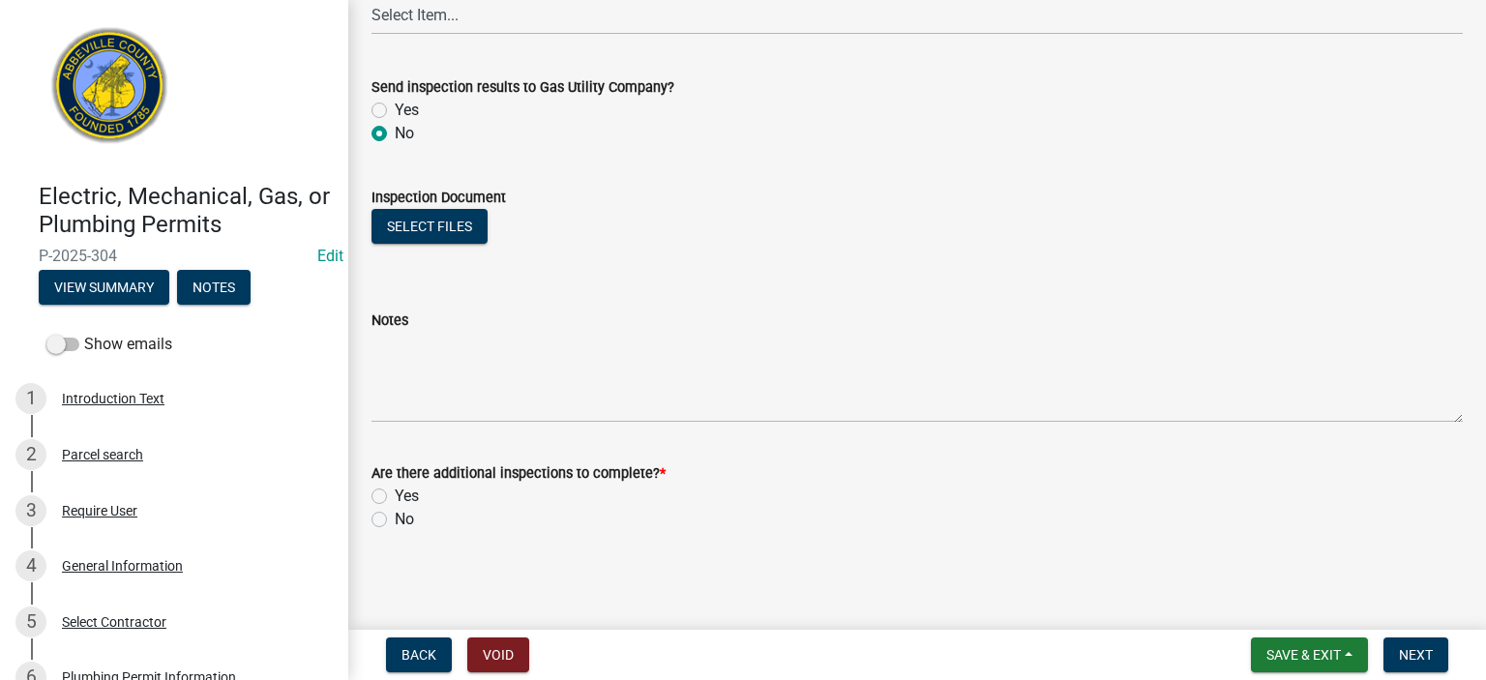
scroll to position [1317, 0]
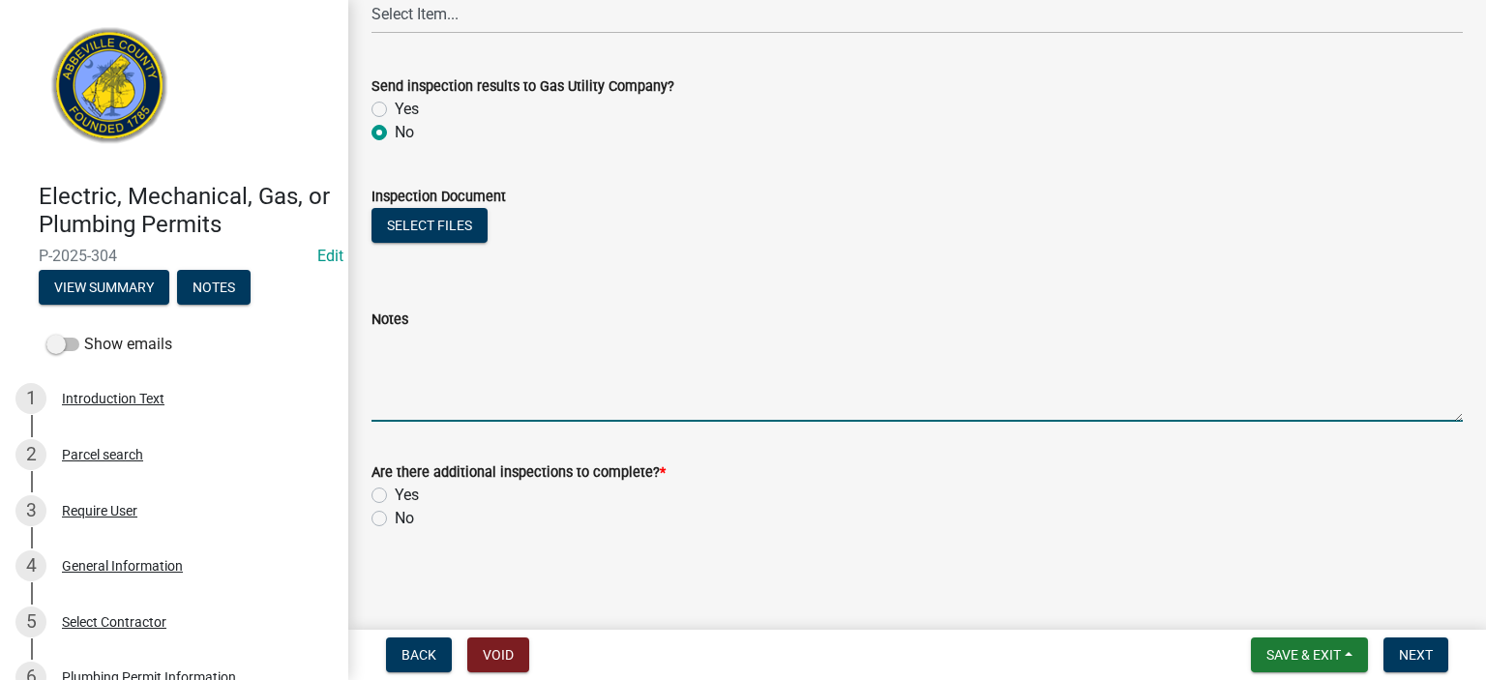
click at [544, 358] on textarea "Notes" at bounding box center [918, 376] width 1092 height 91
type textarea "100 PSI on supplies, 6' water stack full of water. No apparent leaks. APPROVED"
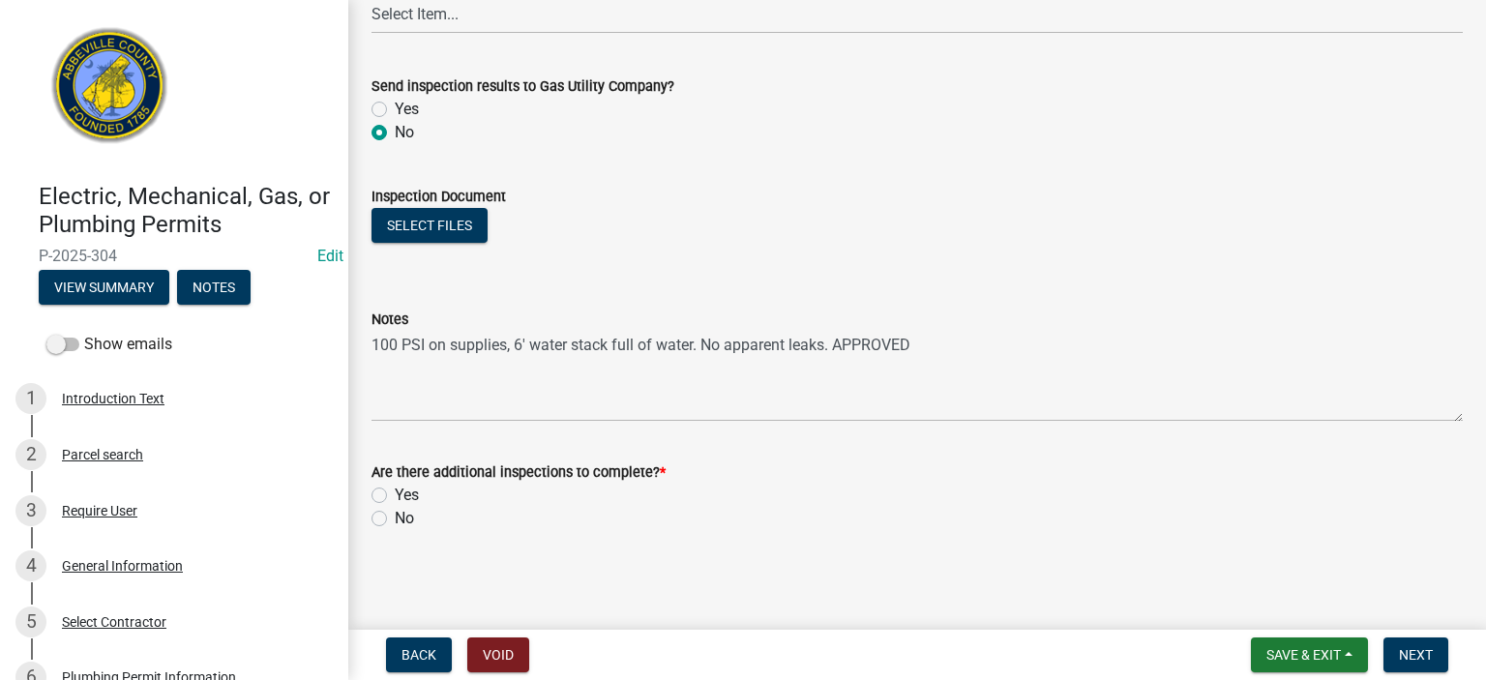
click at [395, 373] on label "Yes" at bounding box center [407, 495] width 24 height 23
click at [395, 373] on input "Yes" at bounding box center [401, 490] width 13 height 13
radio input "true"
click at [839, 373] on span "Next" at bounding box center [1416, 654] width 34 height 15
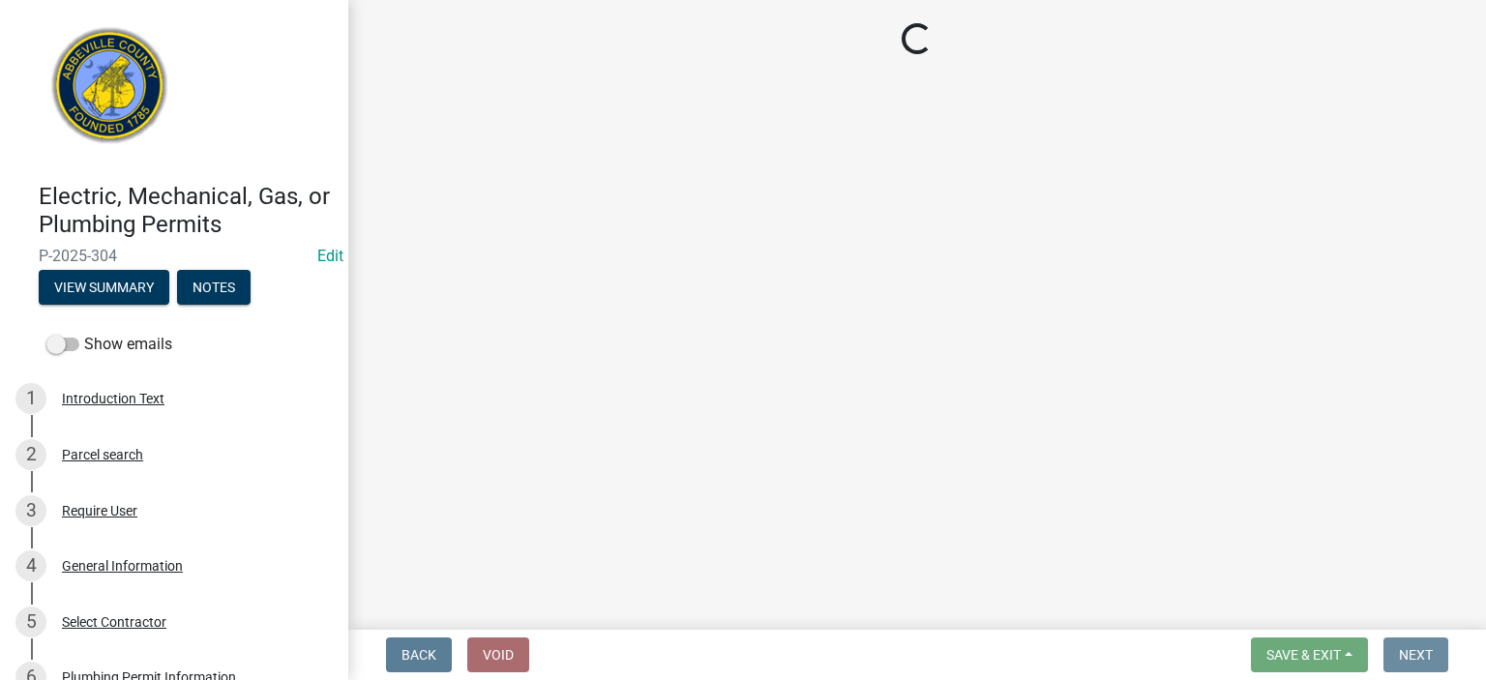
scroll to position [0, 0]
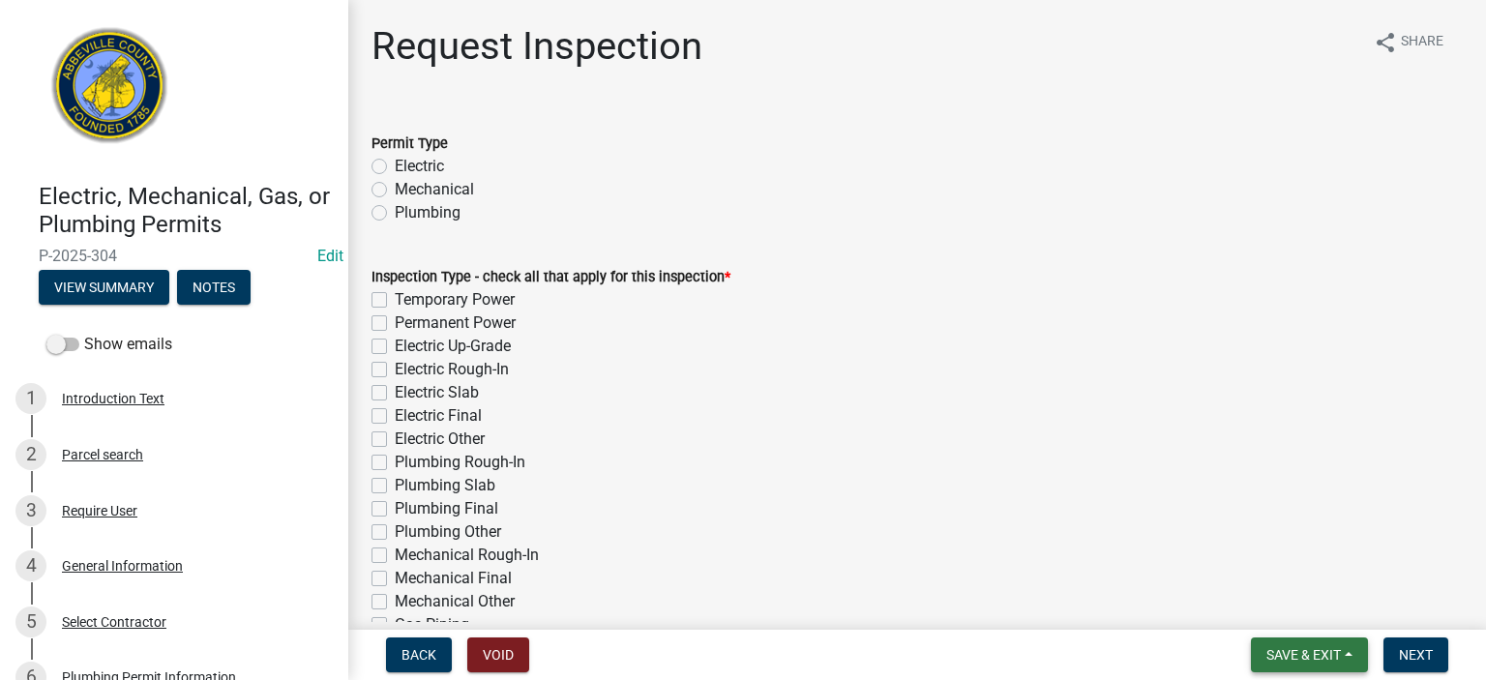
click at [839, 373] on span "Save & Exit" at bounding box center [1304, 654] width 75 height 15
click at [839, 373] on button "Save & Exit" at bounding box center [1291, 605] width 155 height 46
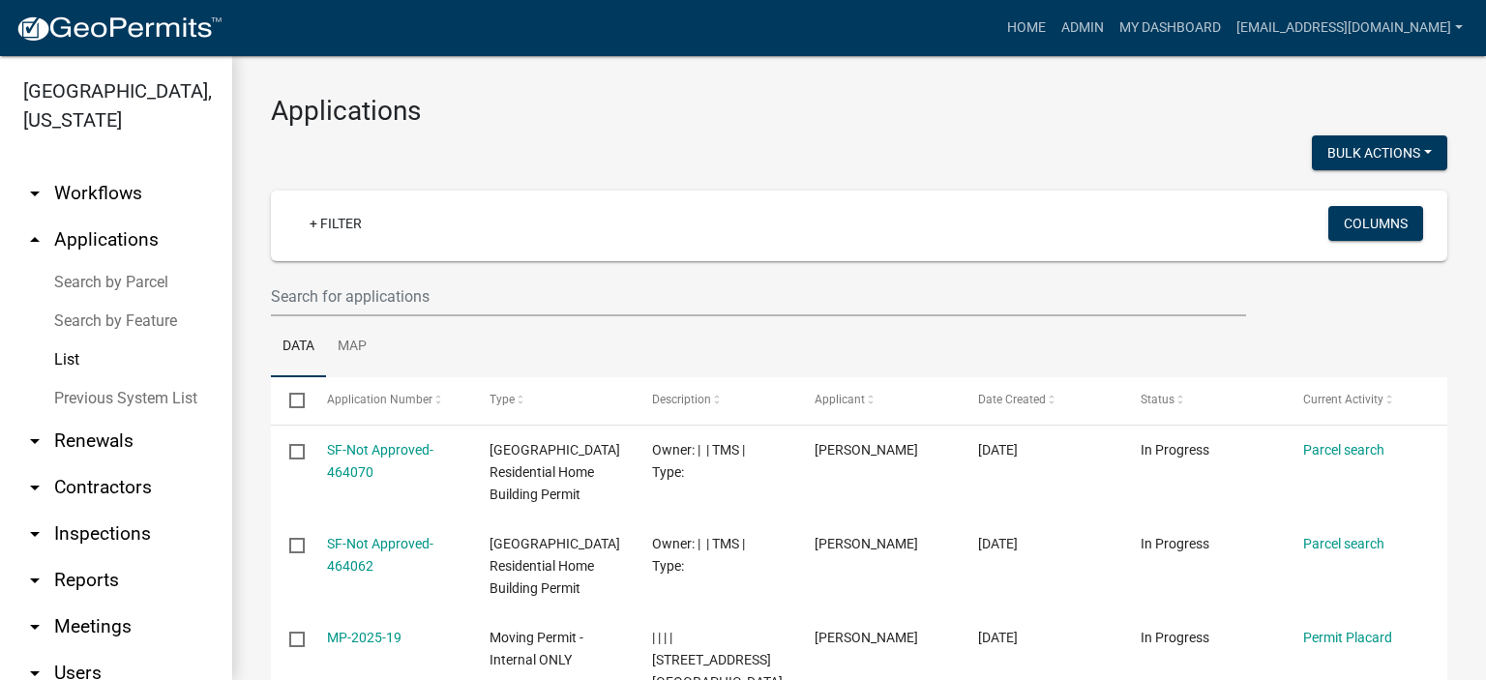
click at [91, 373] on link "Previous System List" at bounding box center [116, 398] width 232 height 39
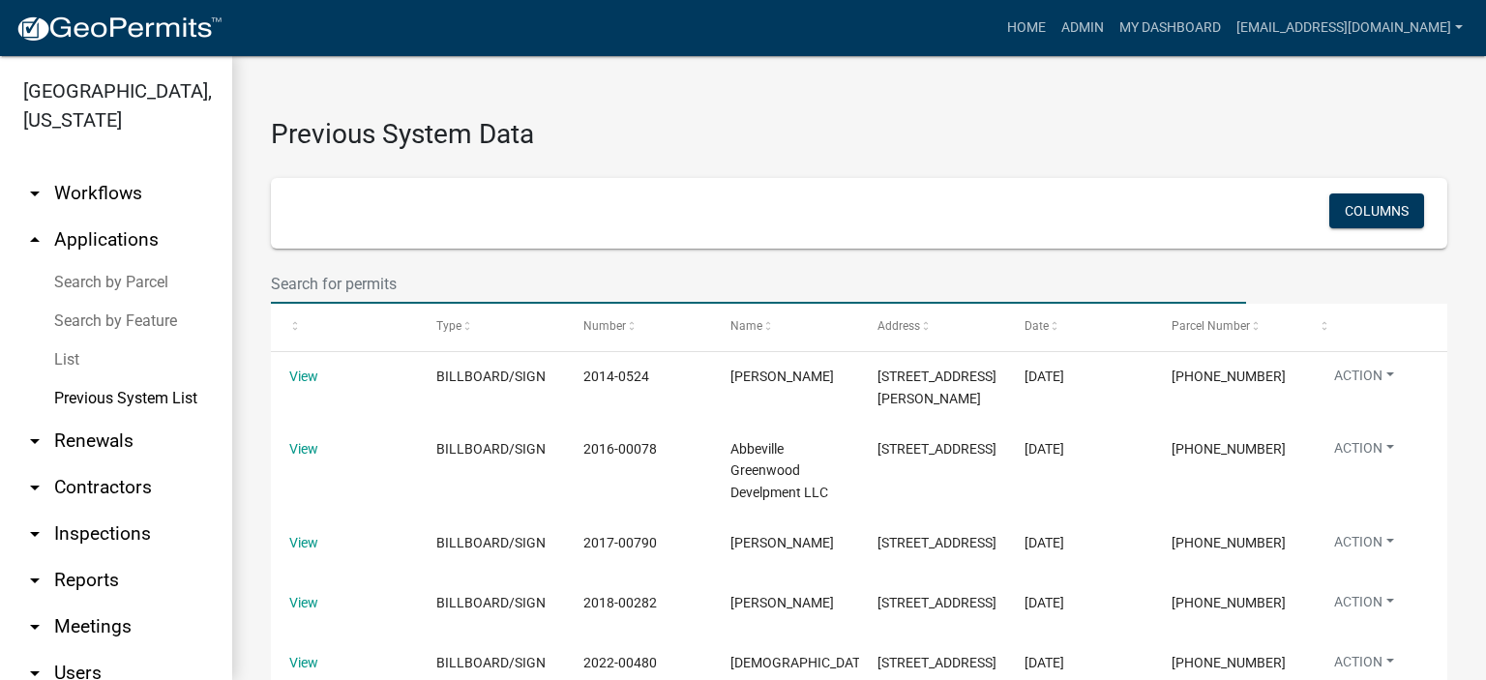
click at [437, 277] on input "text" at bounding box center [758, 284] width 975 height 40
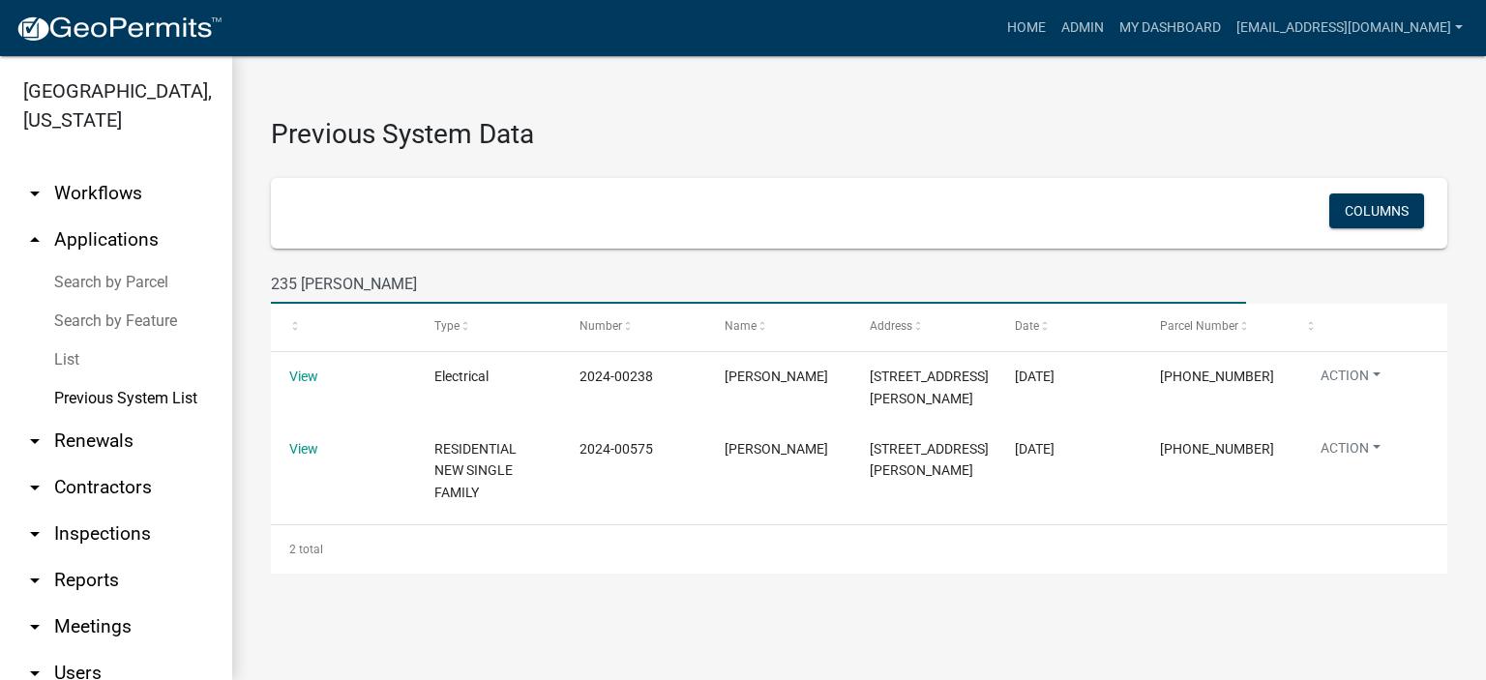
type input "235 [PERSON_NAME]"
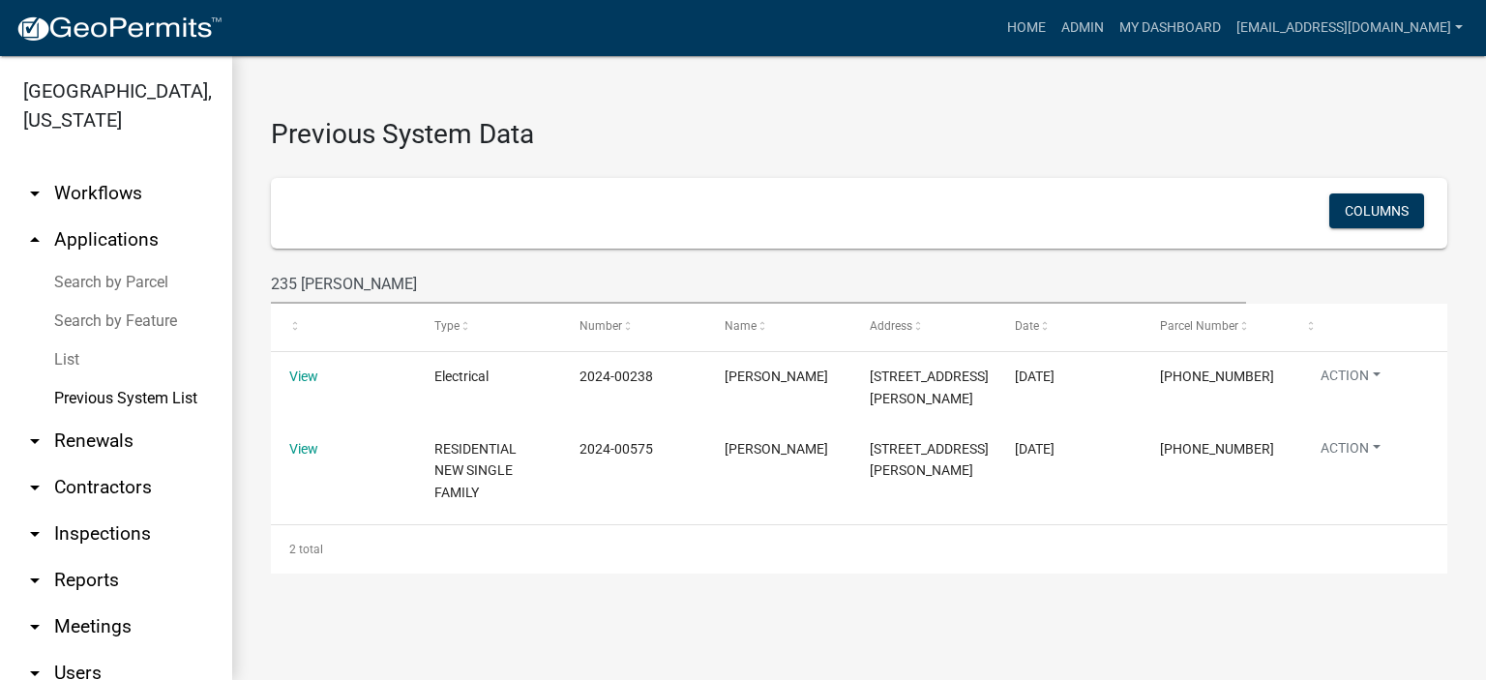
click at [63, 359] on link "List" at bounding box center [116, 360] width 232 height 39
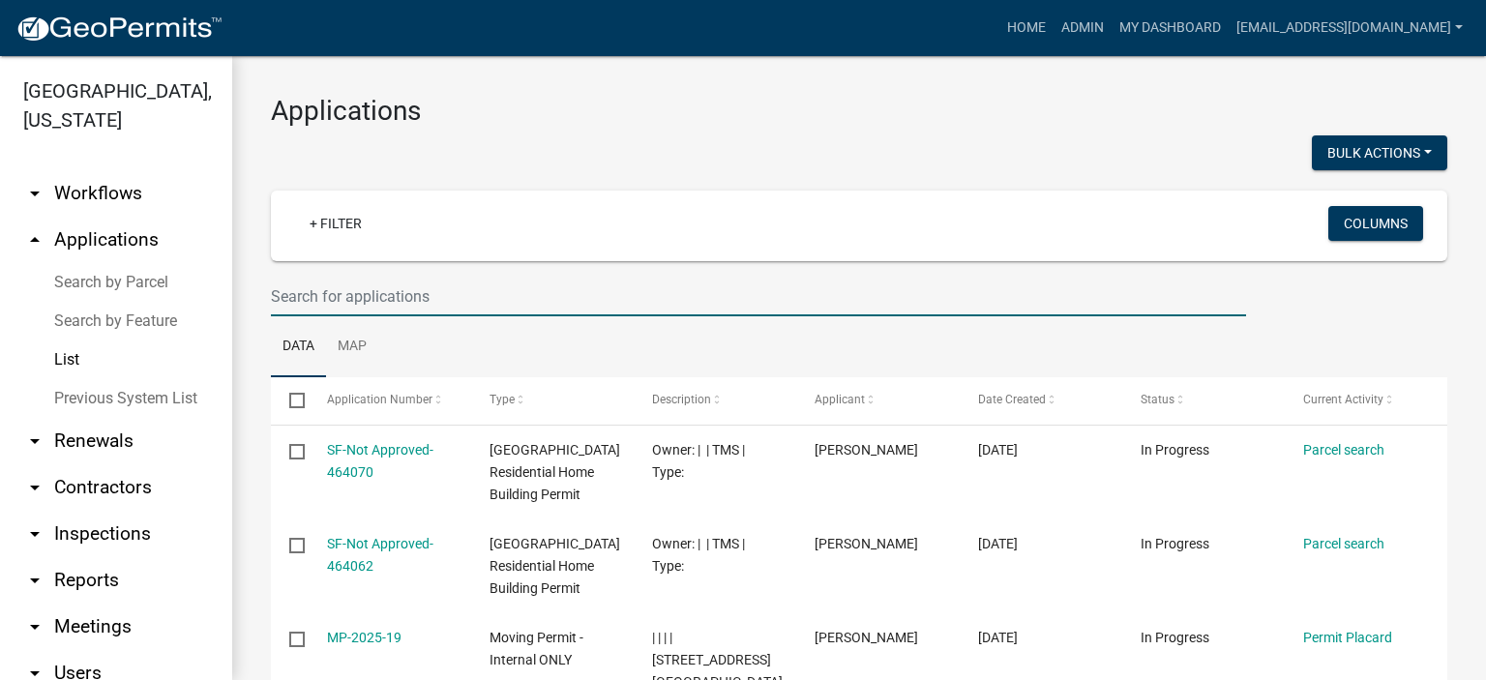
click at [449, 297] on input "text" at bounding box center [758, 297] width 975 height 40
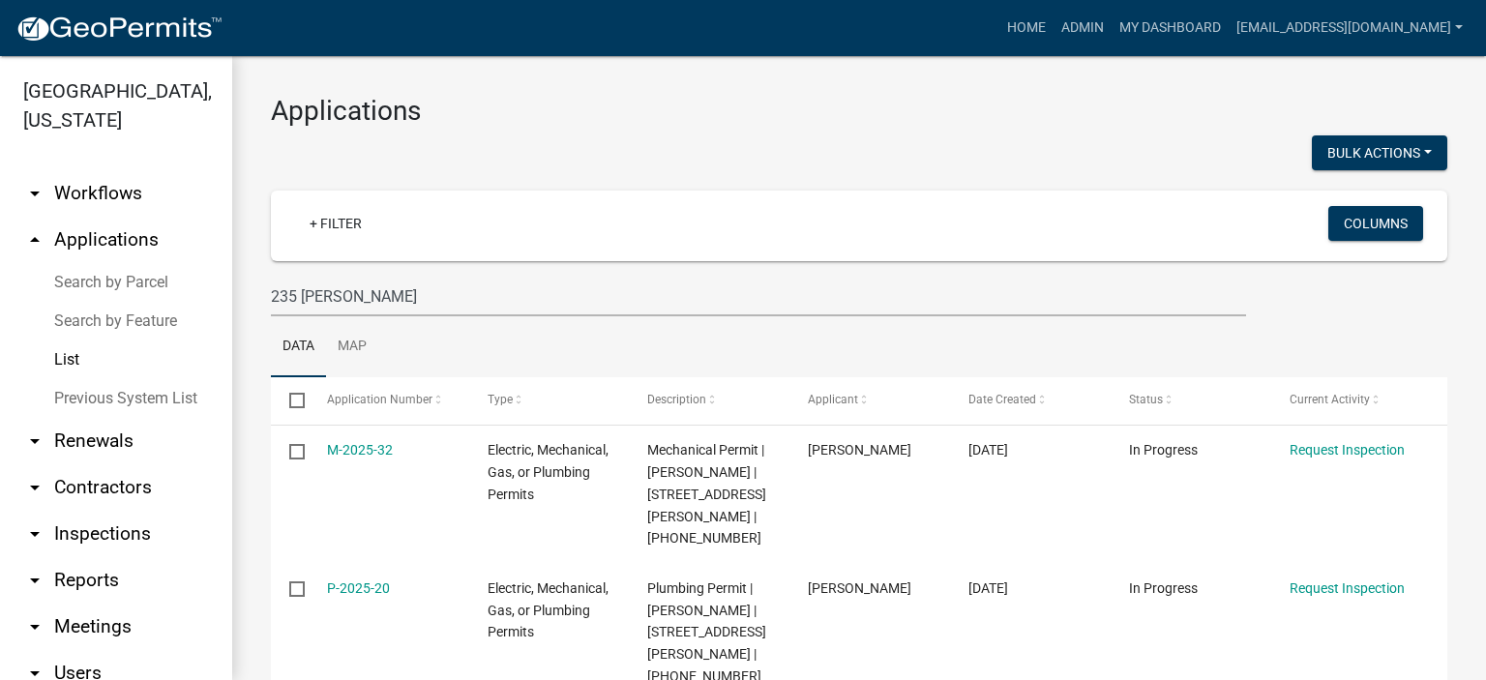
click at [69, 363] on link "List" at bounding box center [116, 360] width 232 height 39
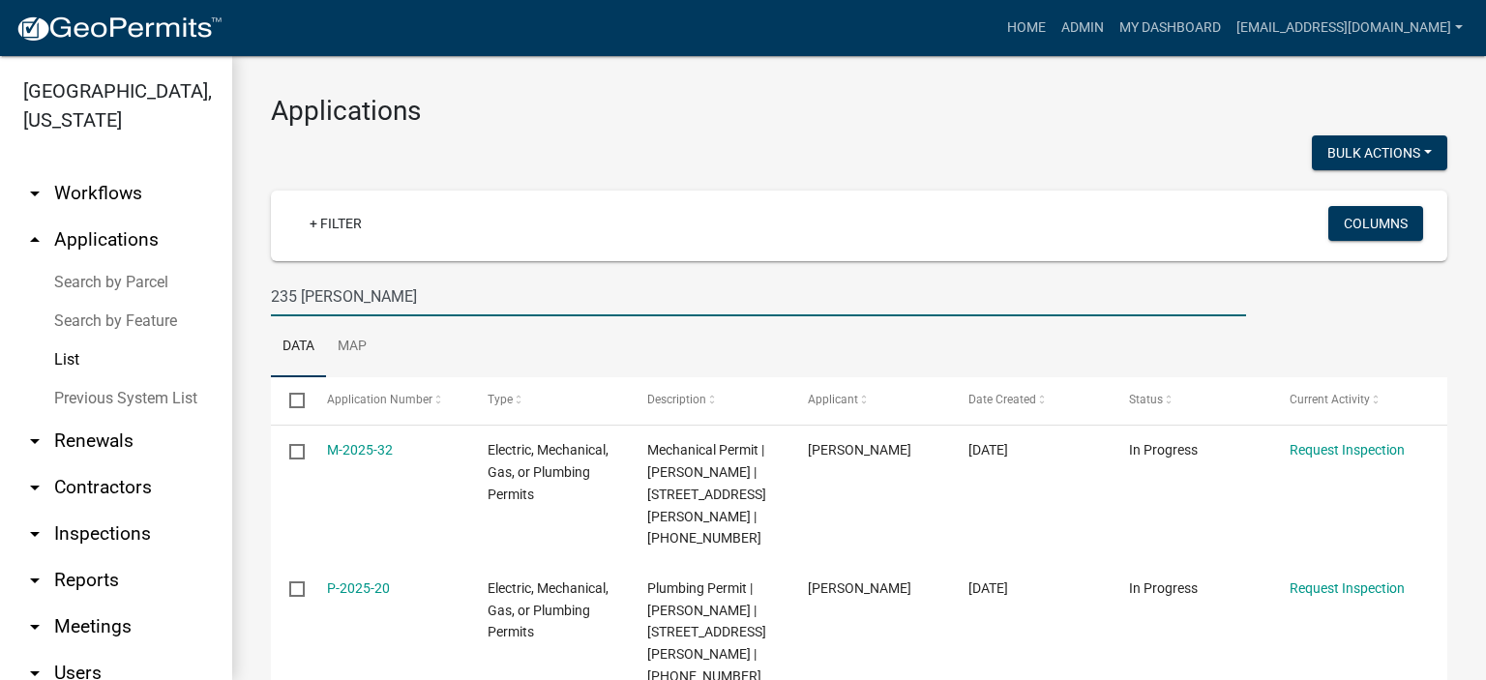
click at [381, 291] on input "235 [PERSON_NAME]" at bounding box center [758, 297] width 975 height 40
type input "2"
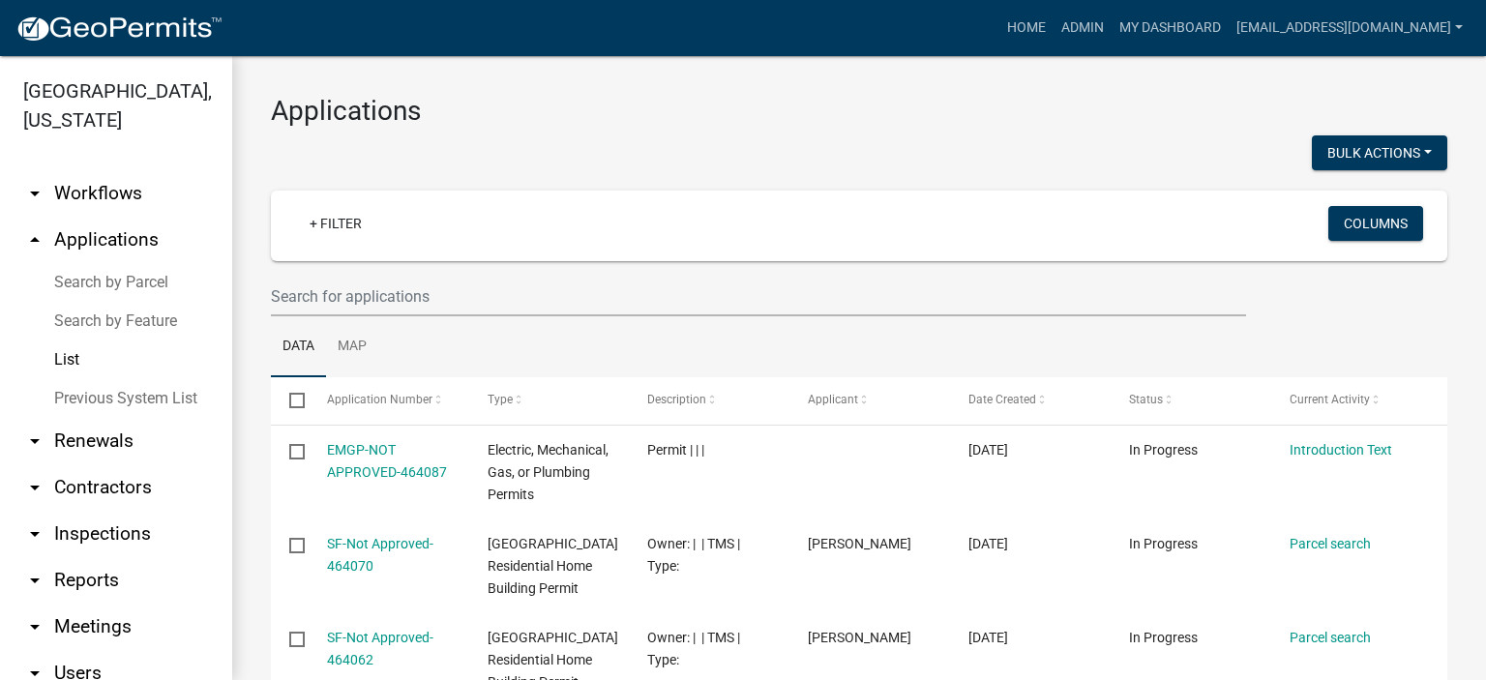
click at [66, 359] on link "List" at bounding box center [116, 360] width 232 height 39
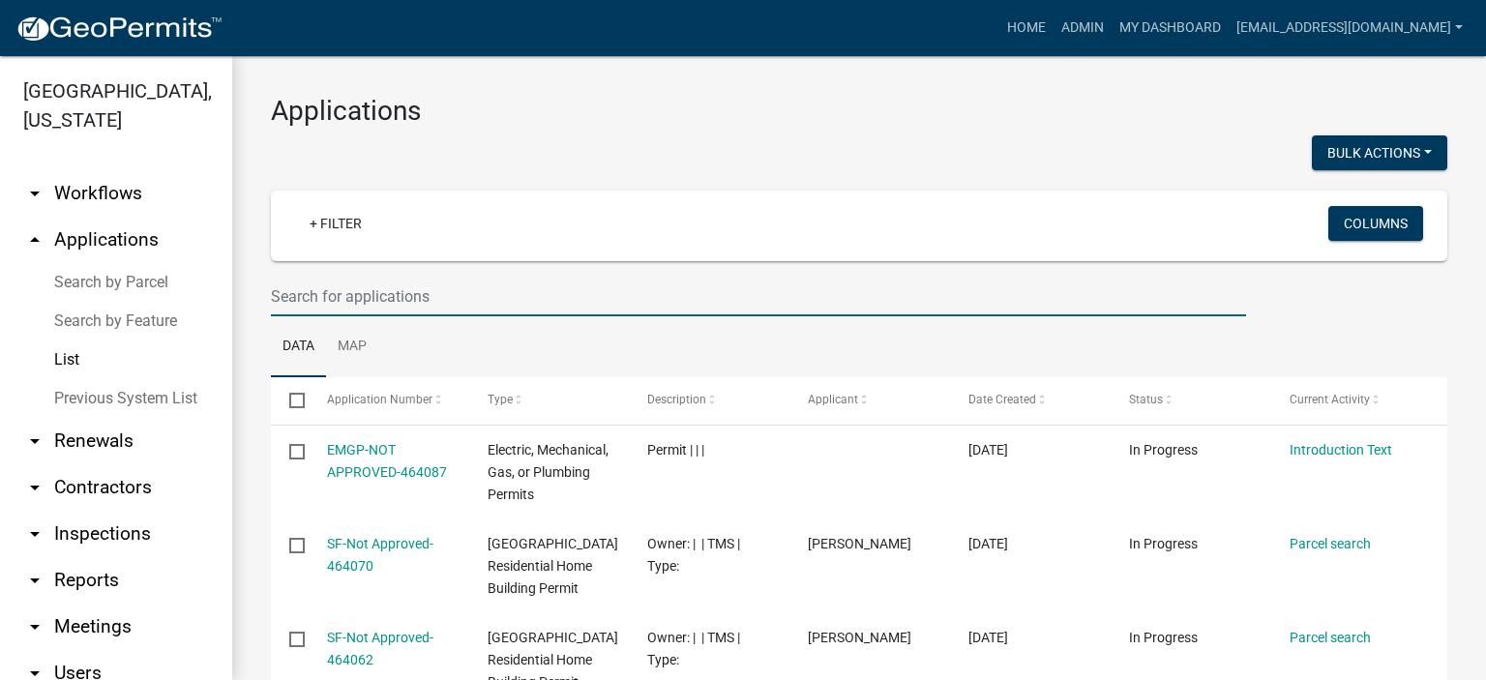
drag, startPoint x: 461, startPoint y: 293, endPoint x: 506, endPoint y: 285, distance: 46.3
click at [461, 297] on input "text" at bounding box center [758, 297] width 975 height 40
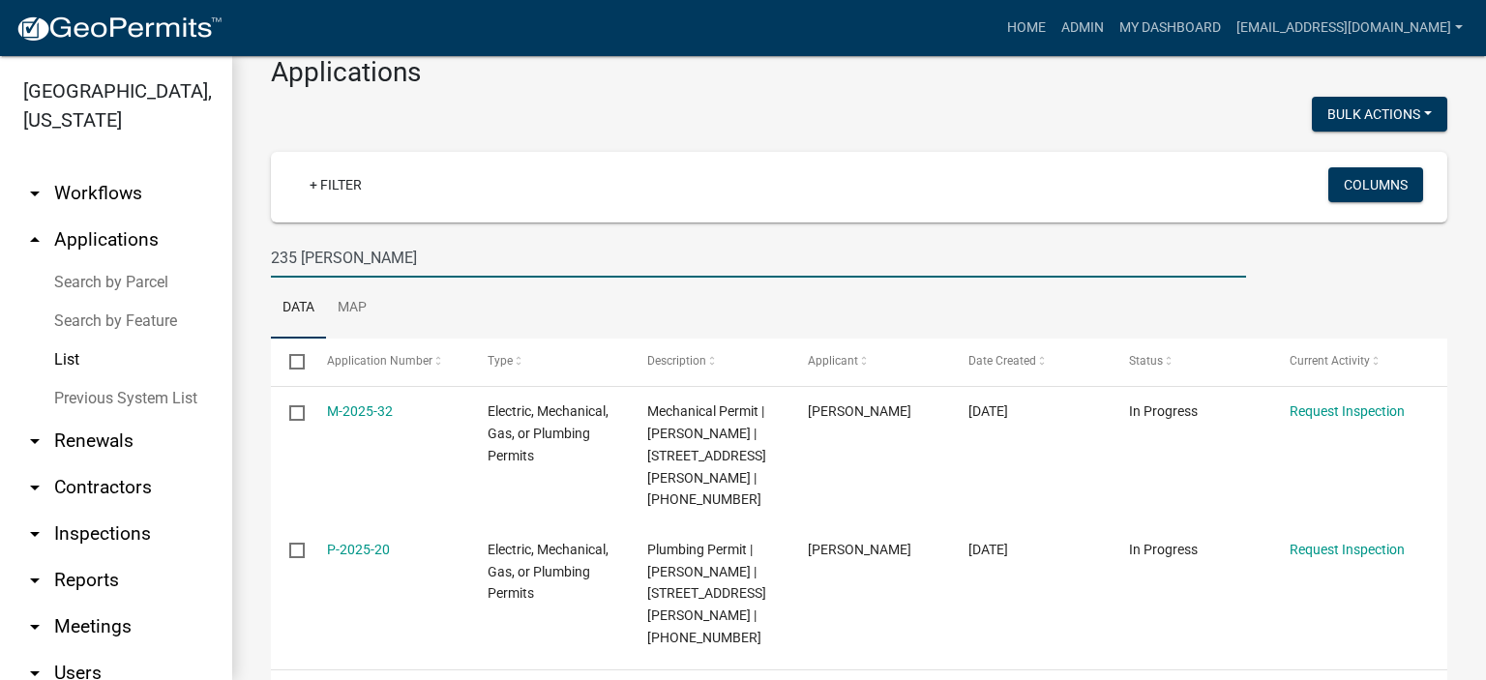
scroll to position [115, 0]
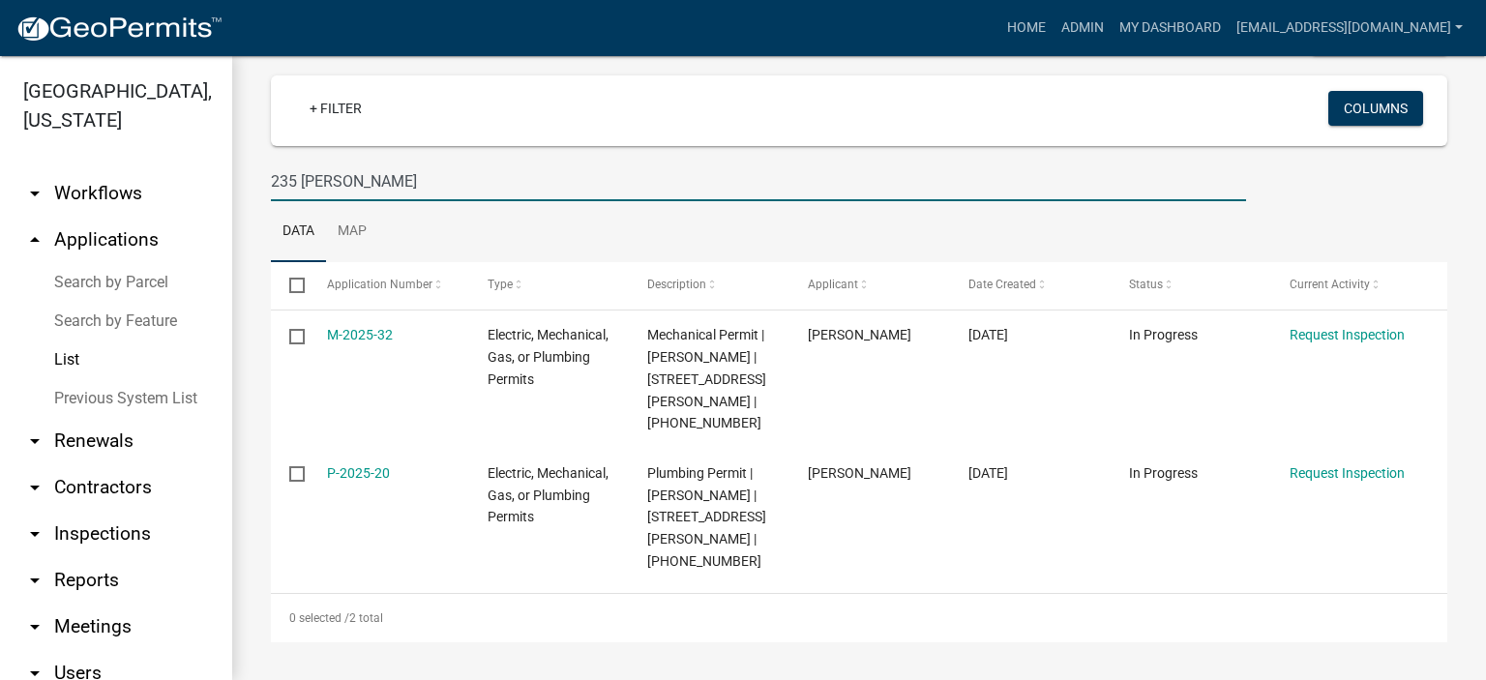
type input "235 [PERSON_NAME]"
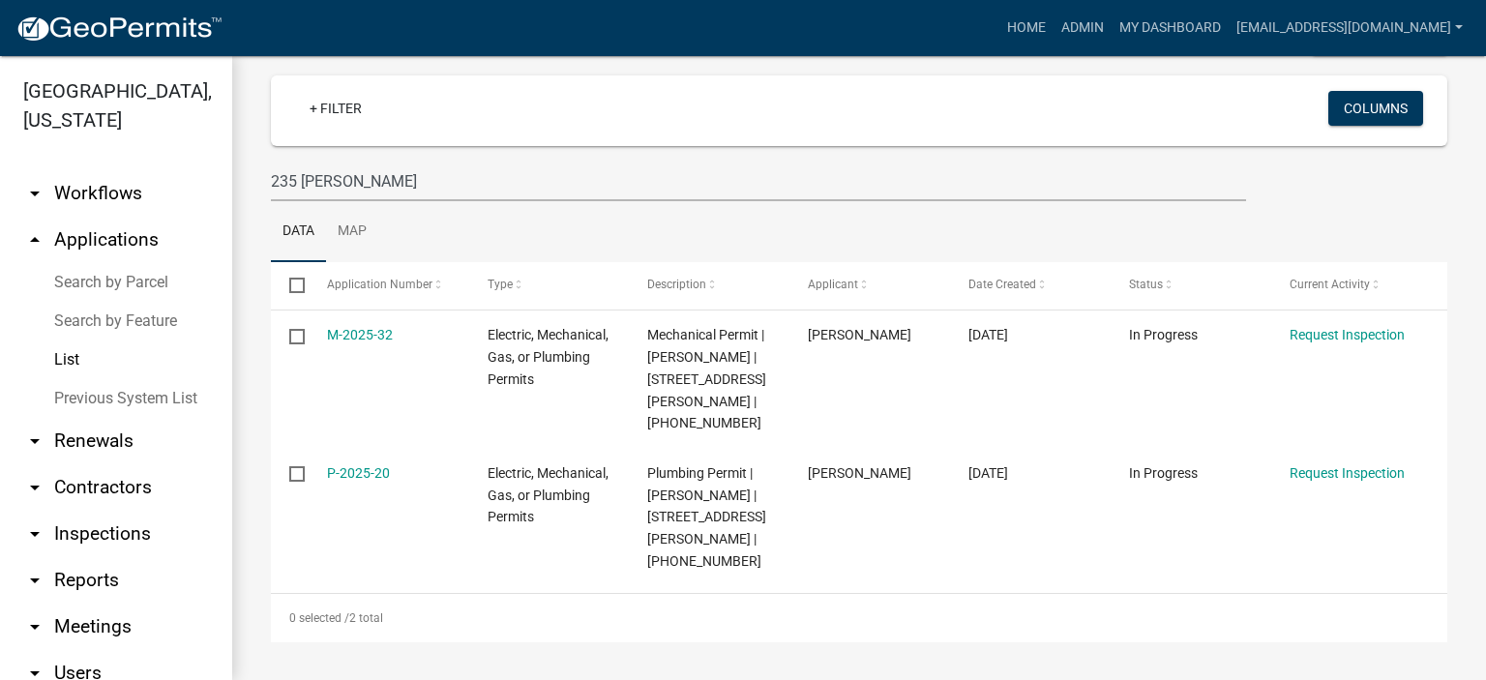
click at [66, 356] on link "List" at bounding box center [116, 360] width 232 height 39
click at [96, 373] on link "Previous System List" at bounding box center [116, 398] width 232 height 39
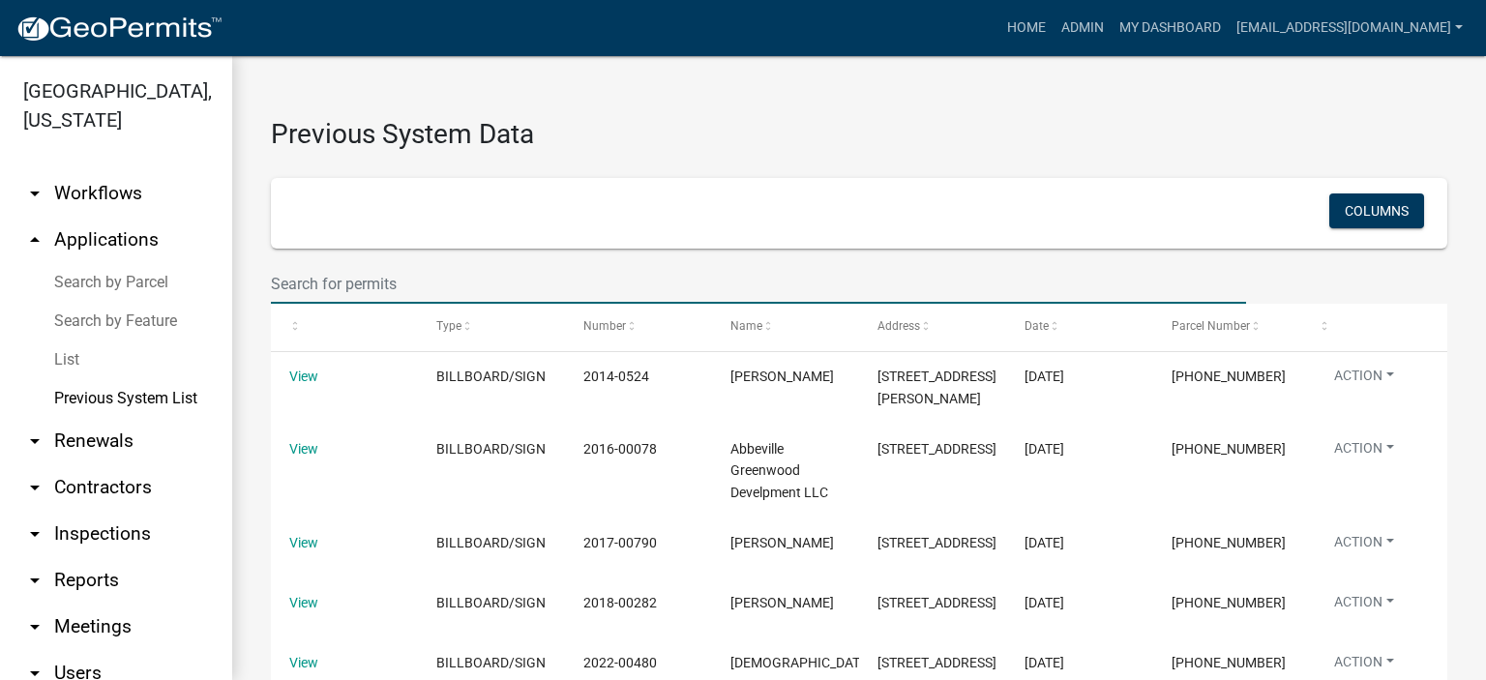
click at [426, 284] on input "text" at bounding box center [758, 284] width 975 height 40
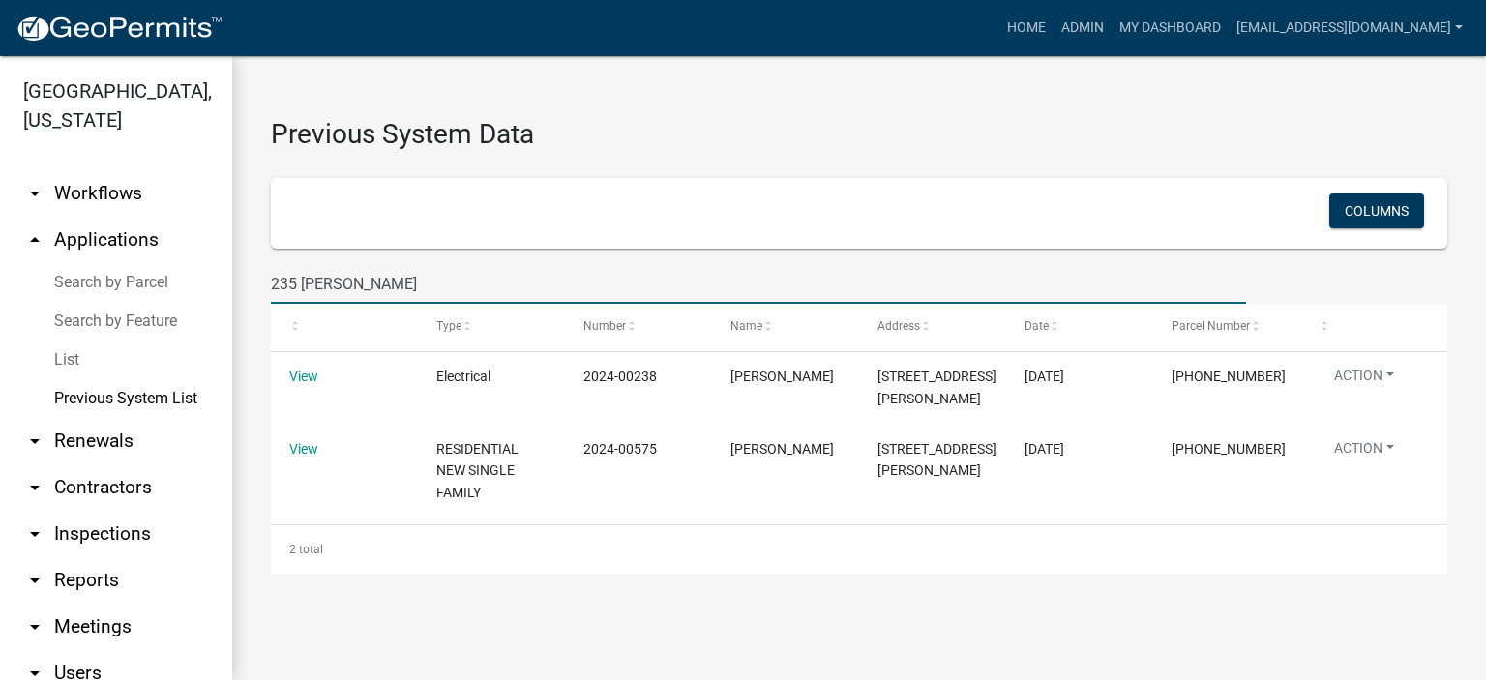
type input "235 [PERSON_NAME]"
click at [839, 140] on h3 "Previous System Data" at bounding box center [859, 125] width 1177 height 60
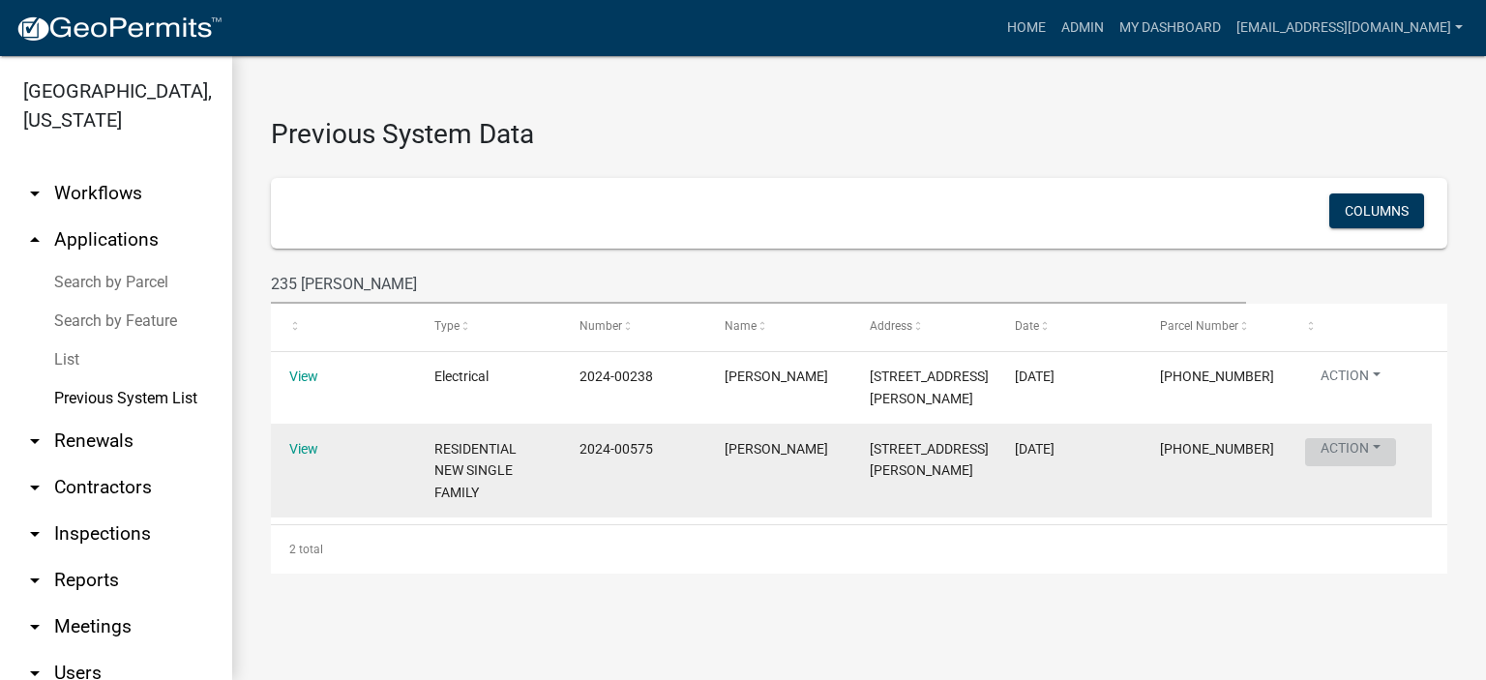
click at [839, 373] on button "Action" at bounding box center [1350, 452] width 91 height 28
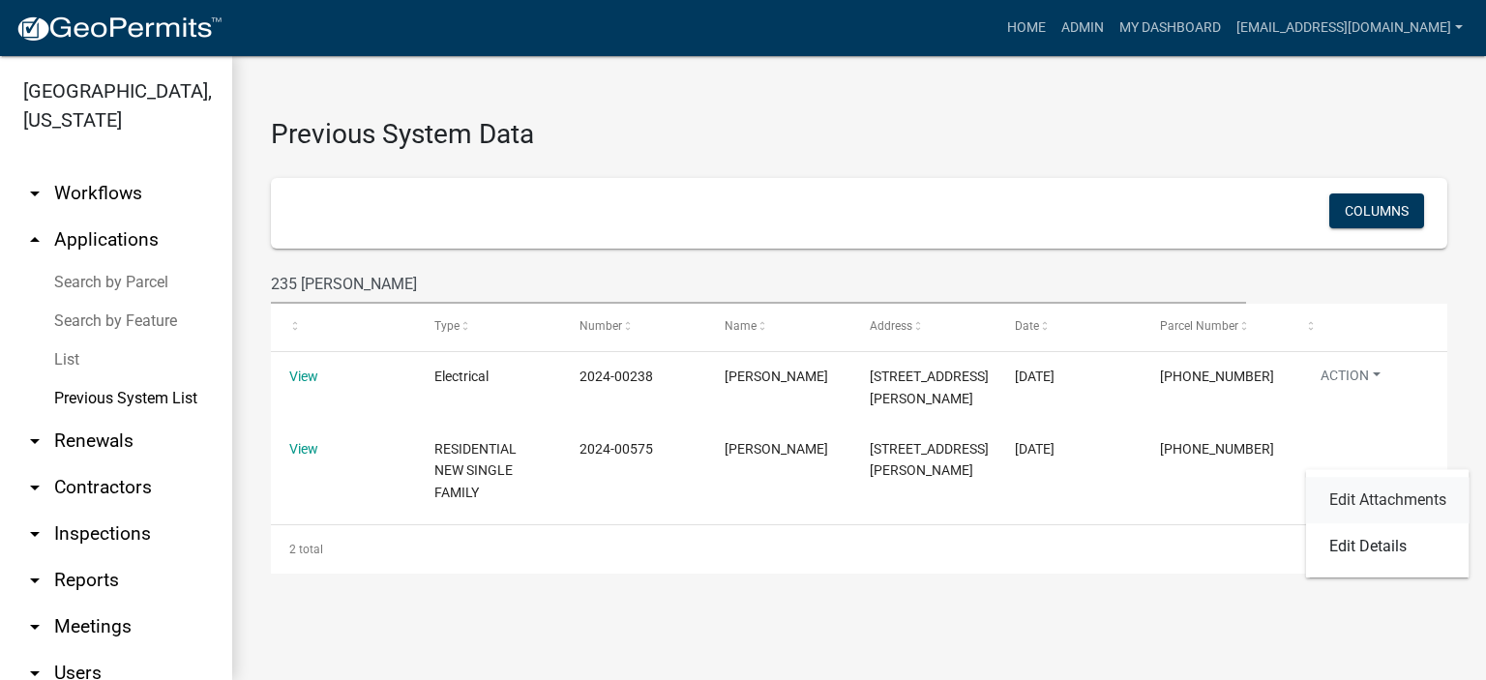
click at [839, 373] on link "Edit Attachments" at bounding box center [1388, 500] width 164 height 46
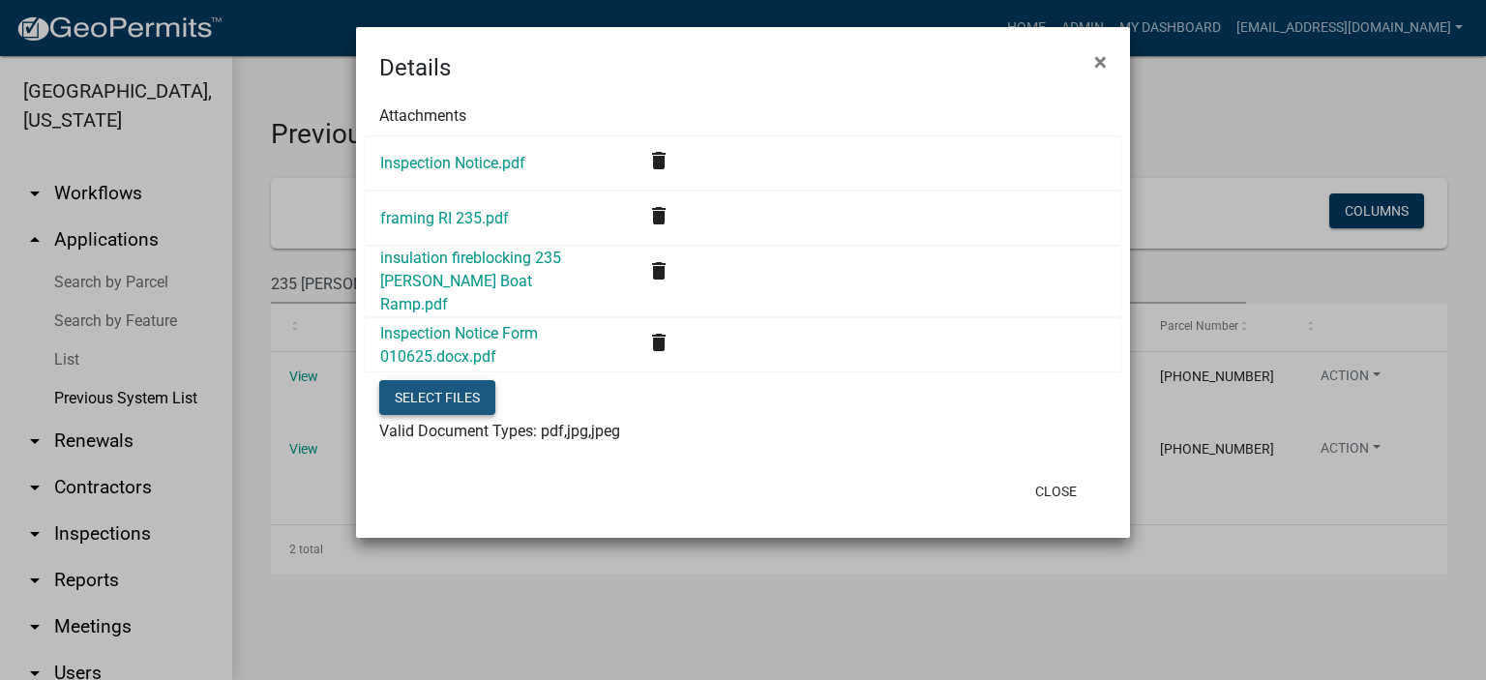
click at [449, 373] on button "Select files" at bounding box center [437, 397] width 116 height 35
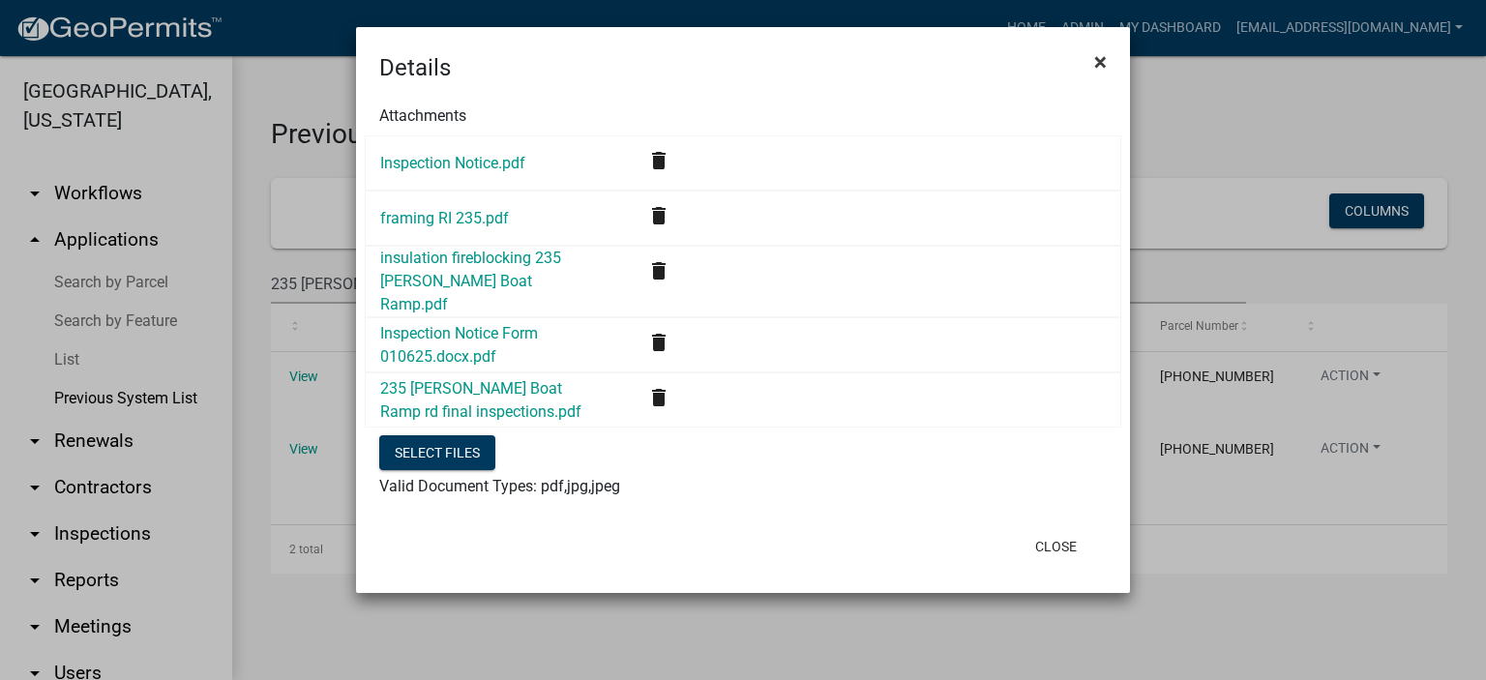
click at [839, 58] on span "×" at bounding box center [1101, 61] width 13 height 27
